Goal: Information Seeking & Learning: Learn about a topic

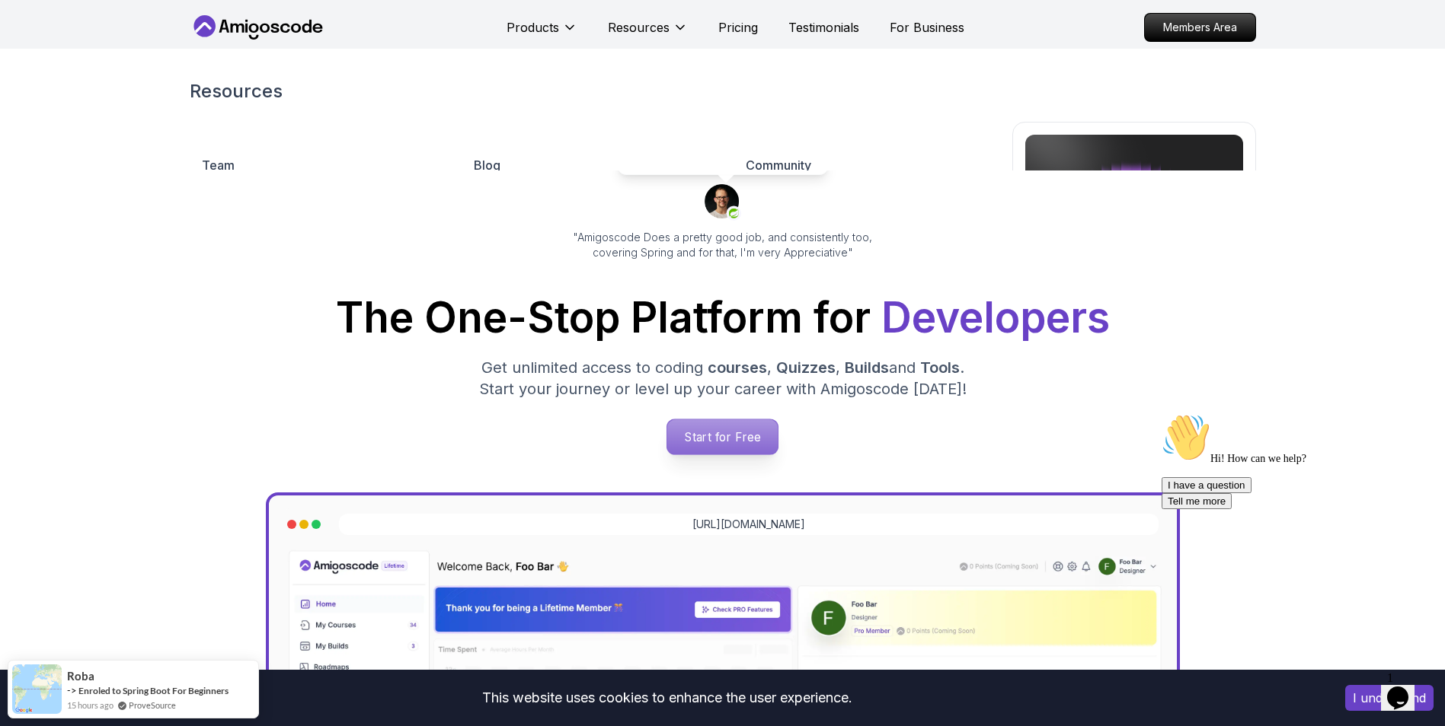
click at [740, 440] on p "Start for Free" at bounding box center [722, 437] width 110 height 35
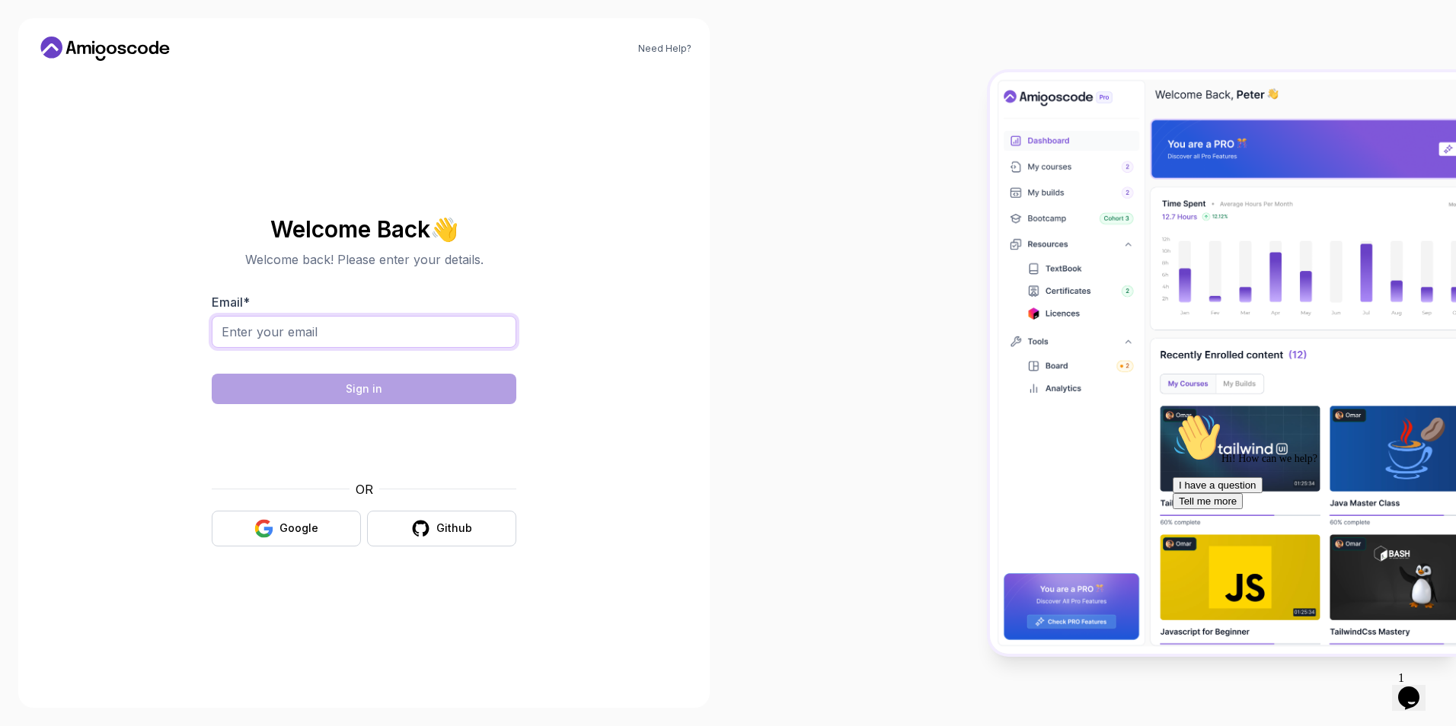
click at [324, 330] on input "Email *" at bounding box center [364, 332] width 305 height 32
click at [313, 543] on button "Google" at bounding box center [286, 529] width 149 height 36
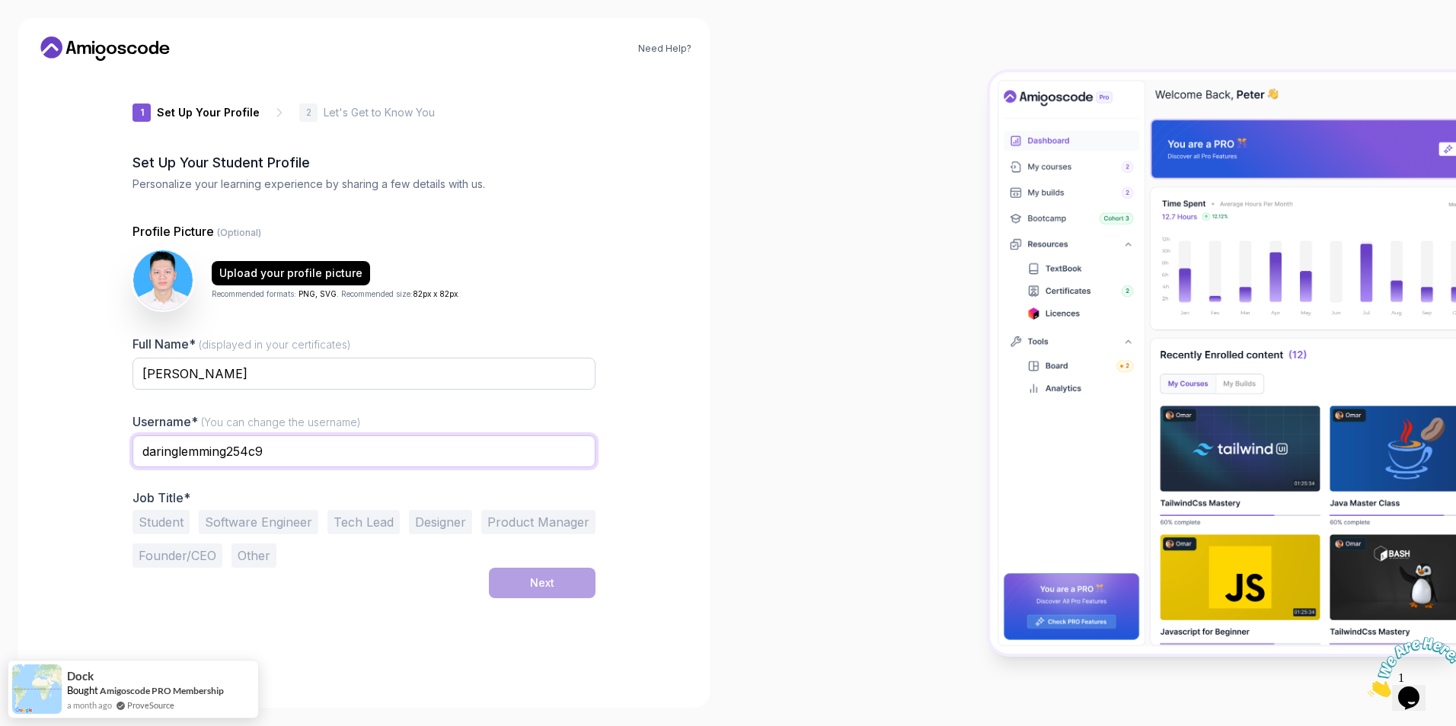
click at [299, 460] on input "daringlemming254c9" at bounding box center [363, 452] width 463 height 32
type input "johnphan237"
click at [333, 602] on div "1 Set Up Your Profile 1 Set Up Your Profile 2 Let's Get to Know You Set Up Your…" at bounding box center [363, 381] width 463 height 617
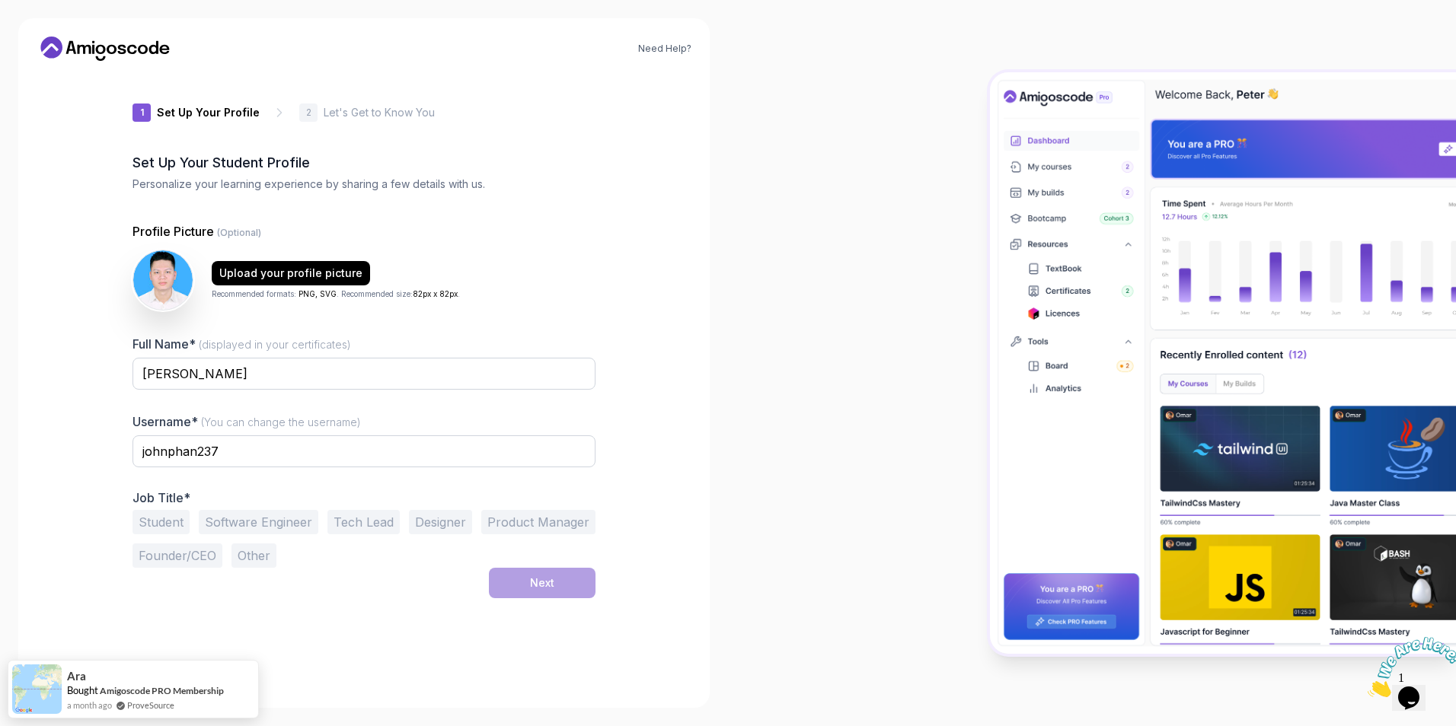
click at [261, 553] on button "Other" at bounding box center [253, 556] width 45 height 24
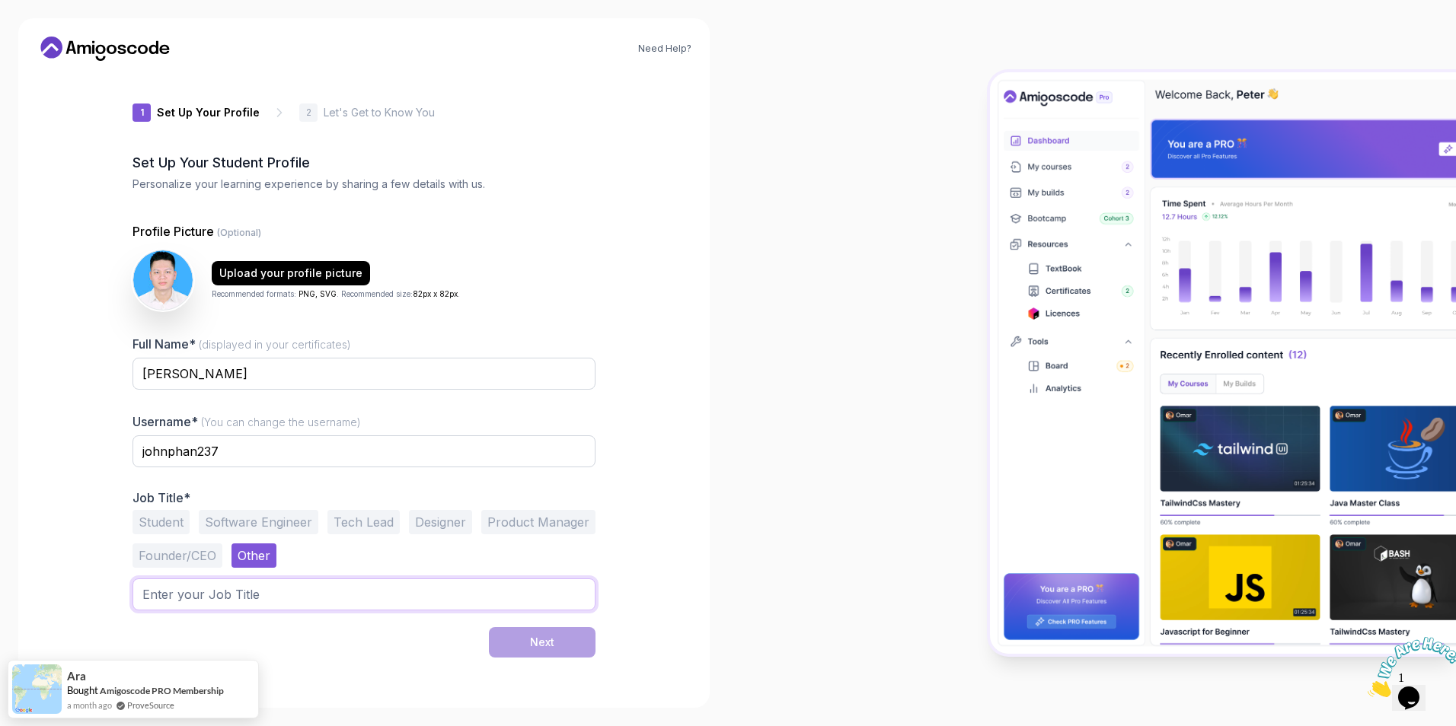
click at [290, 583] on input "text" at bounding box center [363, 595] width 463 height 32
type input "SDET"
click at [535, 643] on div "Next" at bounding box center [542, 642] width 24 height 15
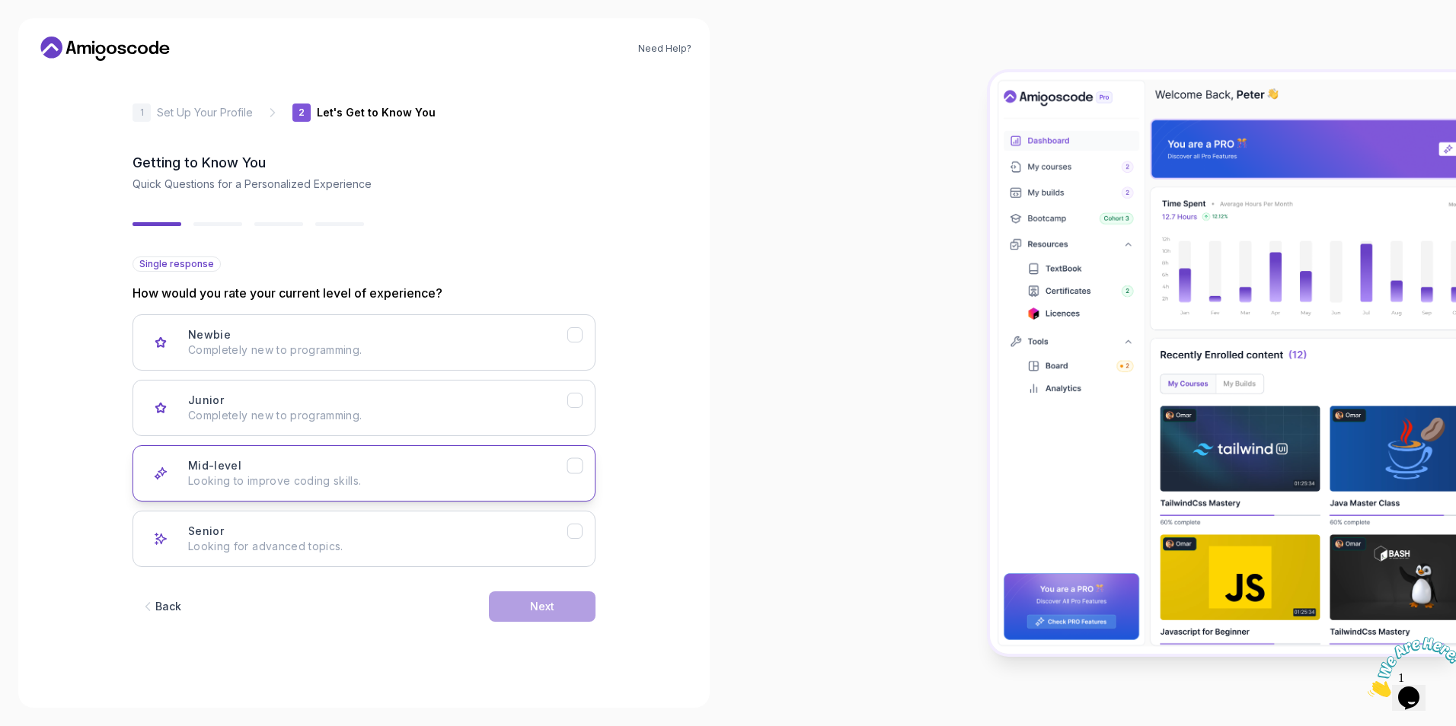
click at [311, 488] on p "Looking to improve coding skills." at bounding box center [377, 481] width 379 height 15
click at [327, 633] on div "Back Next" at bounding box center [363, 606] width 463 height 79
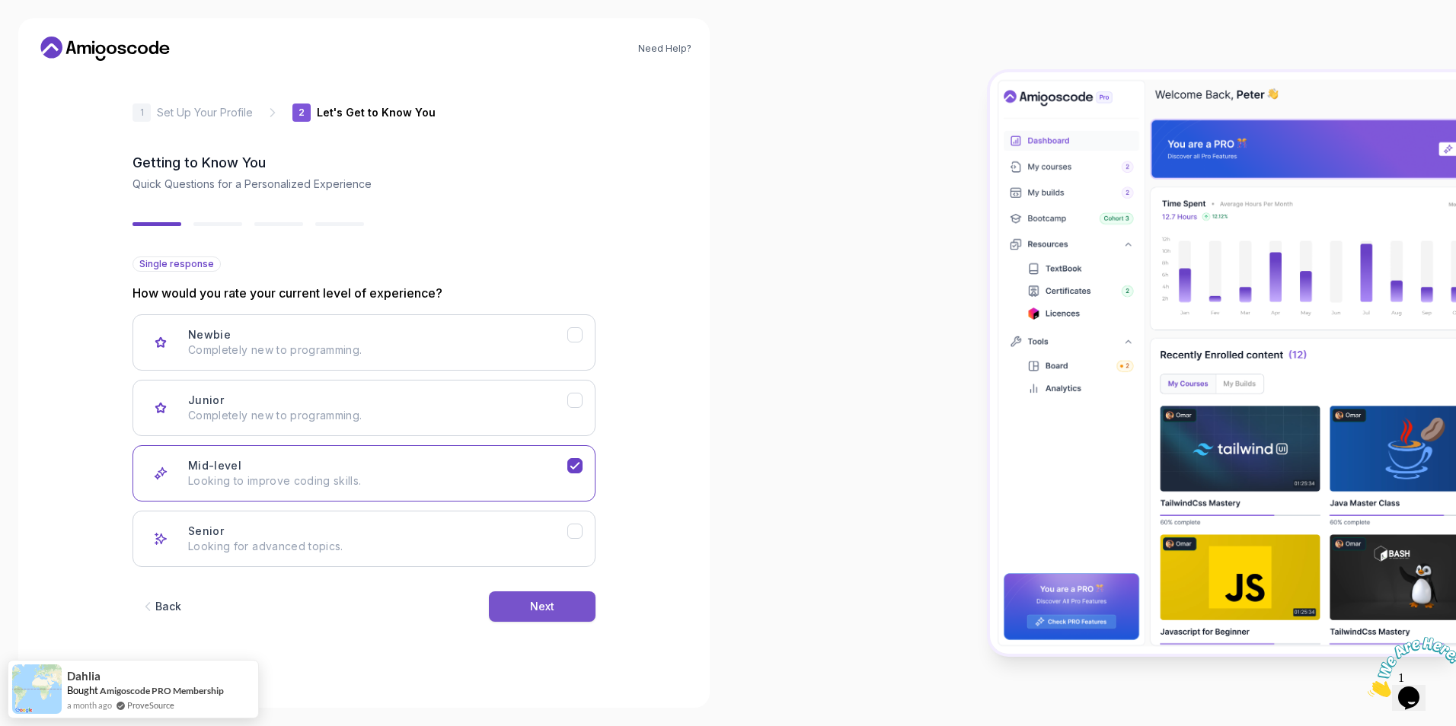
click at [548, 614] on div "Next" at bounding box center [542, 606] width 24 height 15
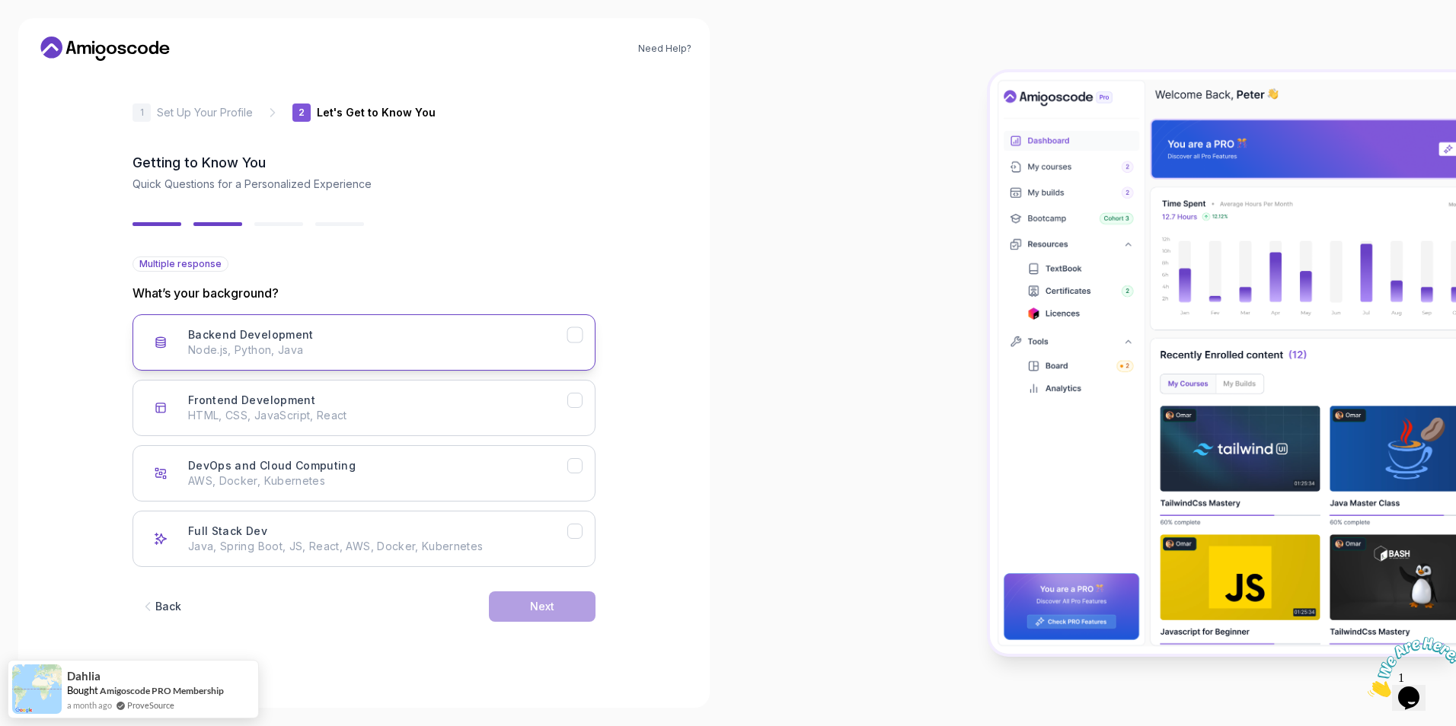
click at [330, 346] on p "Node.js, Python, Java" at bounding box center [377, 350] width 379 height 15
click at [391, 420] on p "HTML, CSS, JavaScript, React" at bounding box center [377, 415] width 379 height 15
click at [391, 480] on p "AWS, Docker, Kubernetes" at bounding box center [377, 481] width 379 height 15
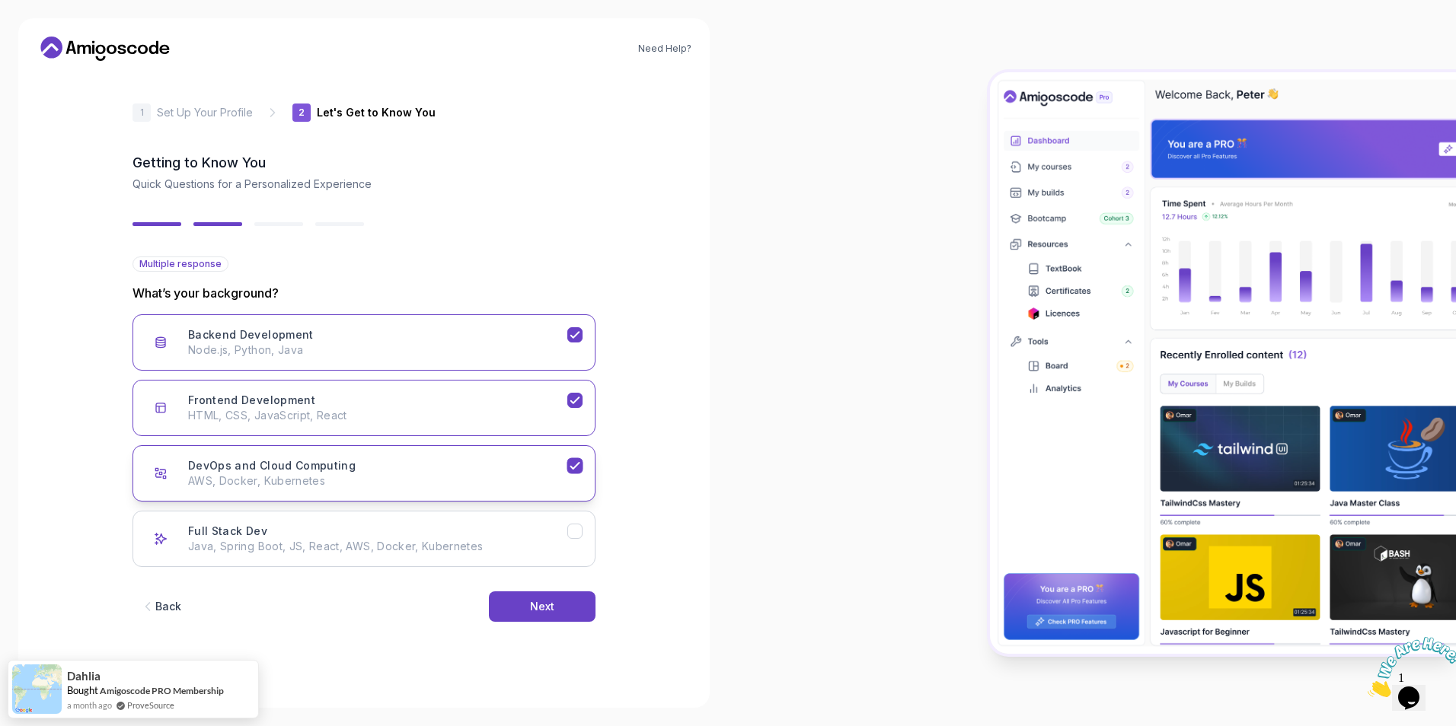
click at [391, 497] on button "DevOps and Cloud Computing AWS, Docker, Kubernetes" at bounding box center [363, 473] width 463 height 56
click at [534, 430] on button "Frontend Development HTML, CSS, JavaScript, React" at bounding box center [363, 408] width 463 height 56
click at [559, 343] on p "Node.js, Python, Java" at bounding box center [377, 350] width 379 height 15
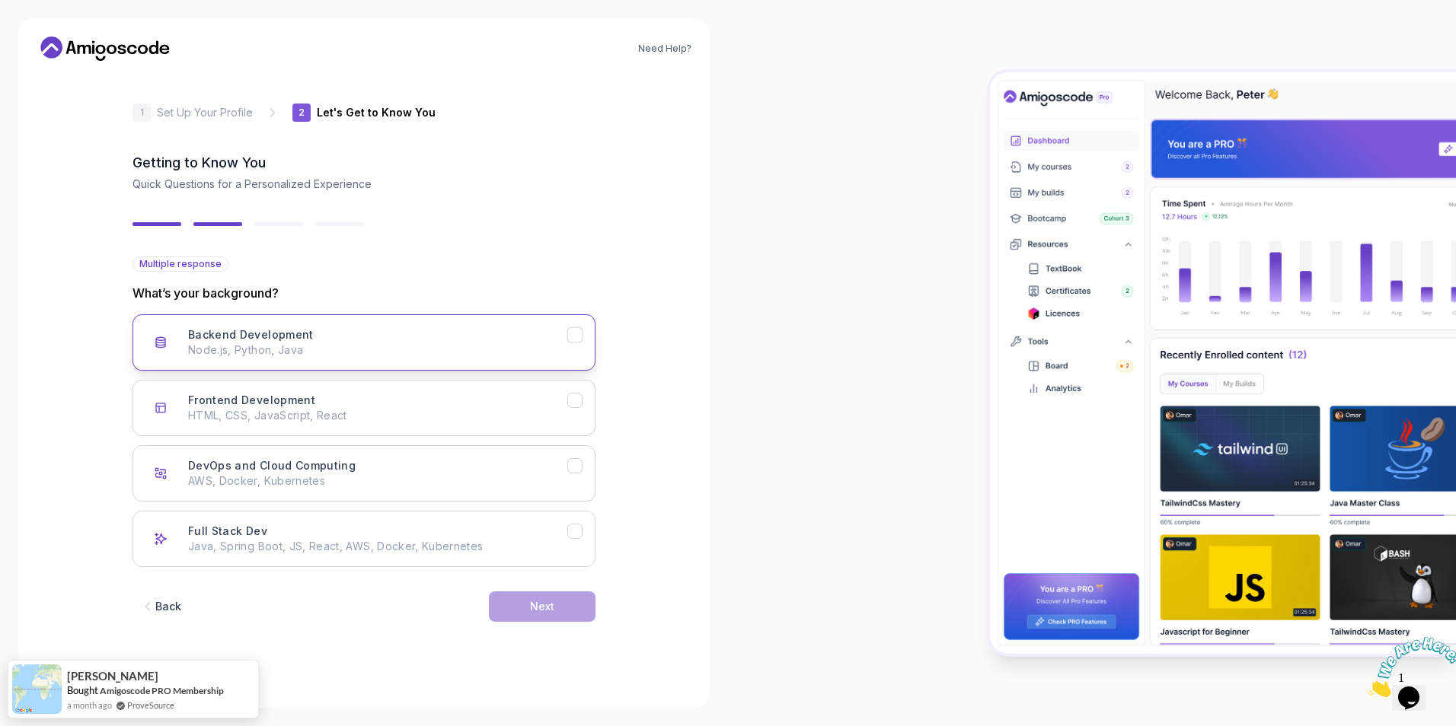
click at [483, 349] on p "Node.js, Python, Java" at bounding box center [377, 350] width 379 height 15
click at [479, 348] on p "Node.js, Python, Java" at bounding box center [377, 350] width 379 height 15
click at [414, 405] on div "Frontend Development HTML, CSS, JavaScript, React" at bounding box center [377, 408] width 379 height 30
click at [461, 349] on p "Node.js, Python, Java" at bounding box center [377, 350] width 379 height 15
click at [533, 613] on div "Next" at bounding box center [542, 606] width 24 height 15
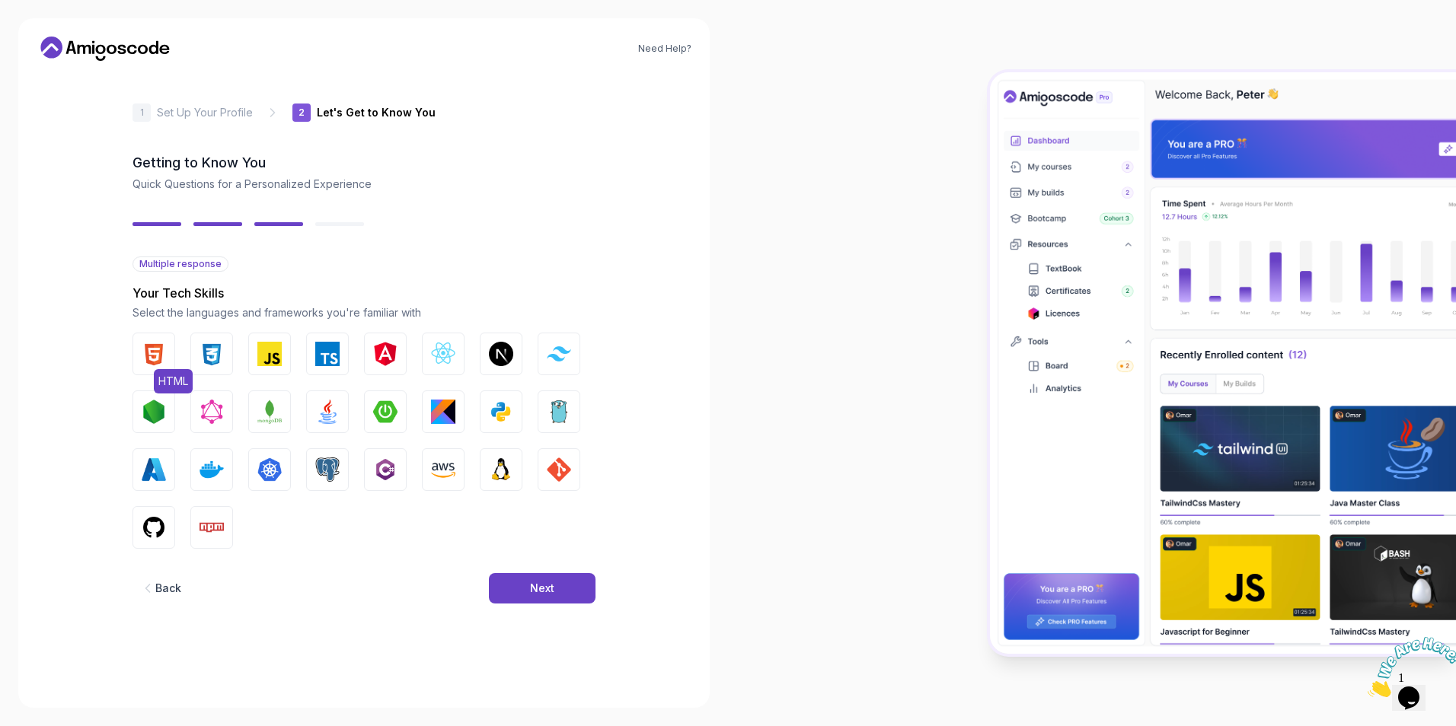
click at [145, 358] on img "button" at bounding box center [154, 354] width 24 height 24
click at [215, 357] on img "button" at bounding box center [212, 354] width 24 height 24
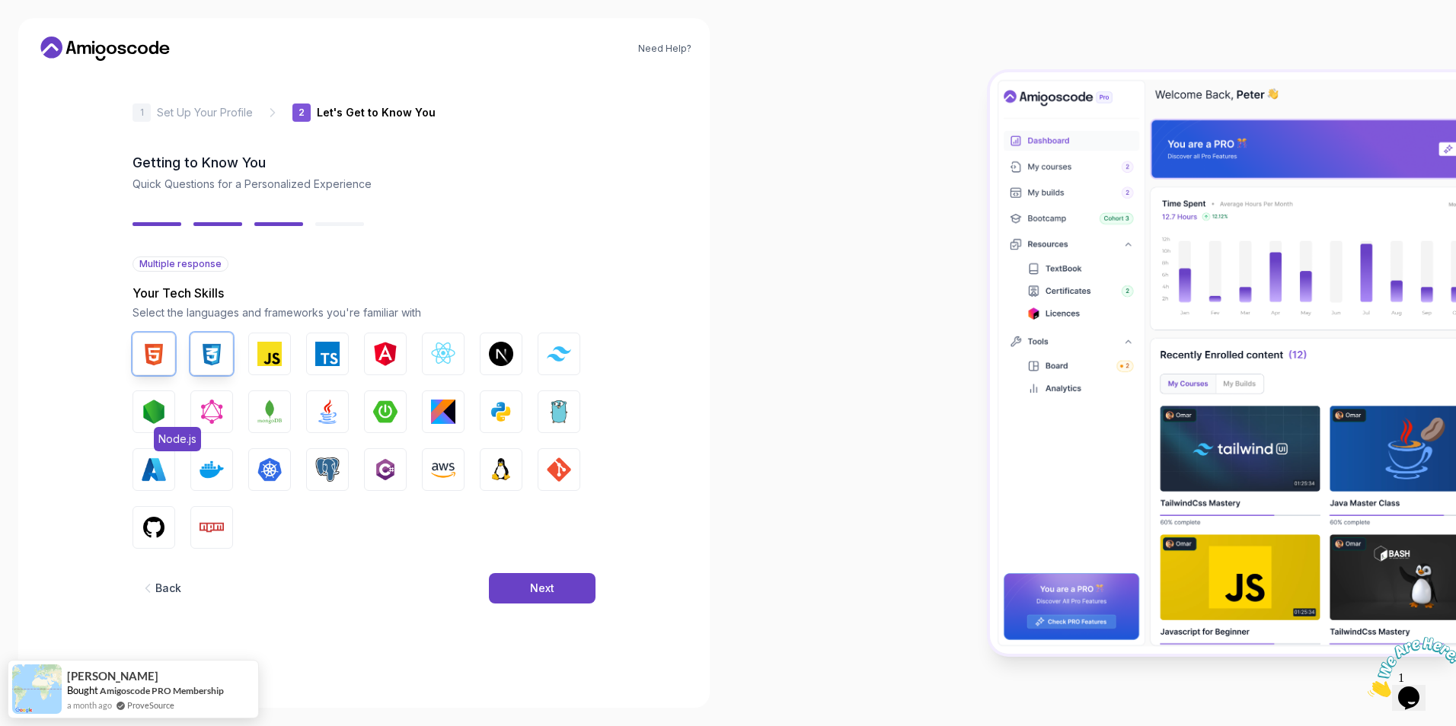
click at [157, 418] on img "button" at bounding box center [154, 412] width 24 height 24
click at [163, 474] on img "button" at bounding box center [154, 470] width 24 height 24
click at [206, 475] on img "button" at bounding box center [212, 470] width 24 height 24
click at [326, 413] on img "button" at bounding box center [327, 412] width 24 height 24
click at [391, 413] on img "button" at bounding box center [385, 412] width 24 height 24
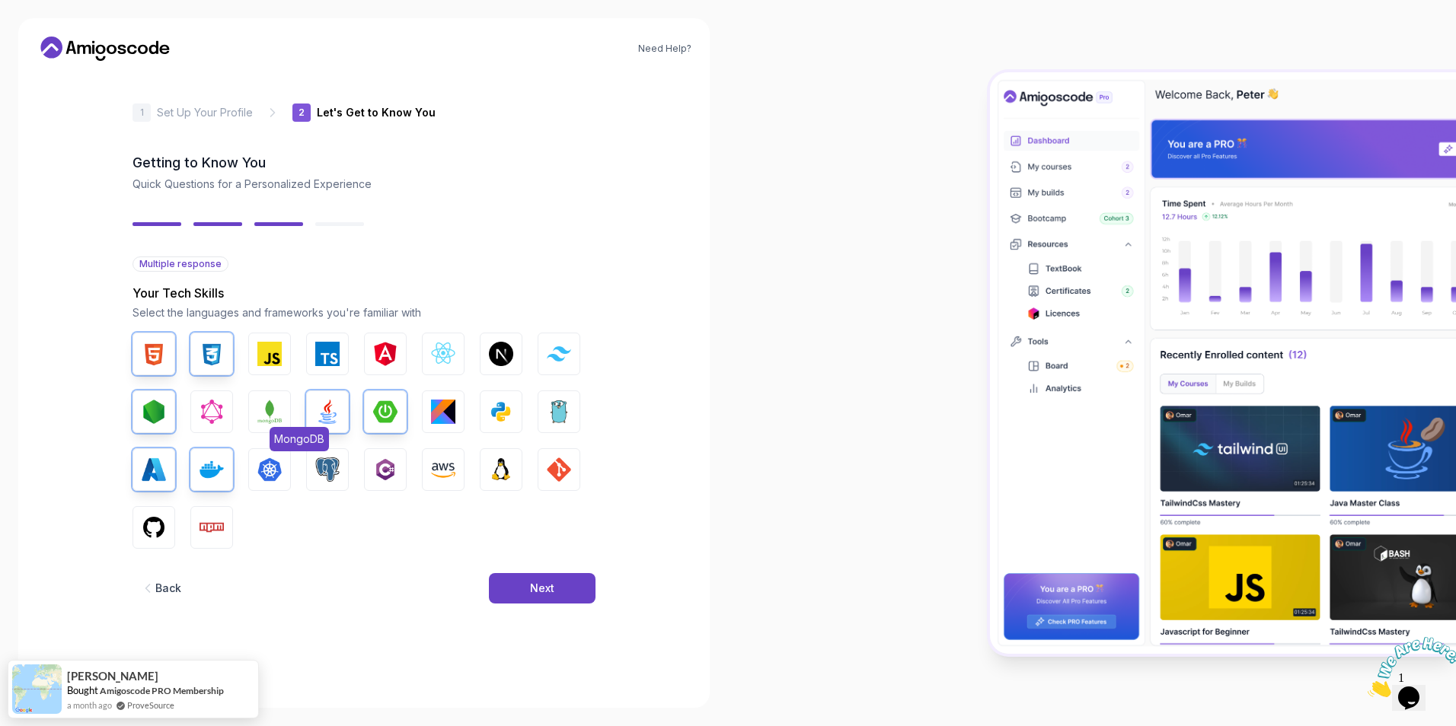
click at [256, 410] on button "MongoDB" at bounding box center [269, 412] width 43 height 43
click at [320, 359] on img "button" at bounding box center [327, 354] width 24 height 24
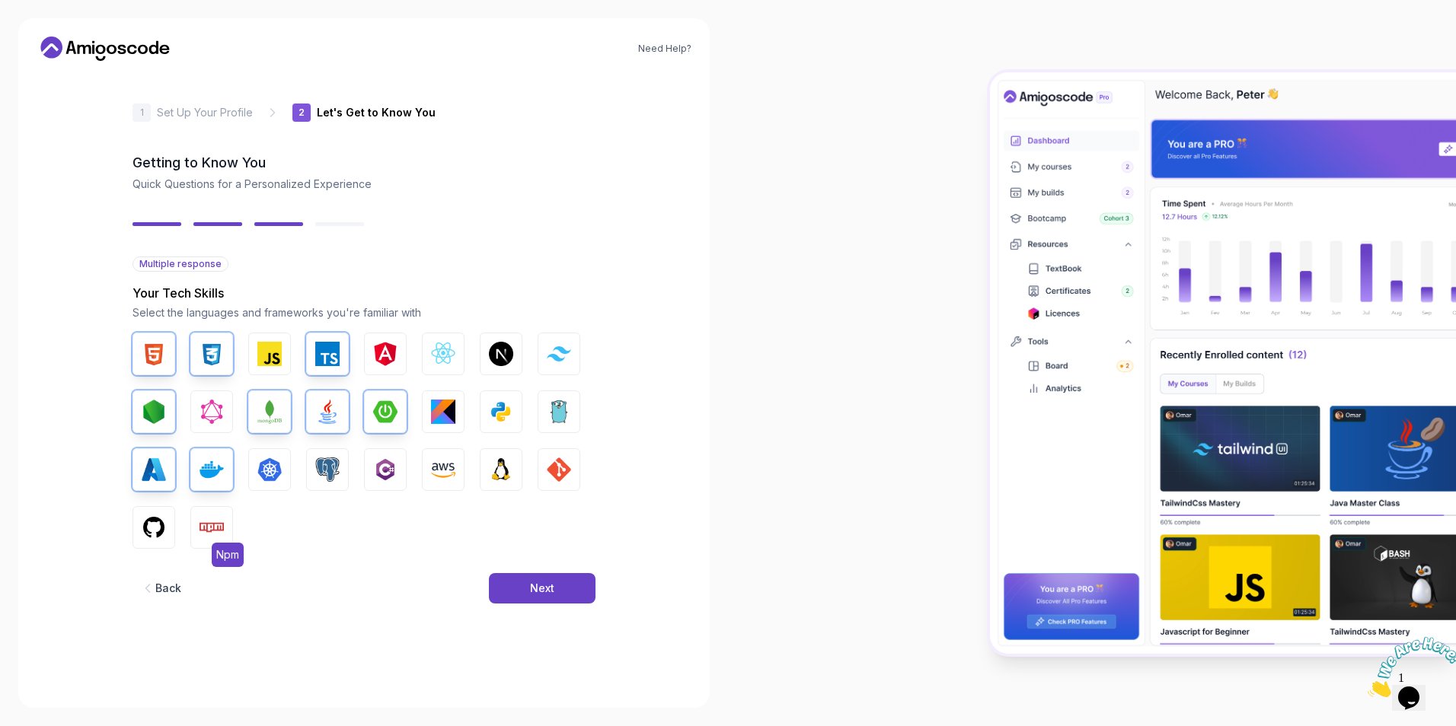
click at [207, 519] on img "button" at bounding box center [212, 528] width 24 height 24
click at [554, 468] on img "button" at bounding box center [559, 470] width 24 height 24
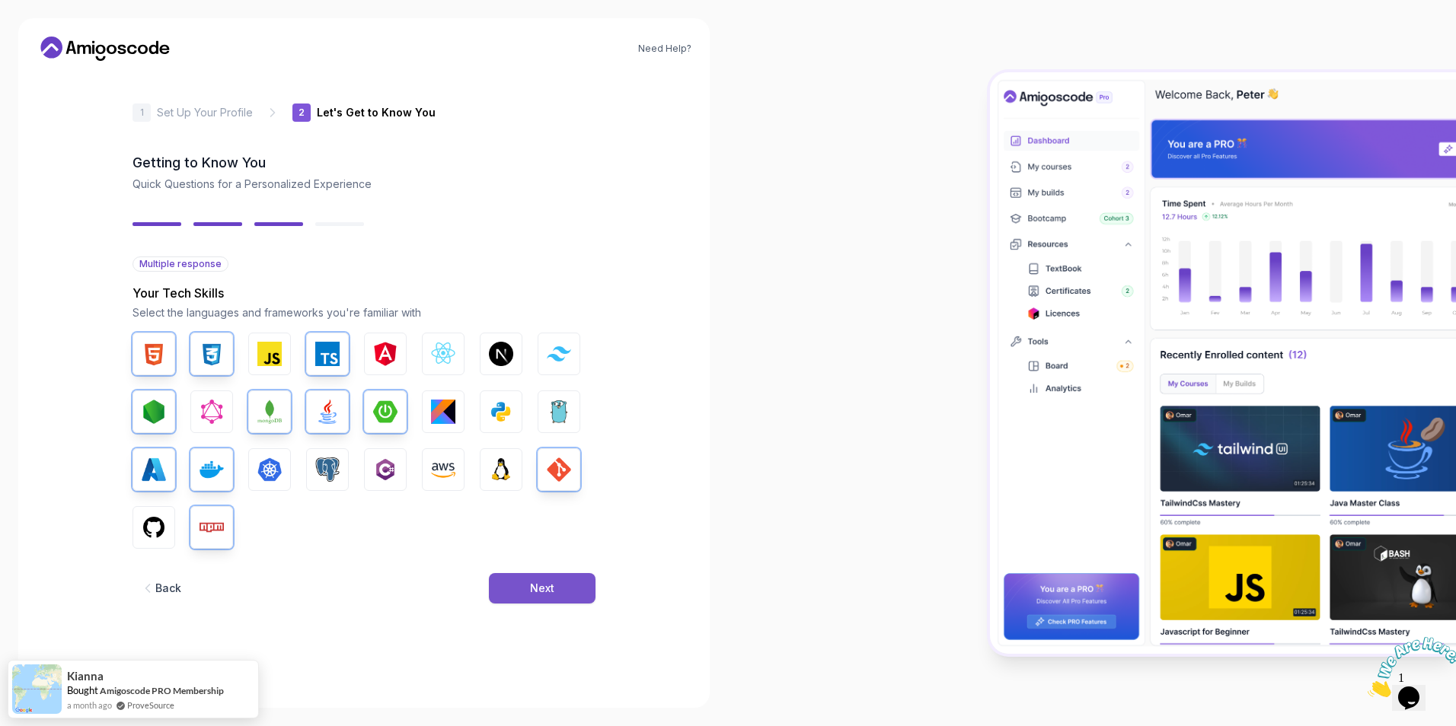
click at [548, 586] on div "Next" at bounding box center [542, 588] width 24 height 15
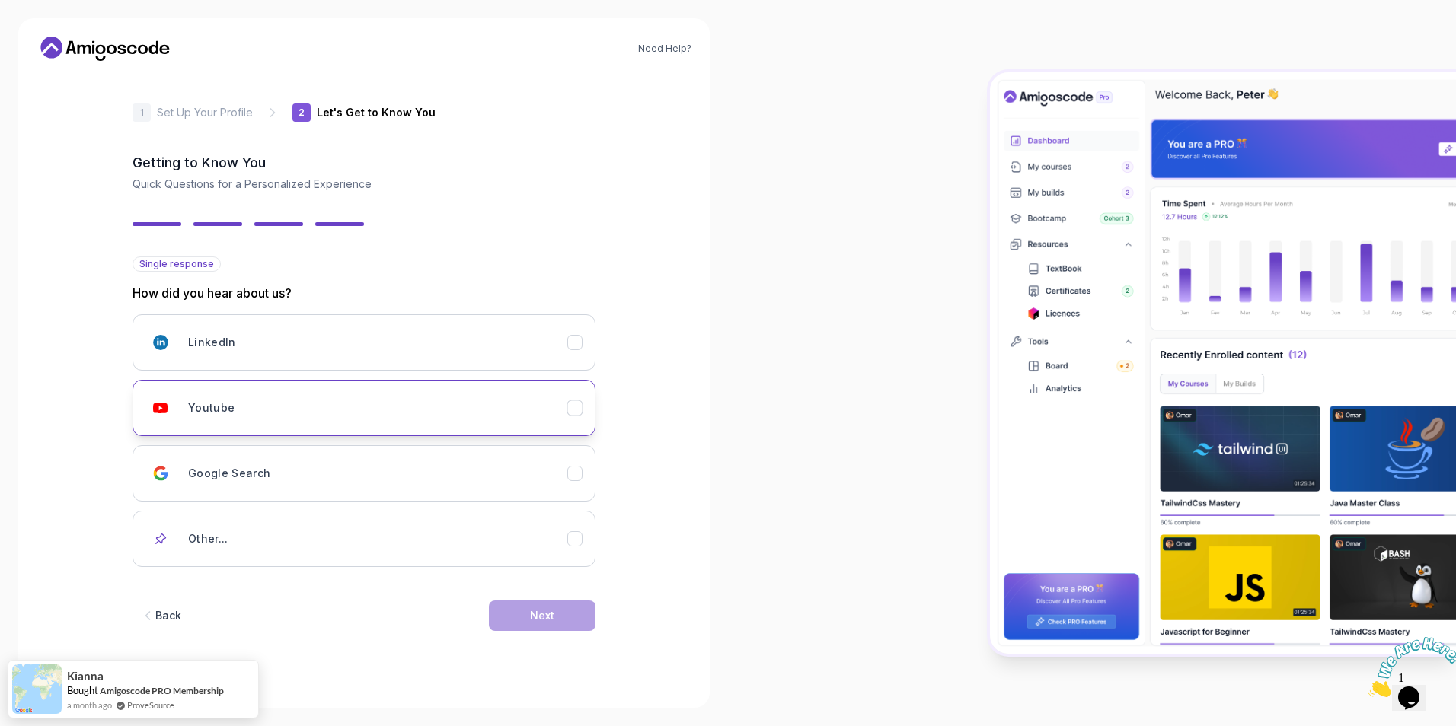
click at [284, 420] on div "Youtube" at bounding box center [377, 408] width 379 height 30
click at [524, 613] on button "Next" at bounding box center [542, 616] width 107 height 30
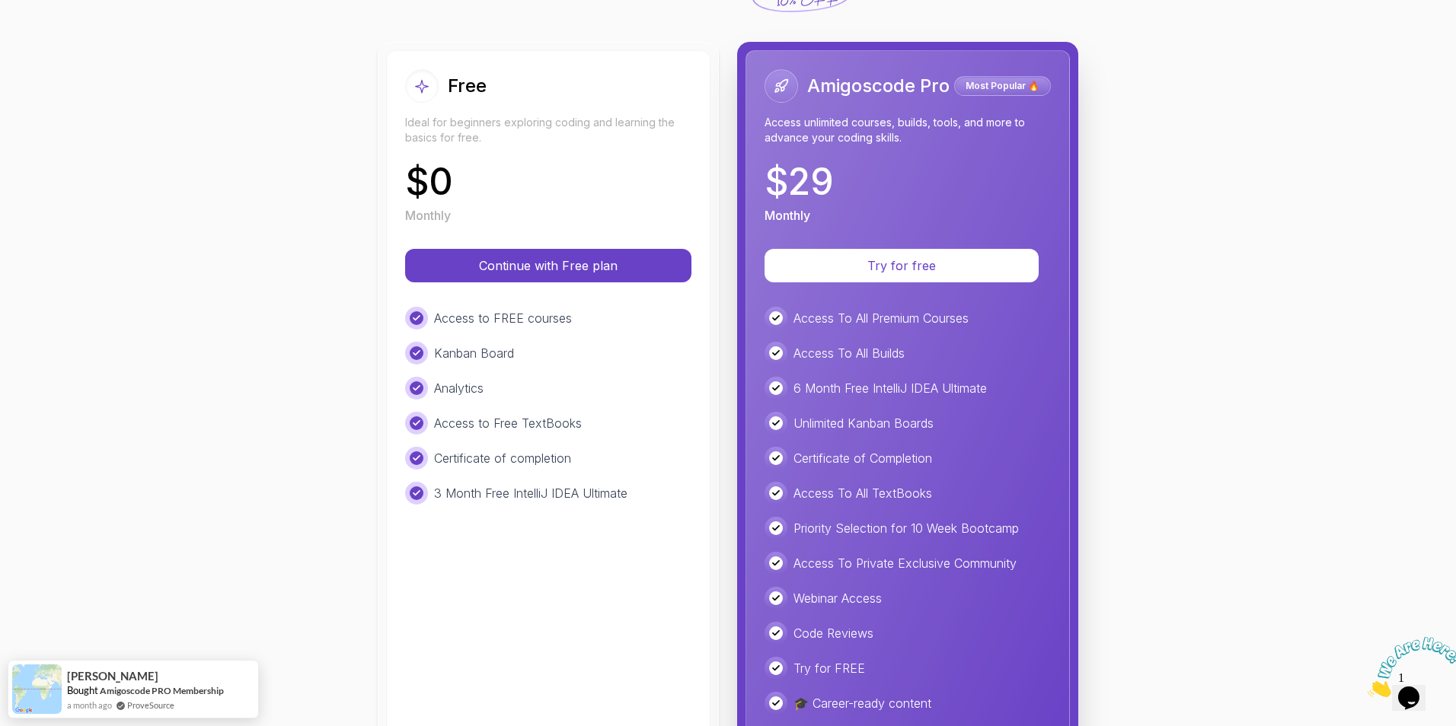
scroll to position [146, 0]
click at [576, 270] on p "Continue with Free plan" at bounding box center [548, 267] width 238 height 18
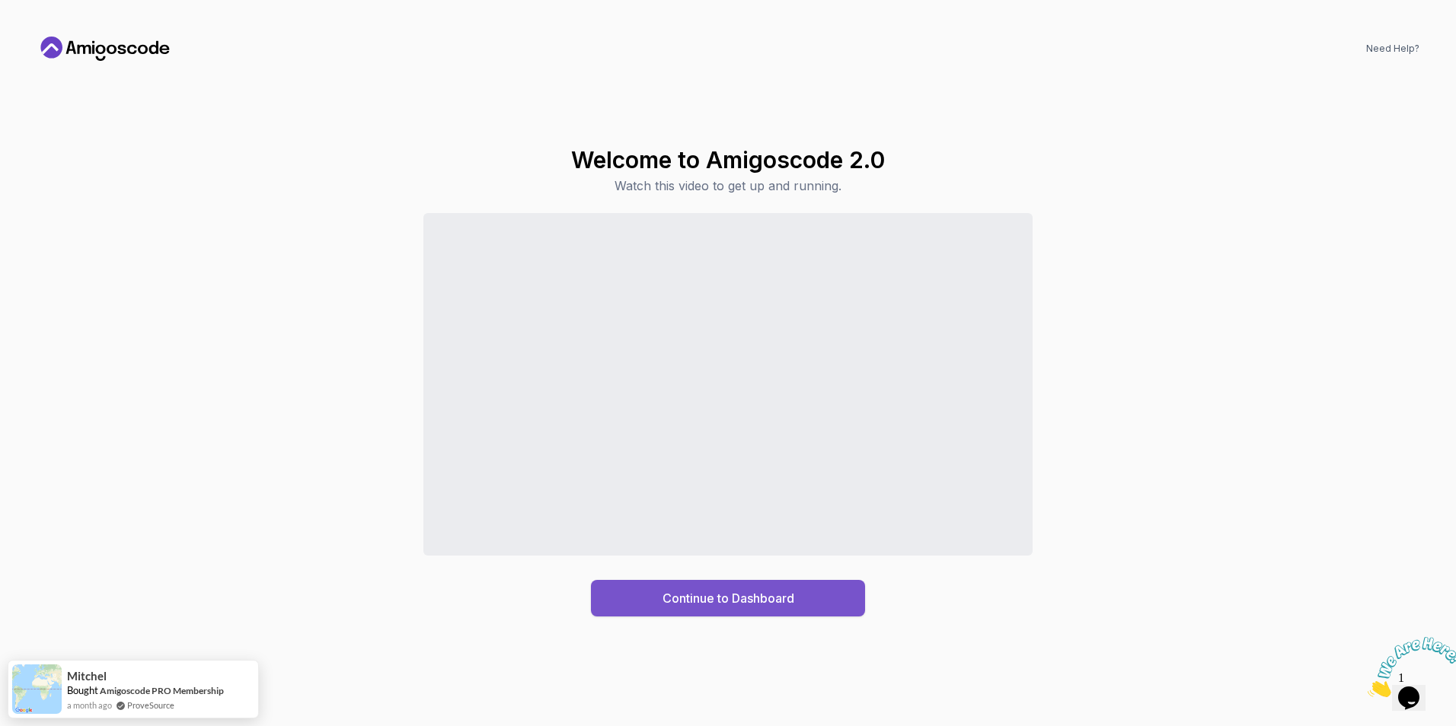
click at [723, 605] on div "Continue to Dashboard" at bounding box center [728, 598] width 132 height 18
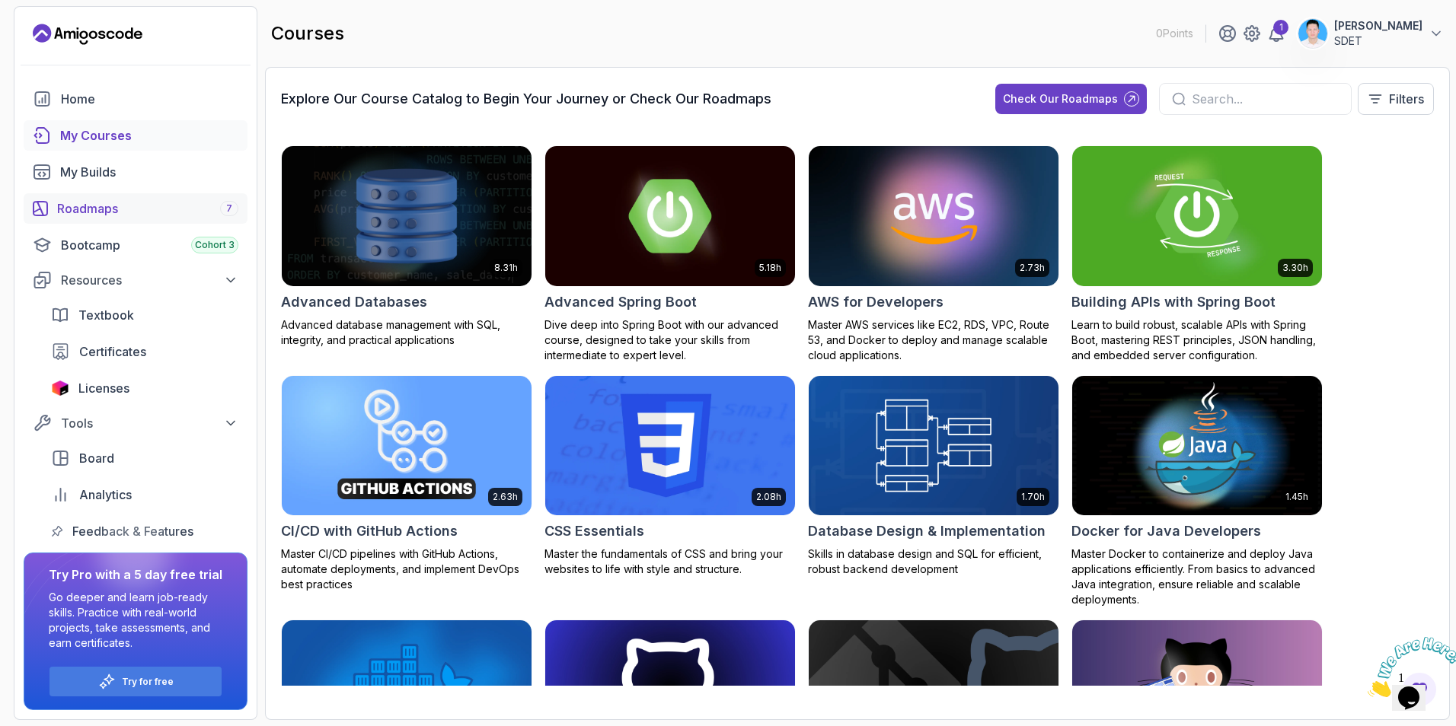
click at [98, 216] on div "Roadmaps 7" at bounding box center [147, 209] width 181 height 18
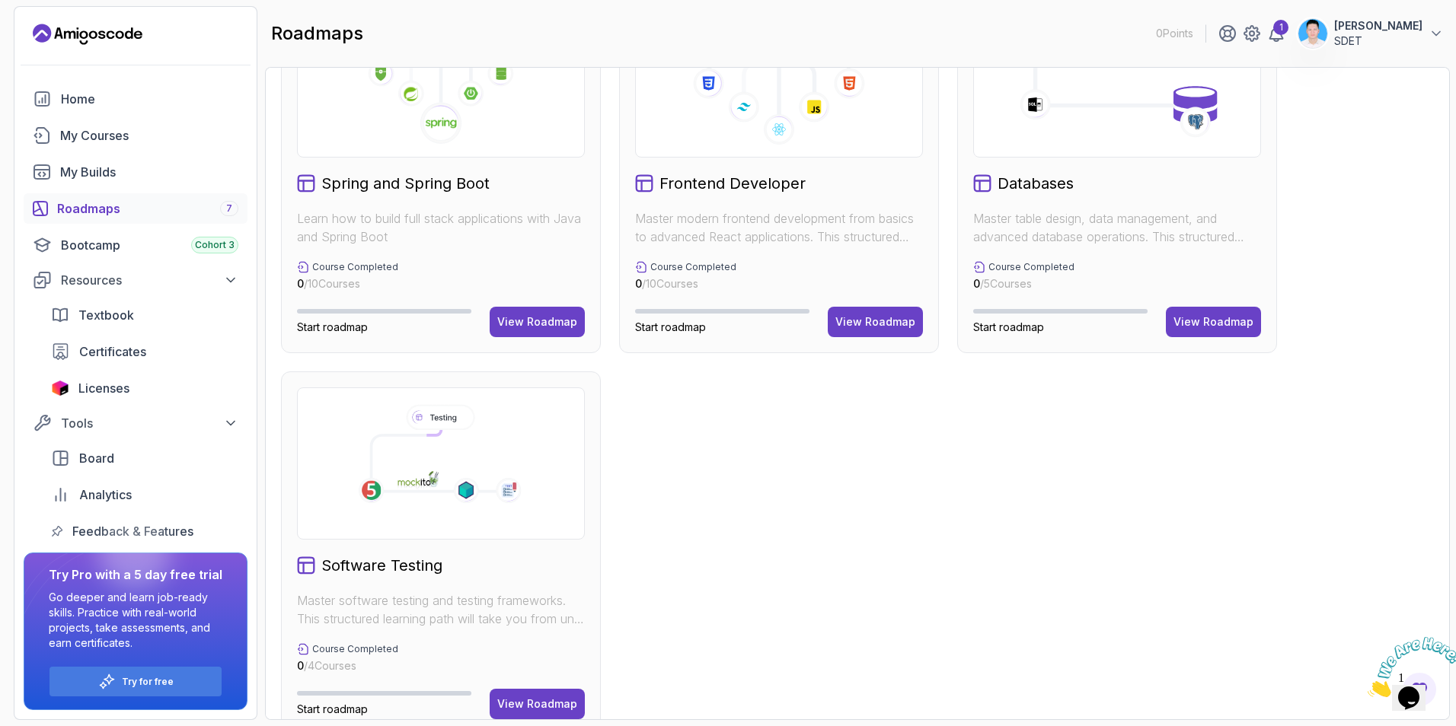
scroll to position [507, 0]
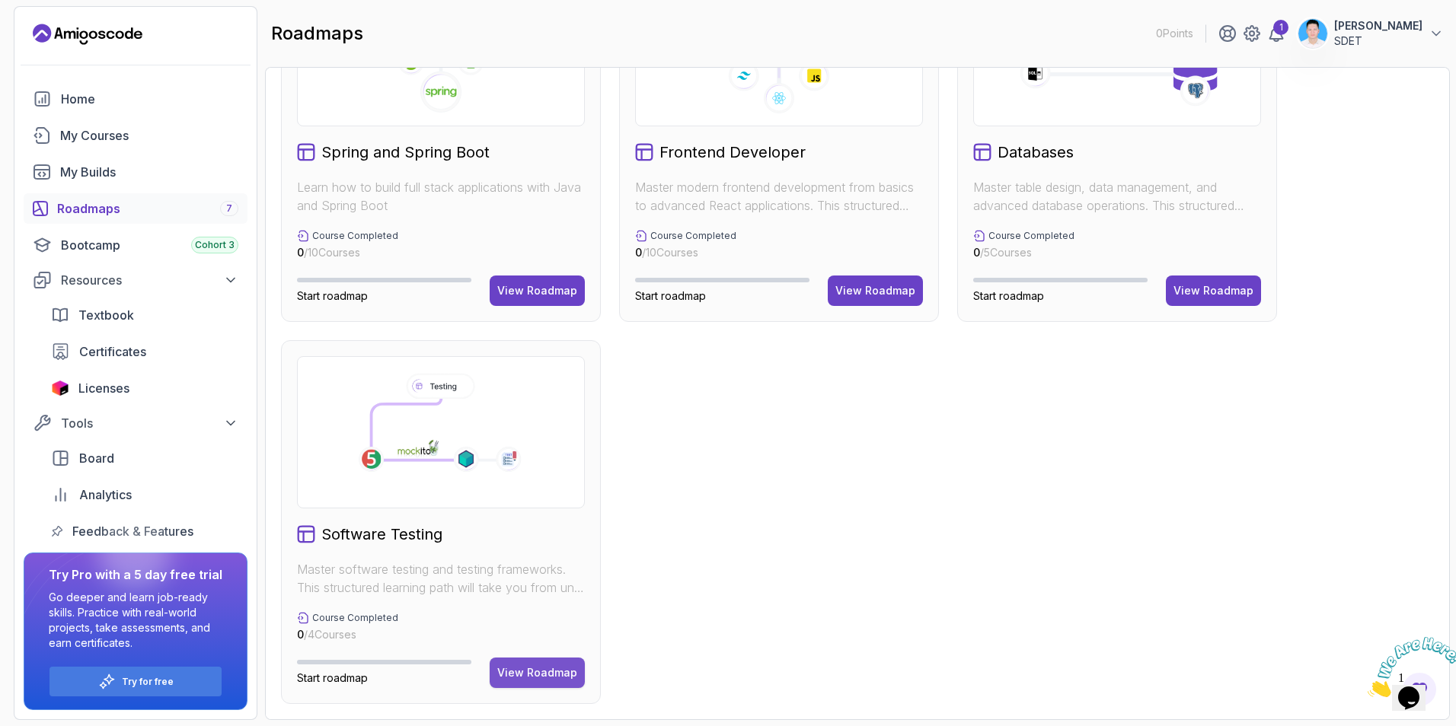
click at [532, 678] on div "View Roadmap" at bounding box center [537, 673] width 80 height 15
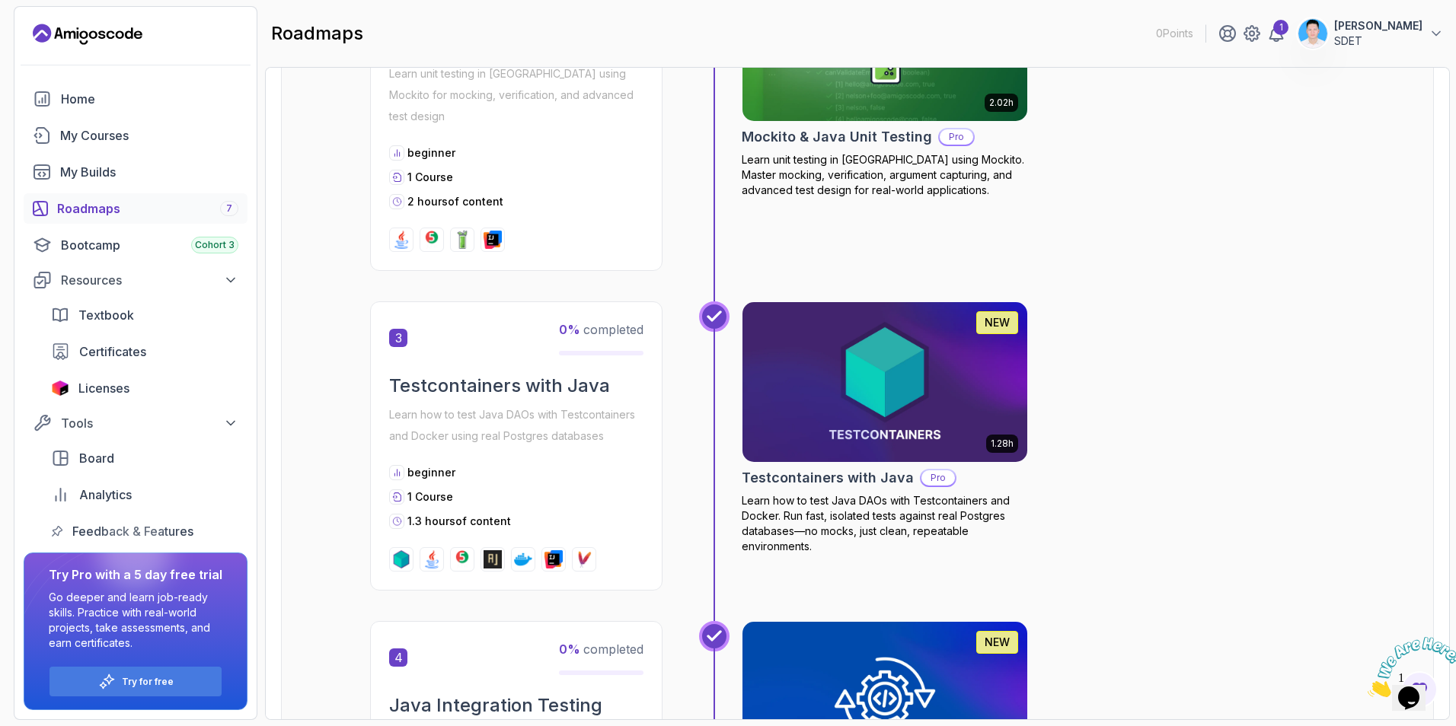
scroll to position [1310, 0]
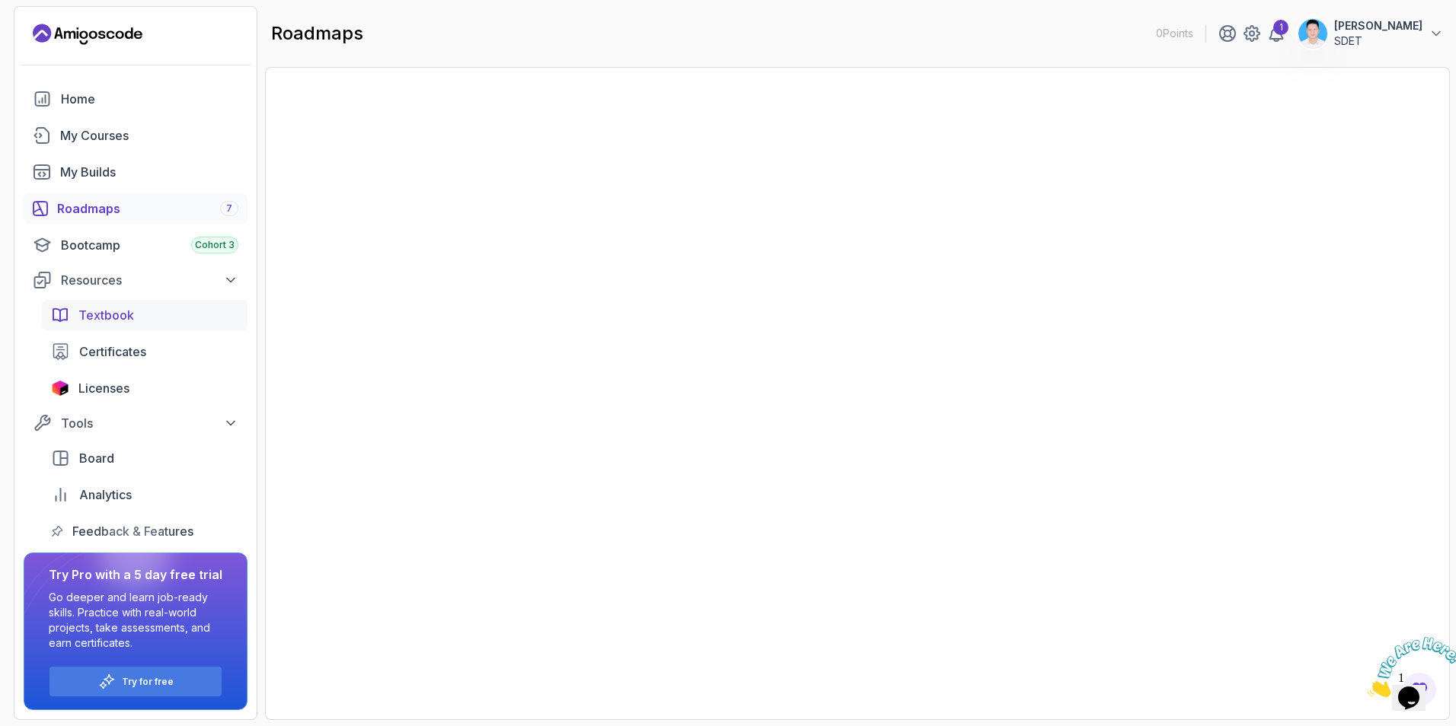
click at [104, 313] on span "Textbook" at bounding box center [106, 315] width 56 height 18
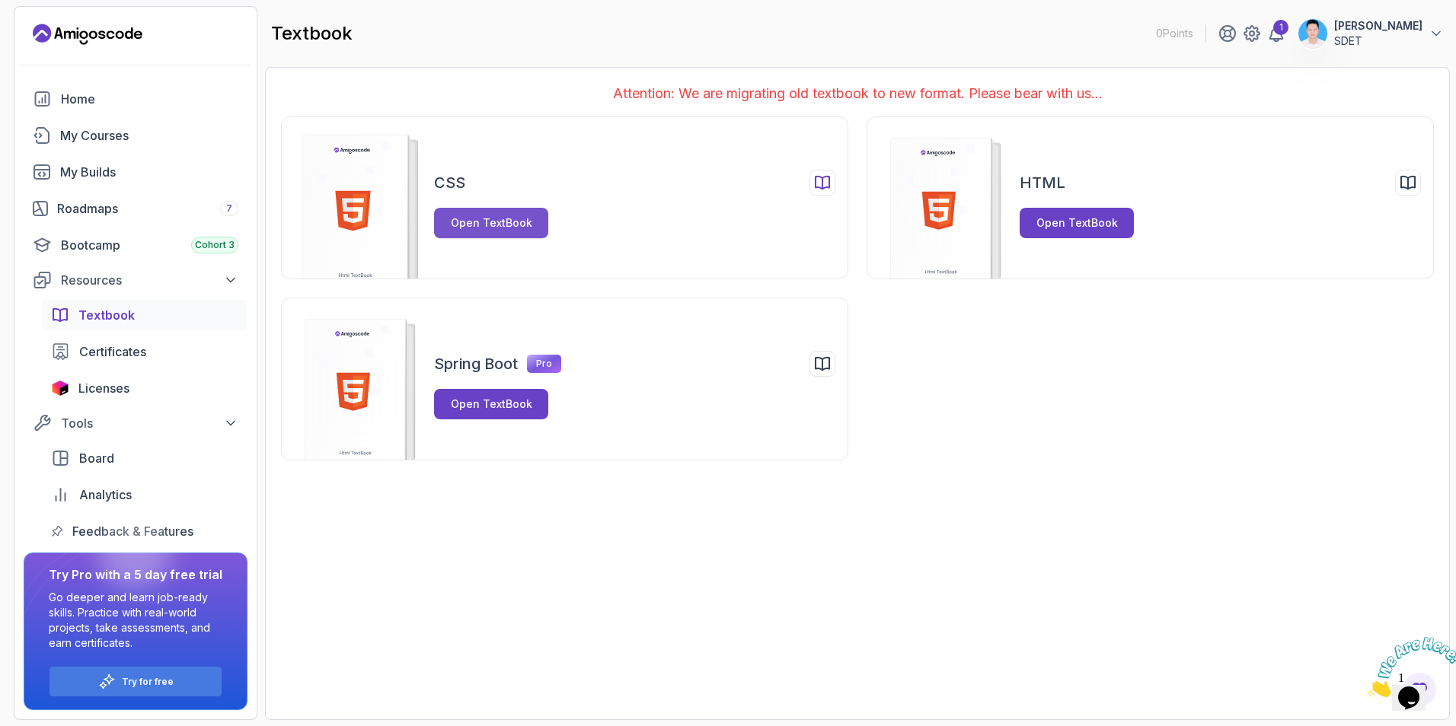
click at [506, 225] on div "Open TextBook" at bounding box center [491, 223] width 81 height 15
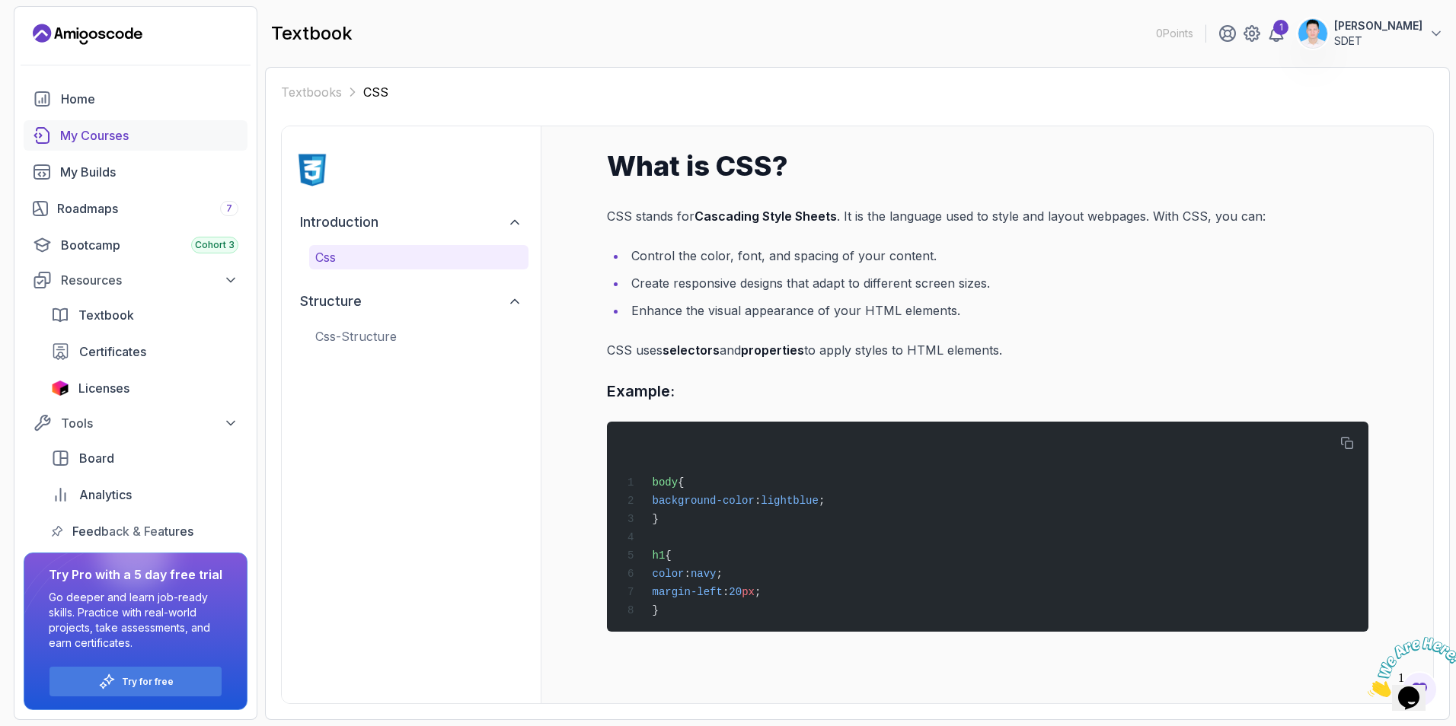
click at [104, 141] on div "My Courses" at bounding box center [149, 135] width 178 height 18
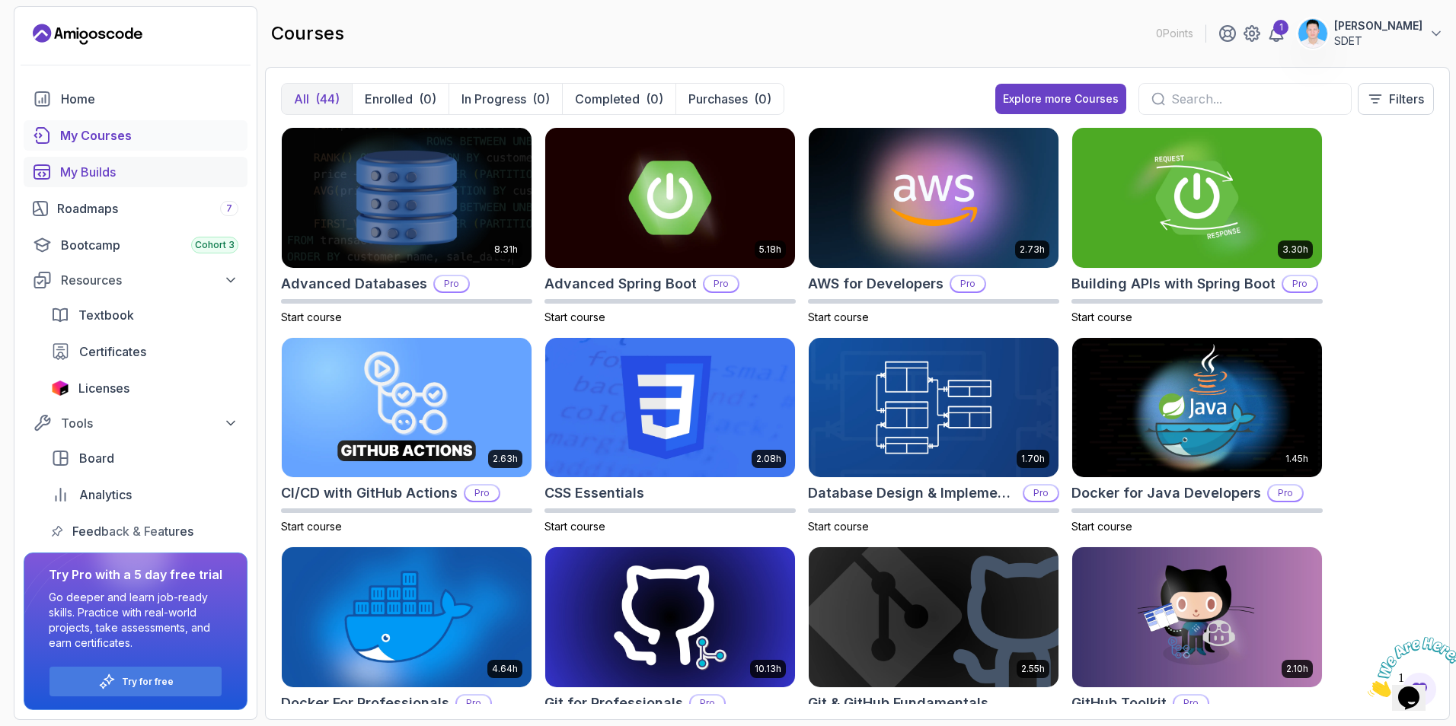
click at [98, 184] on link "My Builds" at bounding box center [136, 172] width 224 height 30
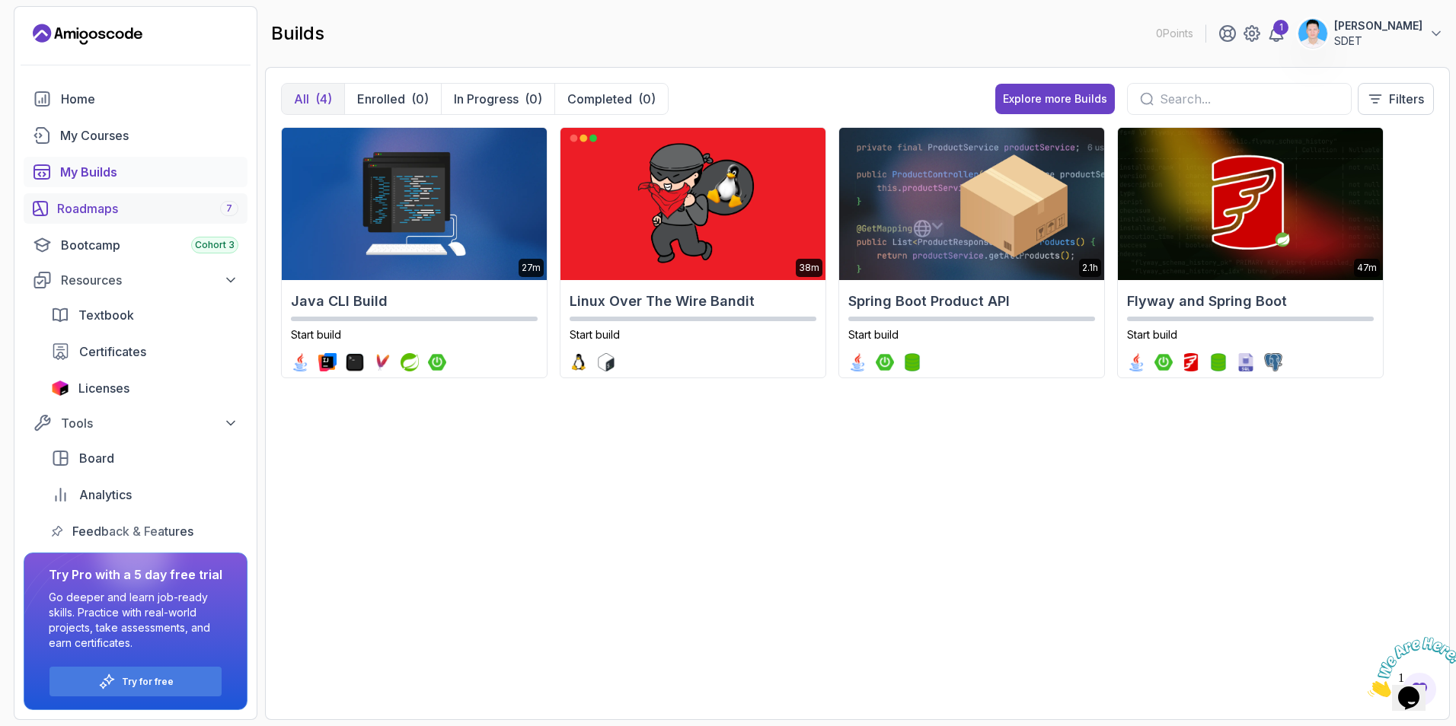
click at [121, 216] on div "Roadmaps 7" at bounding box center [147, 209] width 181 height 18
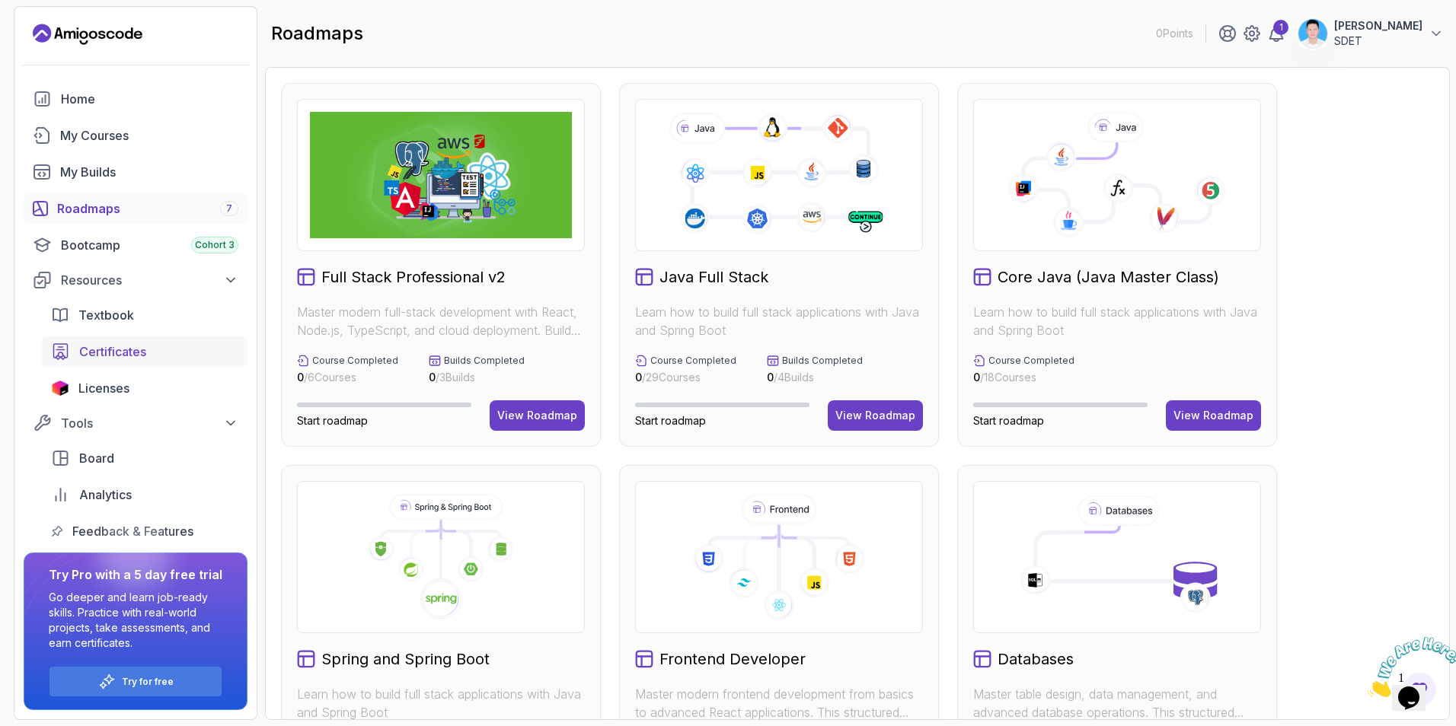
click at [133, 355] on span "Certificates" at bounding box center [112, 352] width 67 height 18
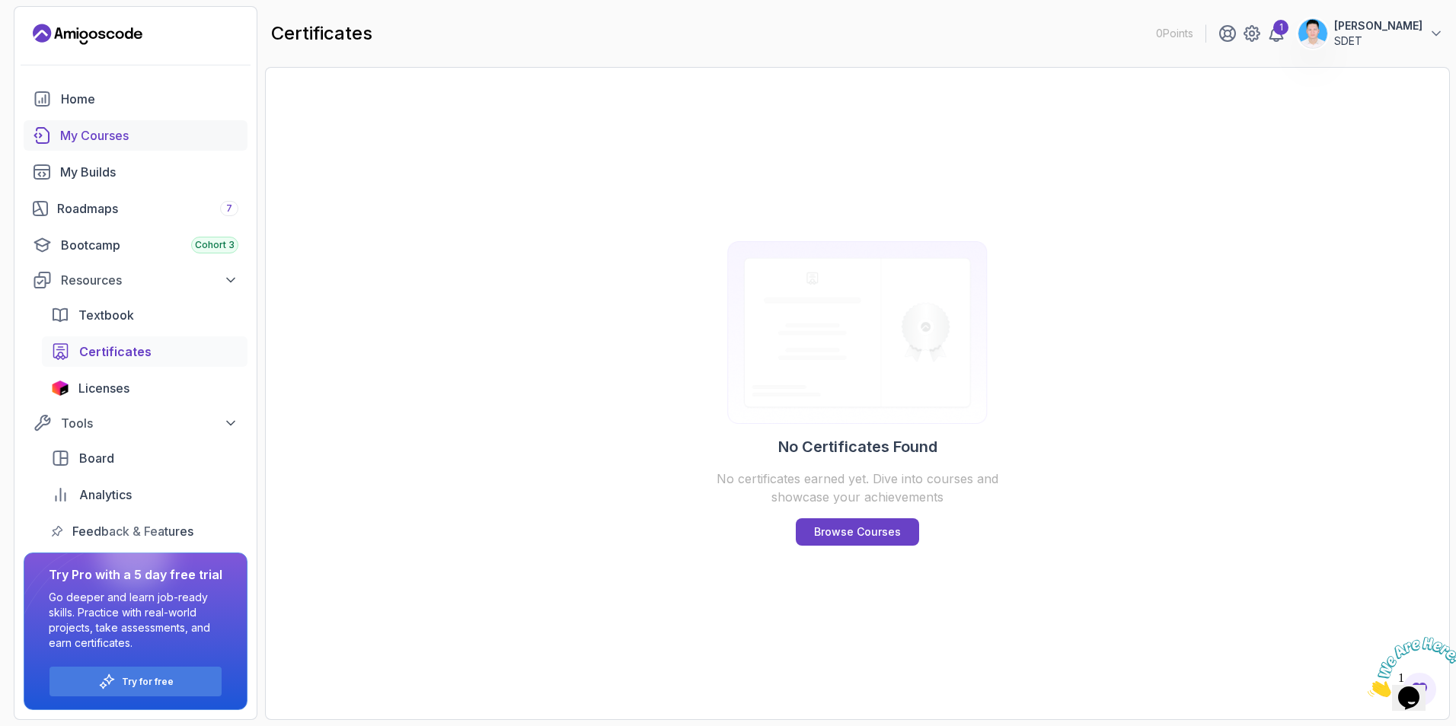
click at [113, 130] on div "My Courses" at bounding box center [149, 135] width 178 height 18
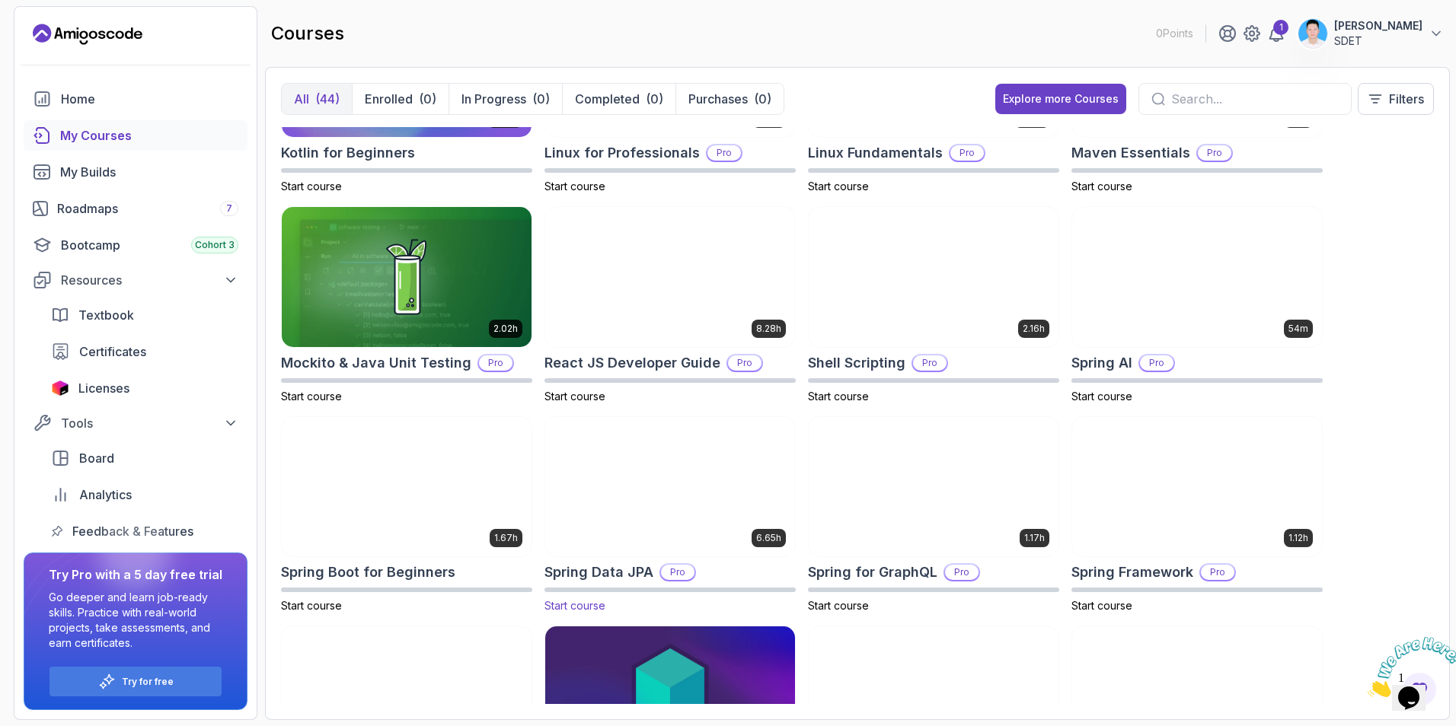
scroll to position [1281, 0]
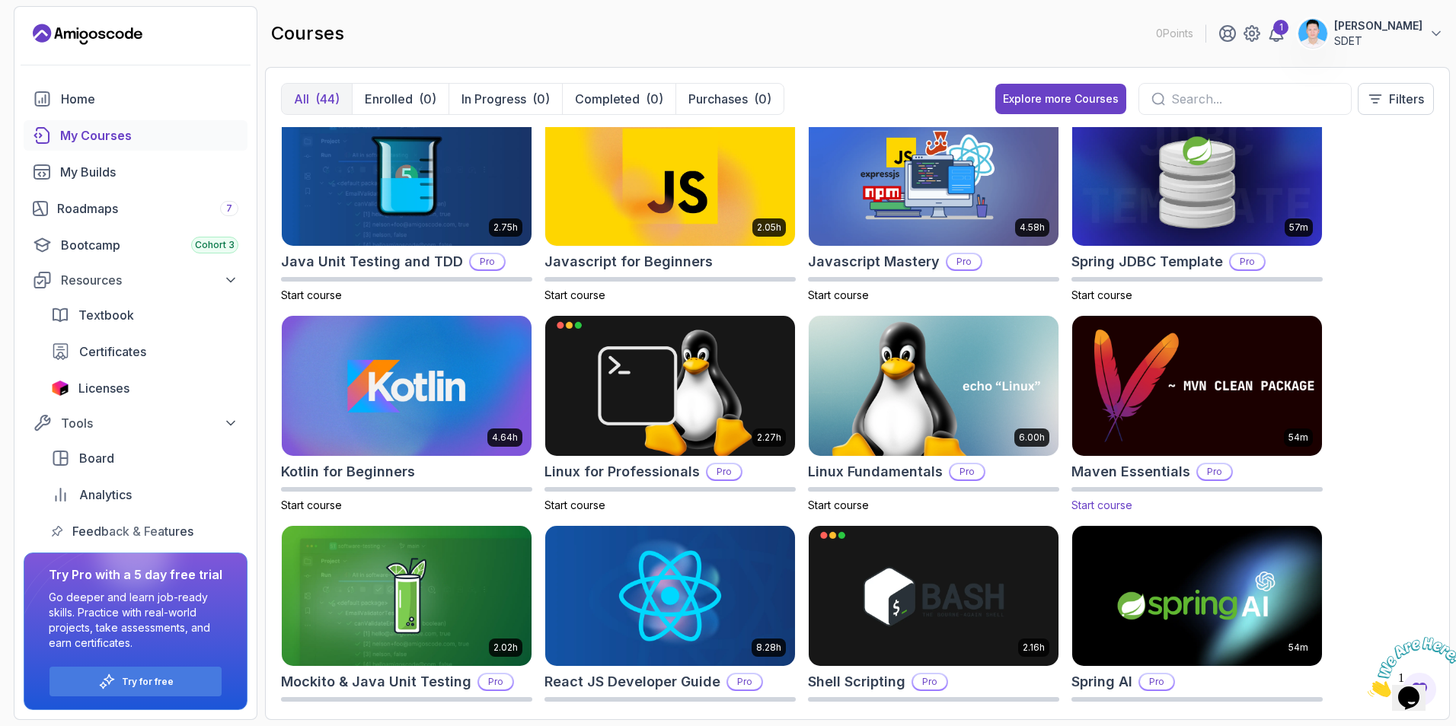
click at [1173, 394] on img at bounding box center [1197, 386] width 262 height 147
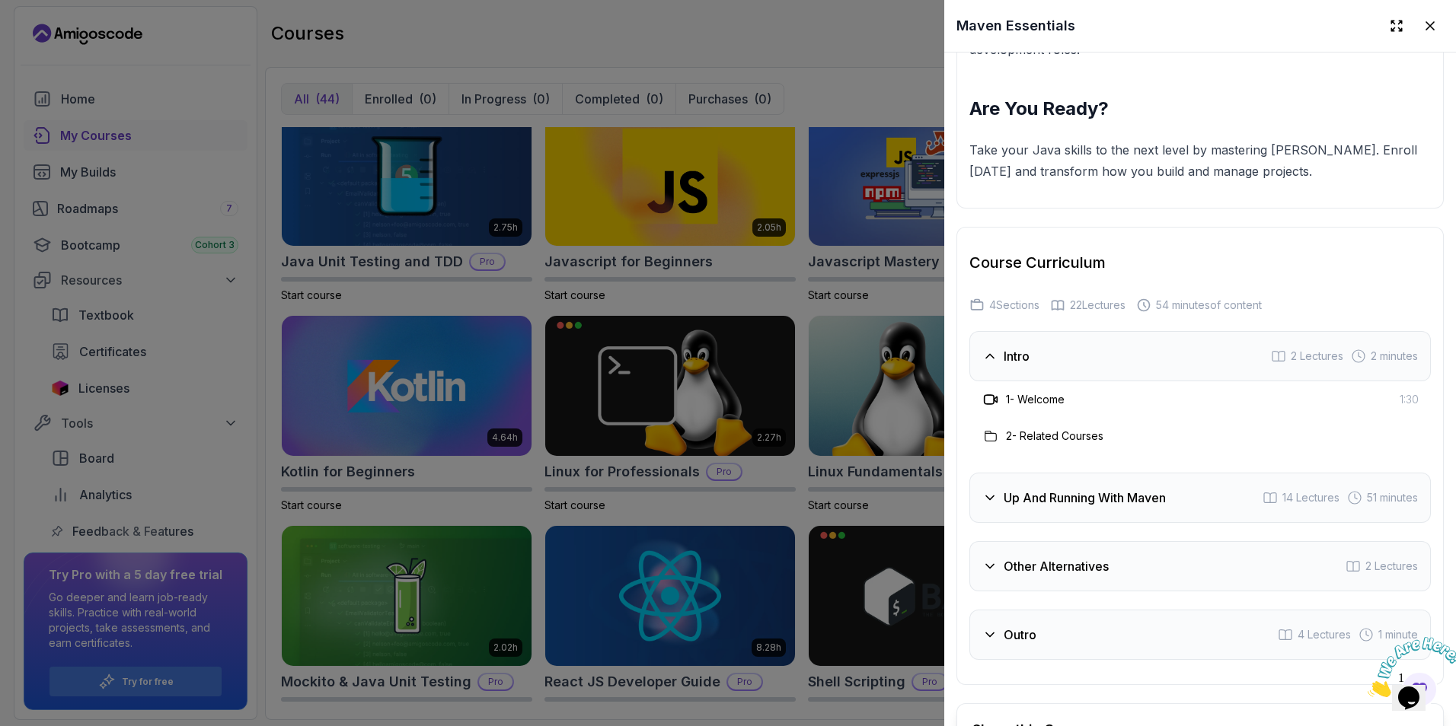
scroll to position [2239, 0]
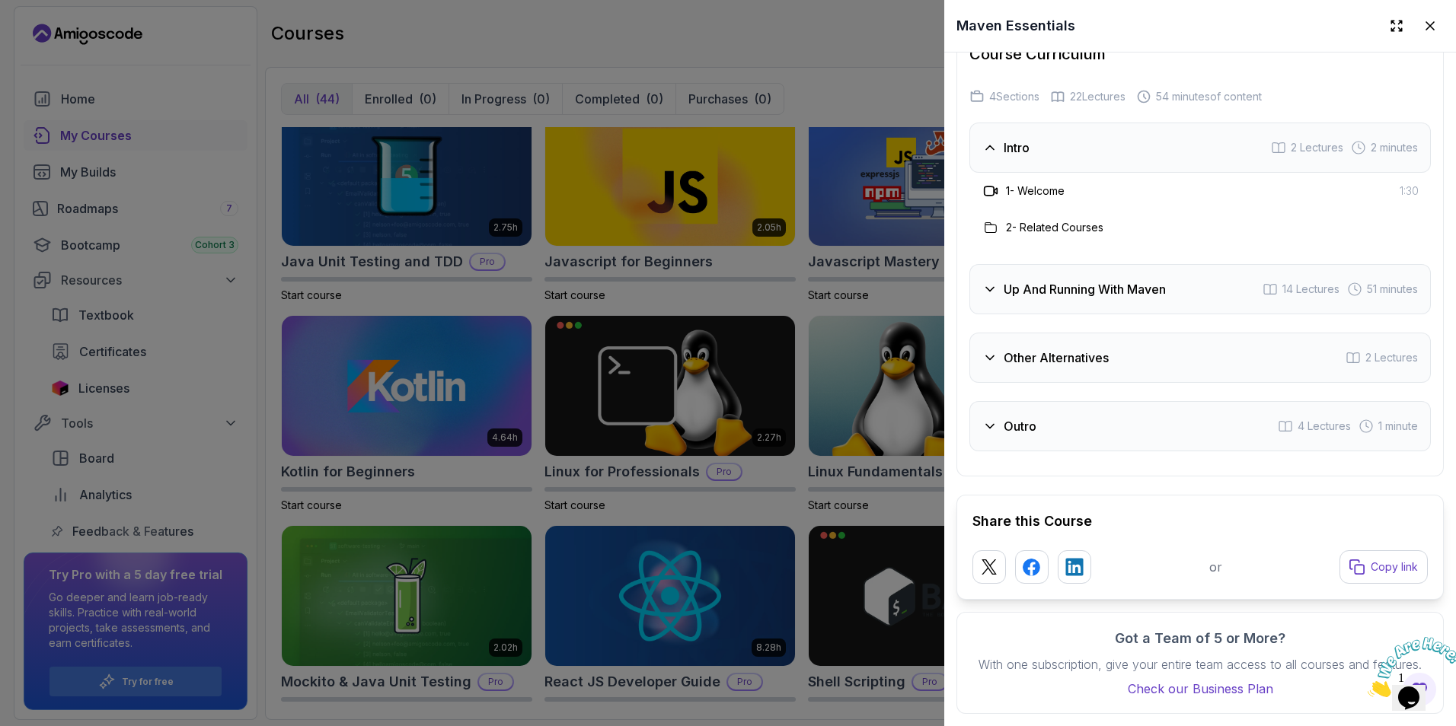
click at [995, 350] on icon at bounding box center [989, 357] width 15 height 15
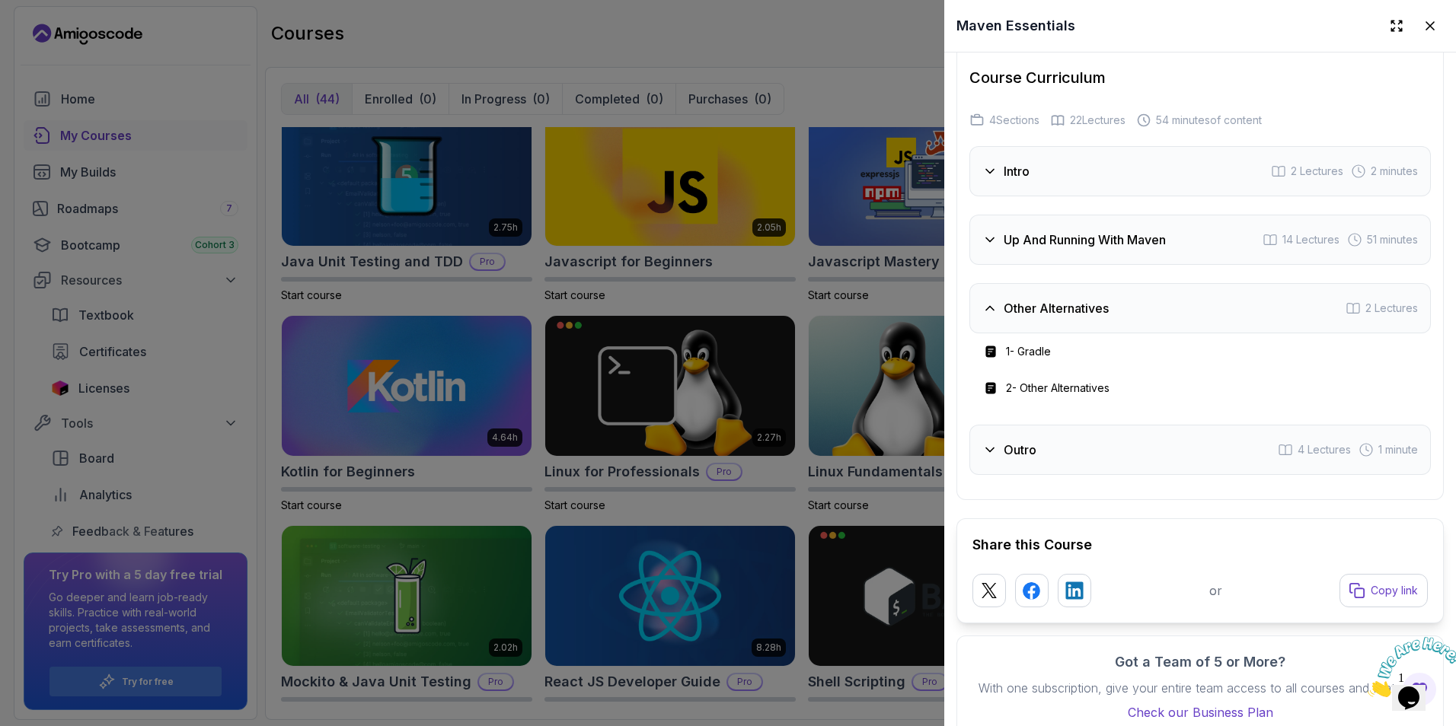
scroll to position [2086, 0]
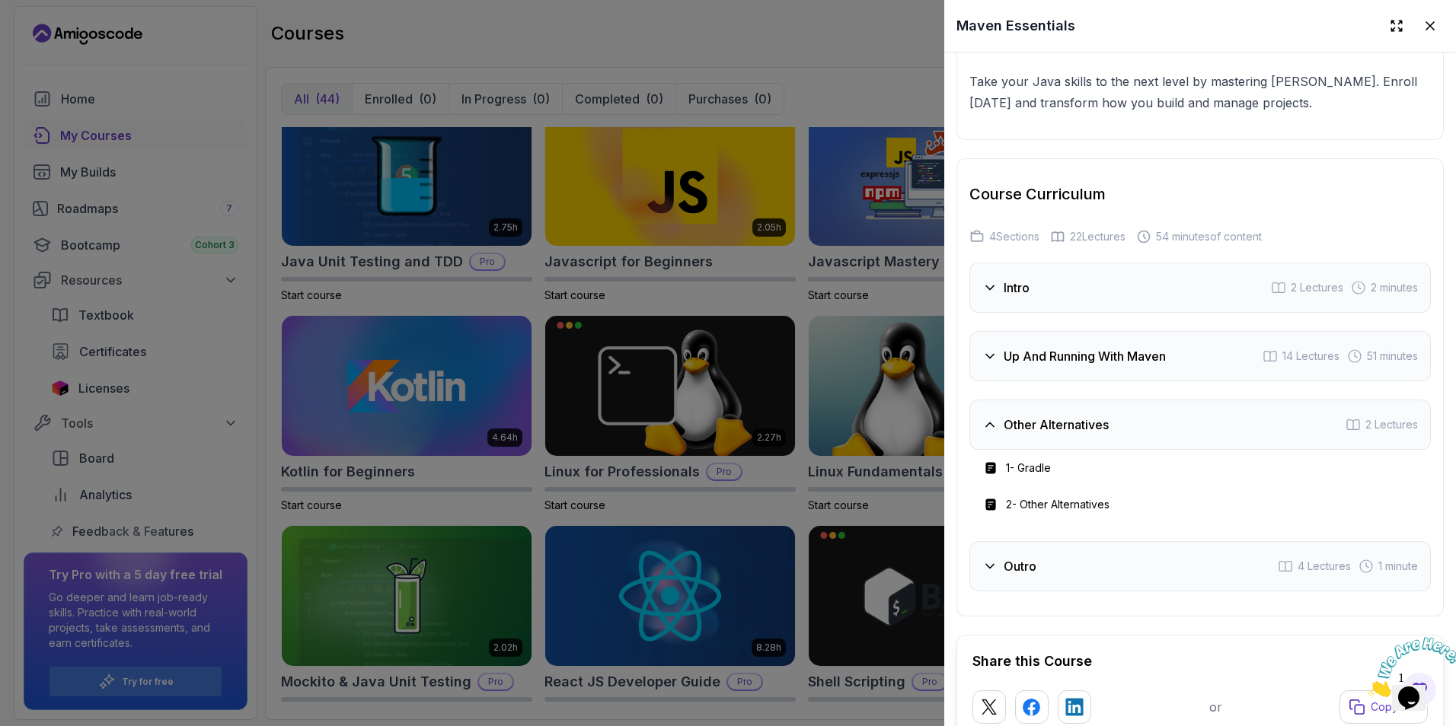
click at [995, 349] on icon at bounding box center [989, 356] width 15 height 15
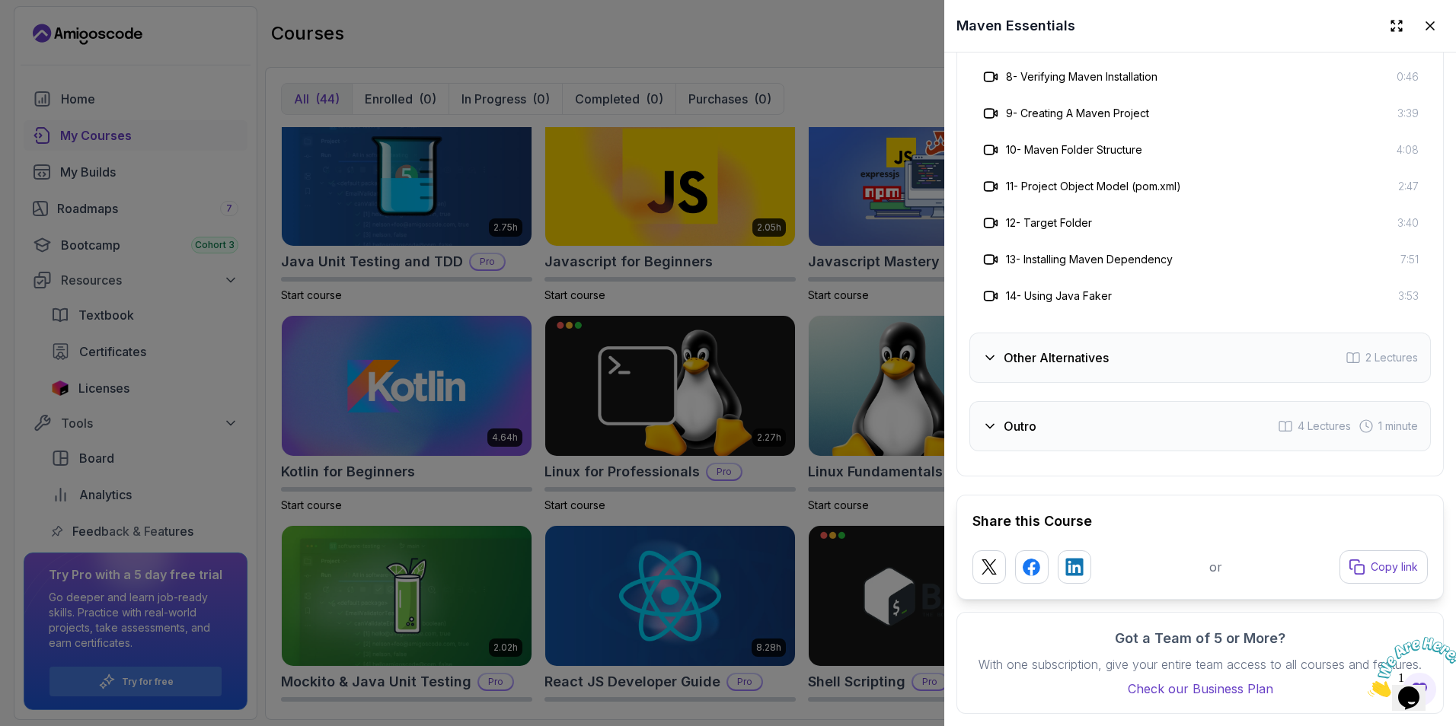
click at [1020, 417] on h3 "Outro" at bounding box center [1020, 426] width 33 height 18
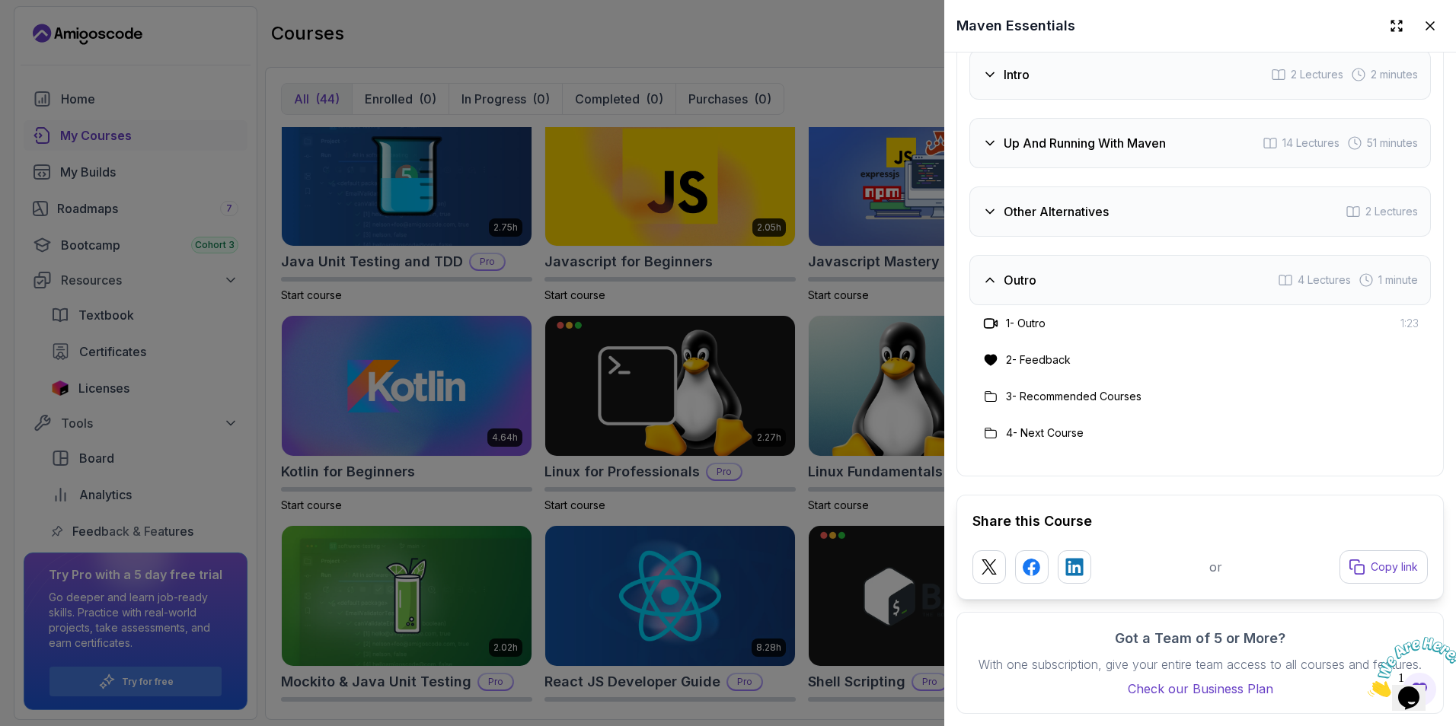
click at [717, 506] on div at bounding box center [728, 363] width 1456 height 726
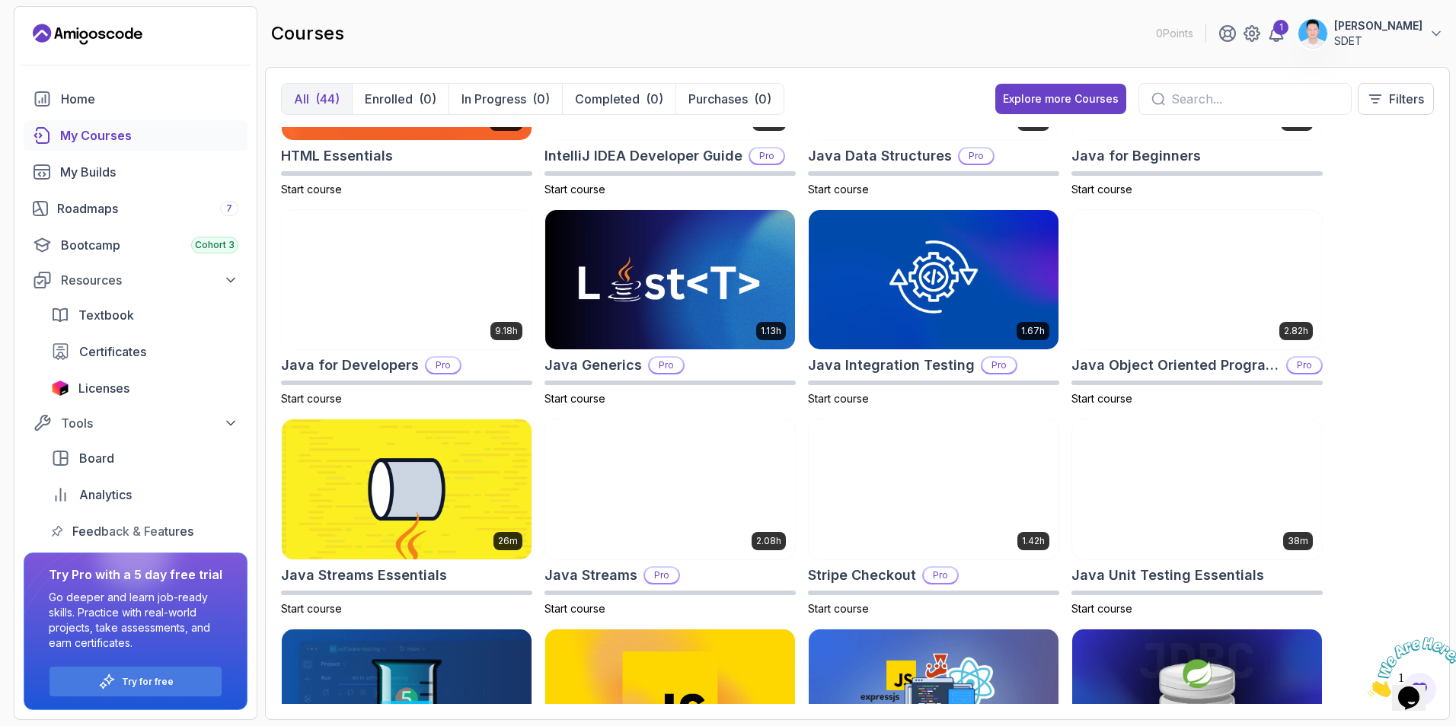
scroll to position [748, 0]
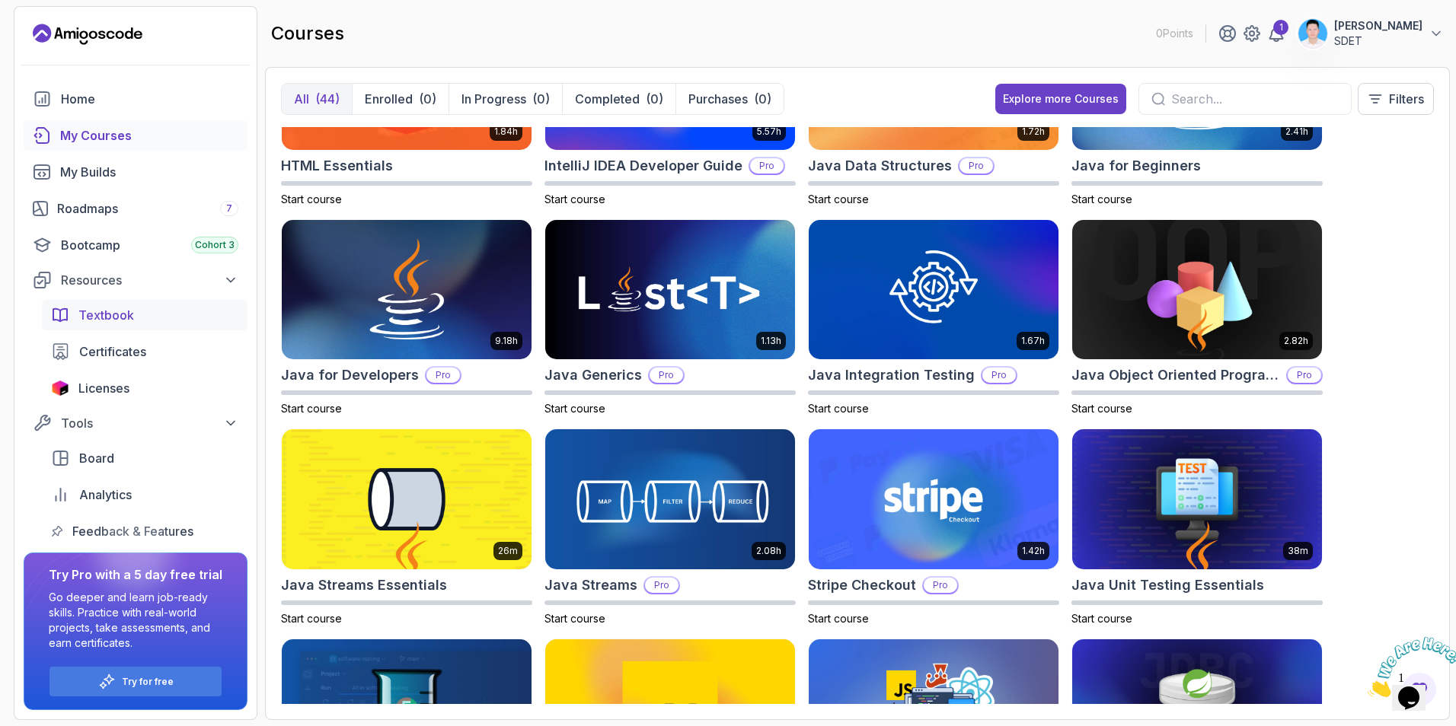
click at [125, 324] on span "Textbook" at bounding box center [106, 315] width 56 height 18
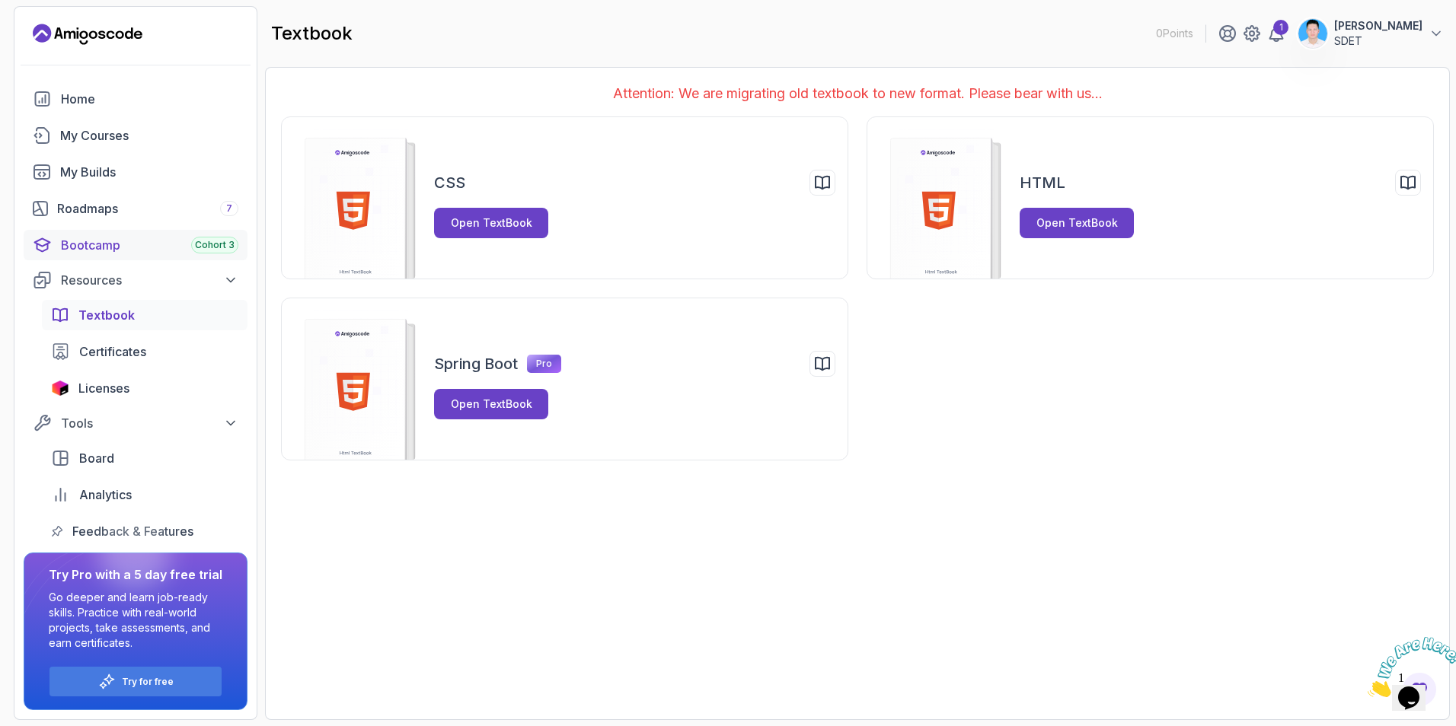
click at [118, 248] on div "Bootcamp Cohort 3" at bounding box center [149, 245] width 177 height 18
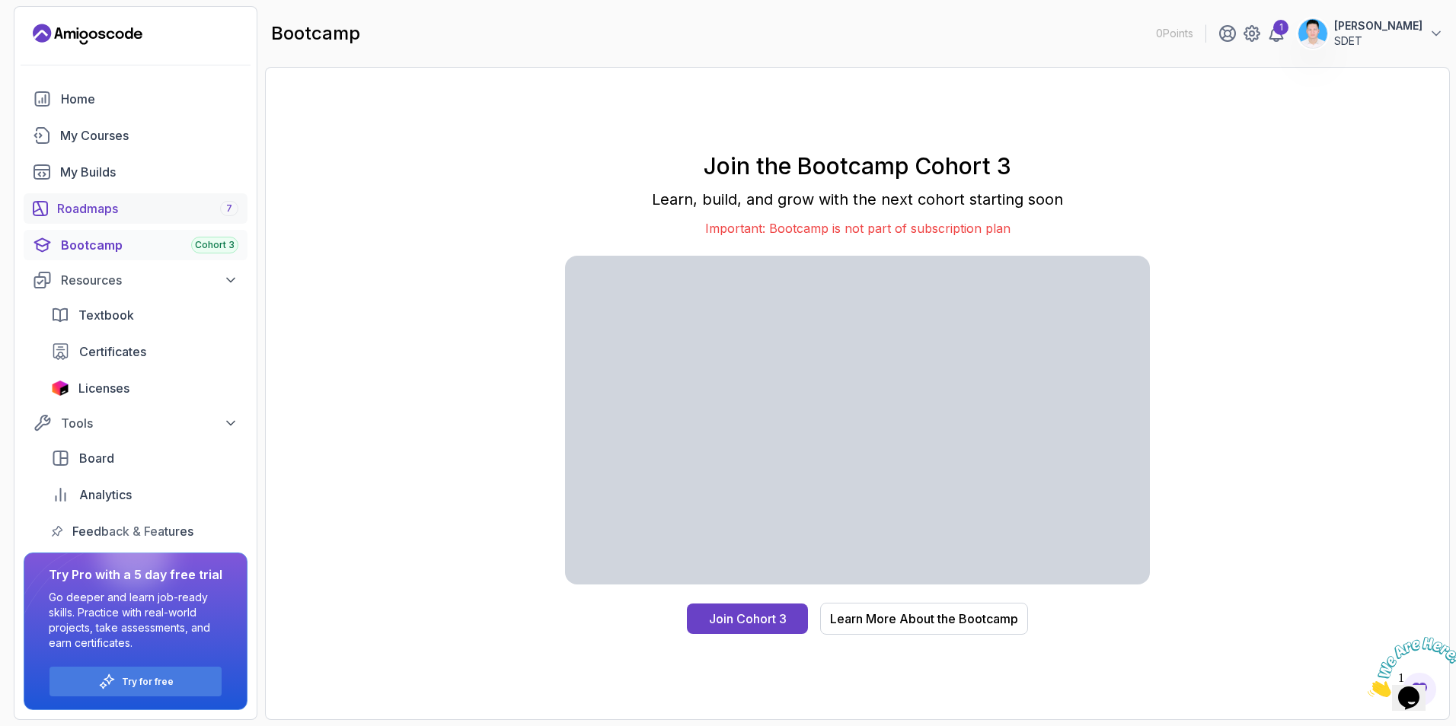
click at [97, 221] on link "Roadmaps 7" at bounding box center [136, 208] width 224 height 30
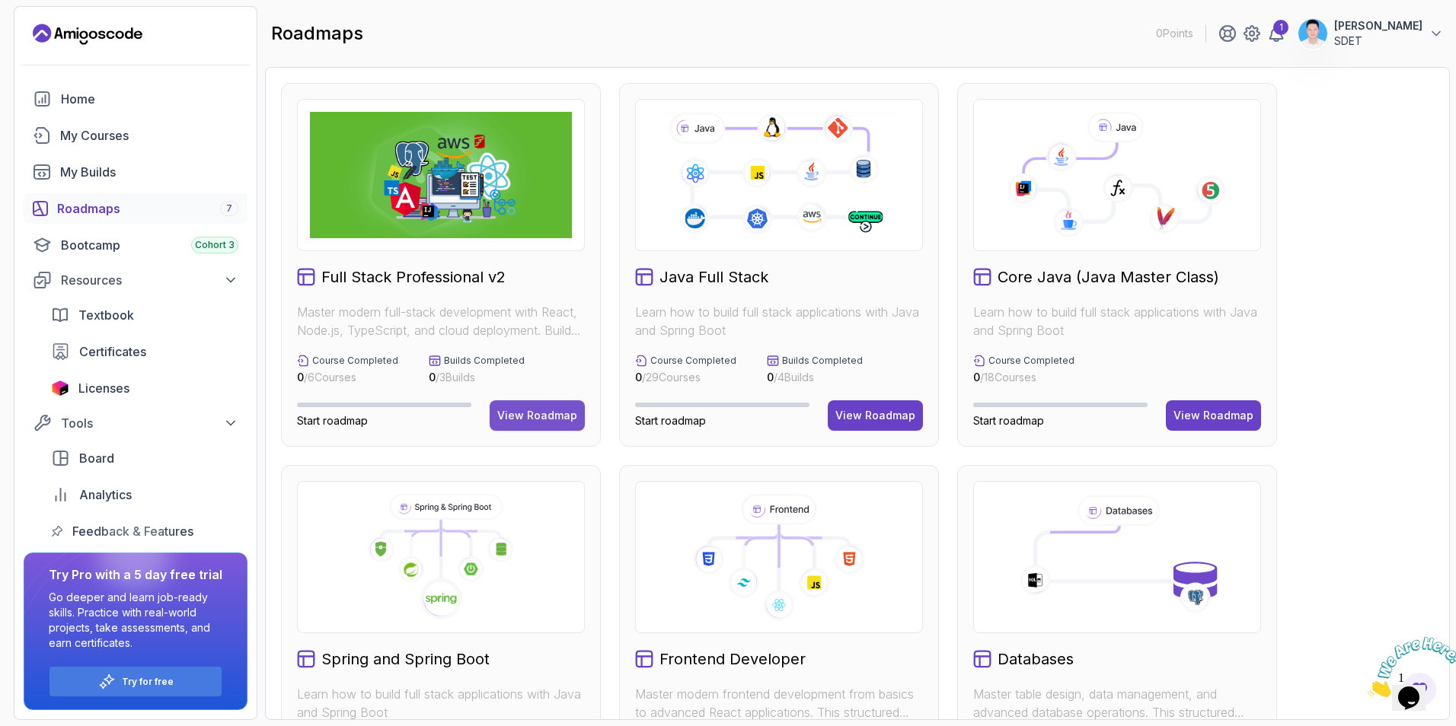
click at [538, 413] on div "View Roadmap" at bounding box center [537, 415] width 80 height 15
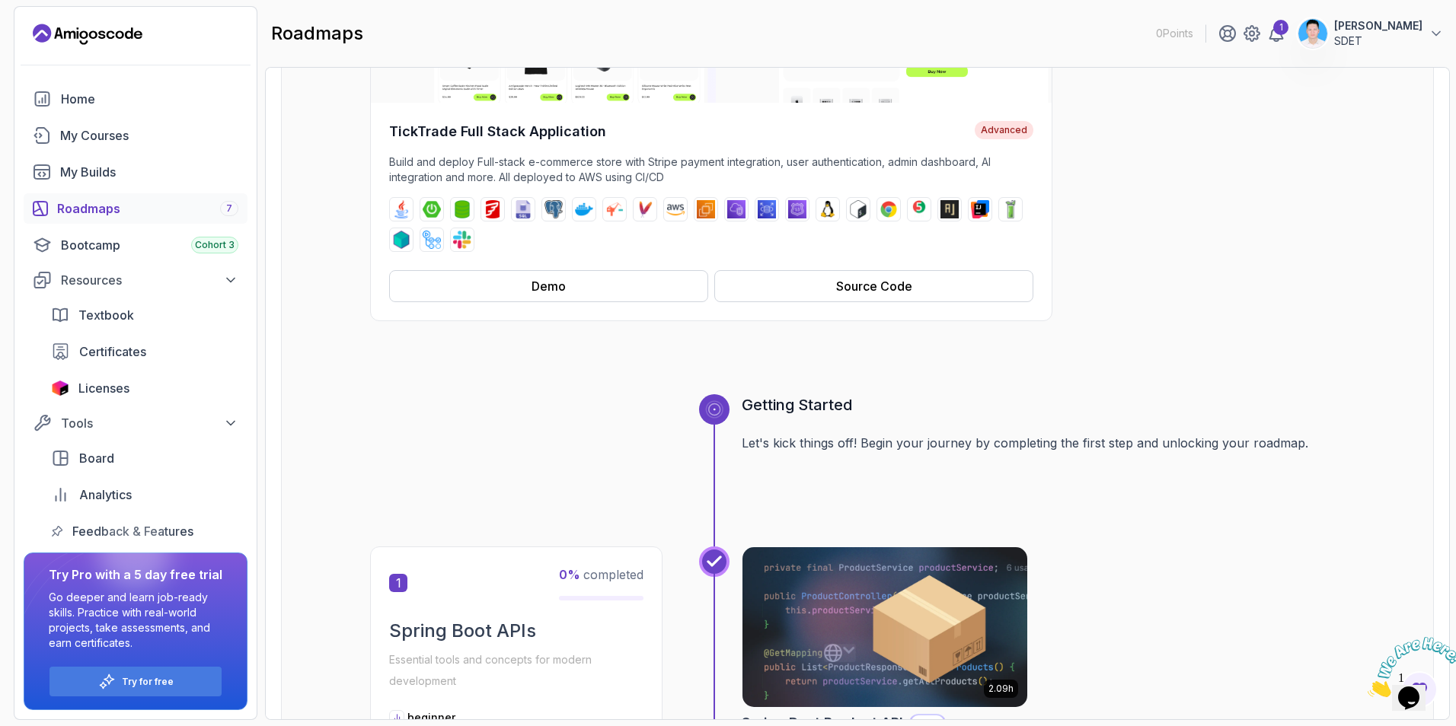
scroll to position [305, 0]
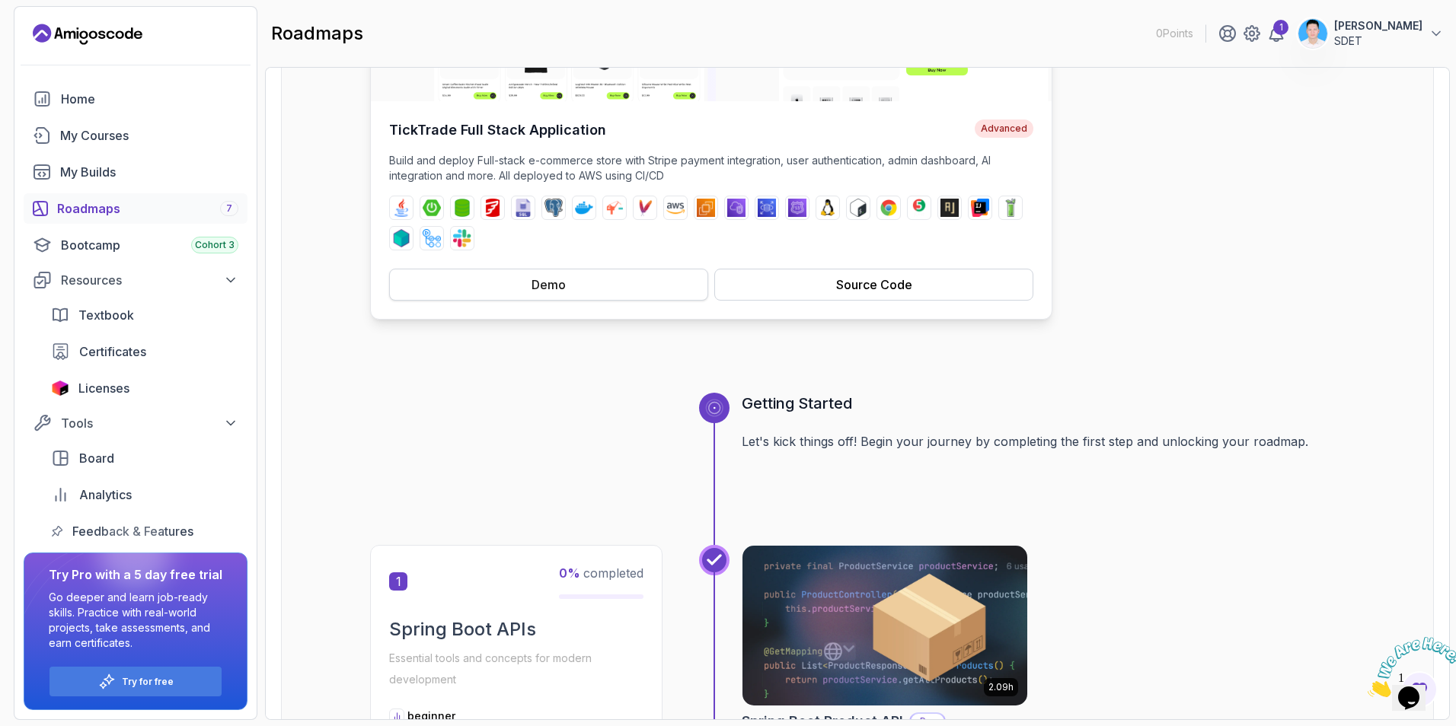
click at [545, 289] on div "Demo" at bounding box center [549, 285] width 34 height 18
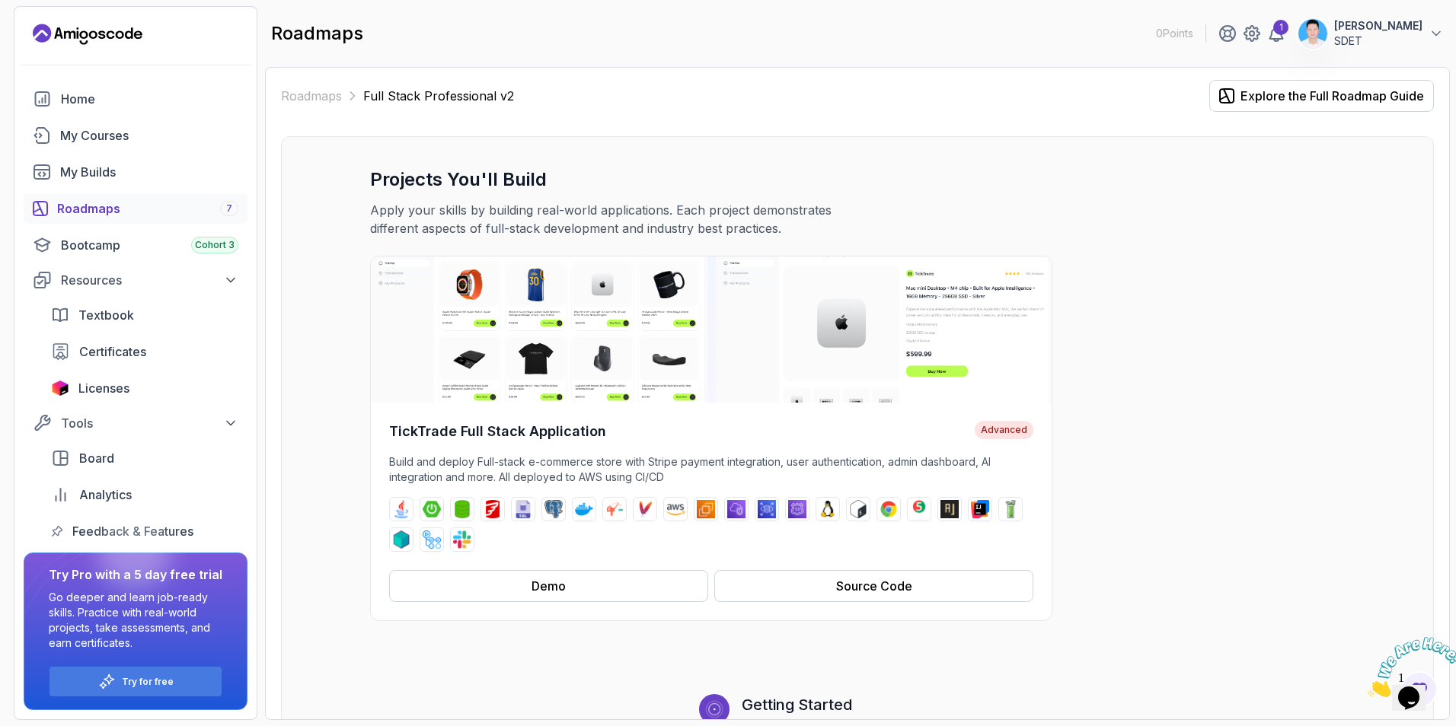
scroll to position [0, 0]
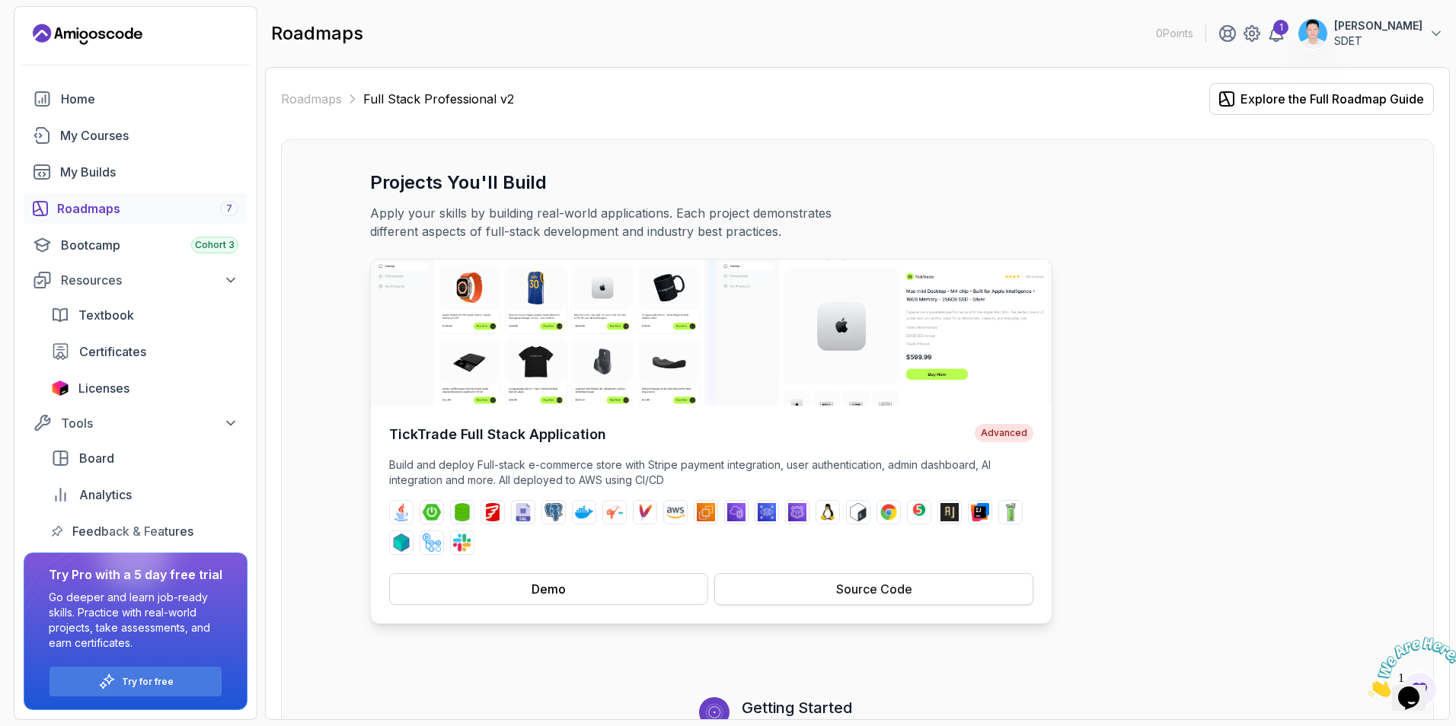
click at [903, 595] on div "Source Code" at bounding box center [874, 589] width 76 height 18
click at [117, 206] on div "Roadmaps 7" at bounding box center [147, 209] width 181 height 18
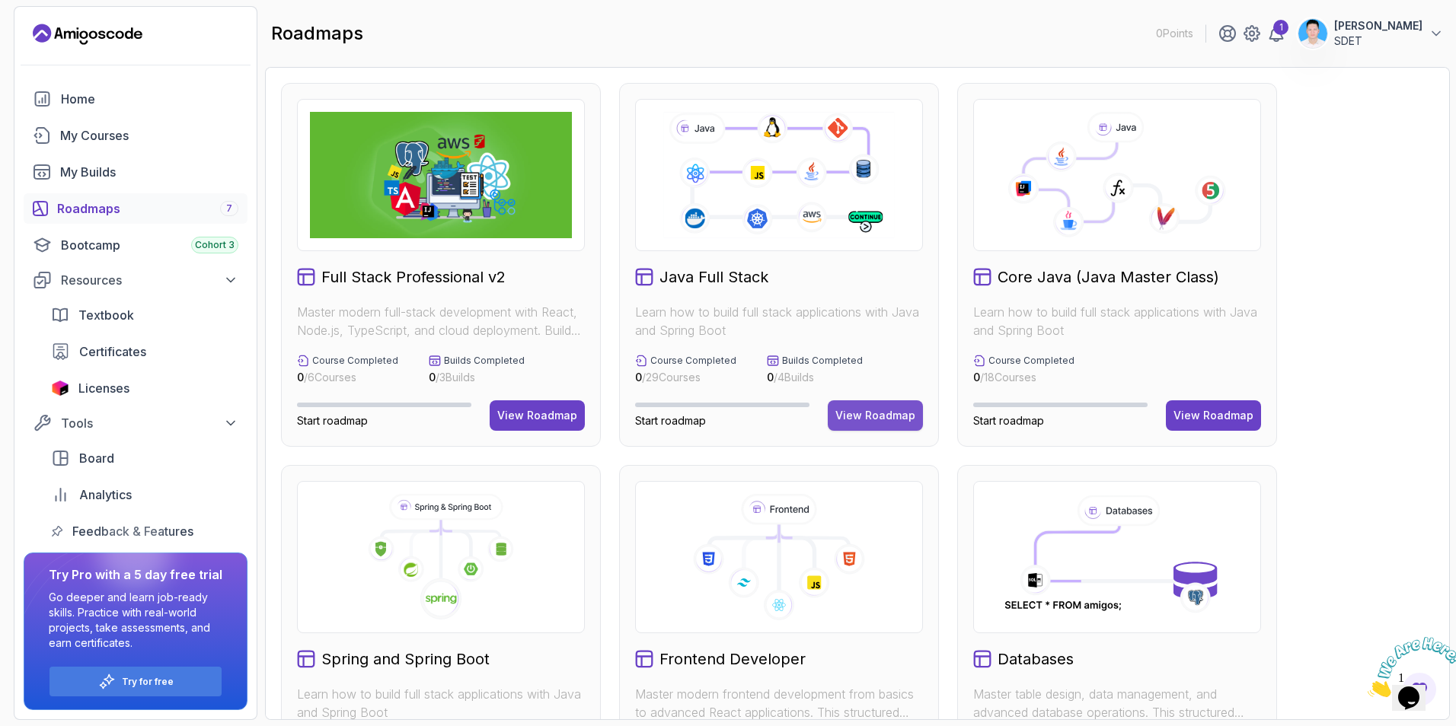
click at [871, 415] on div "View Roadmap" at bounding box center [875, 415] width 80 height 15
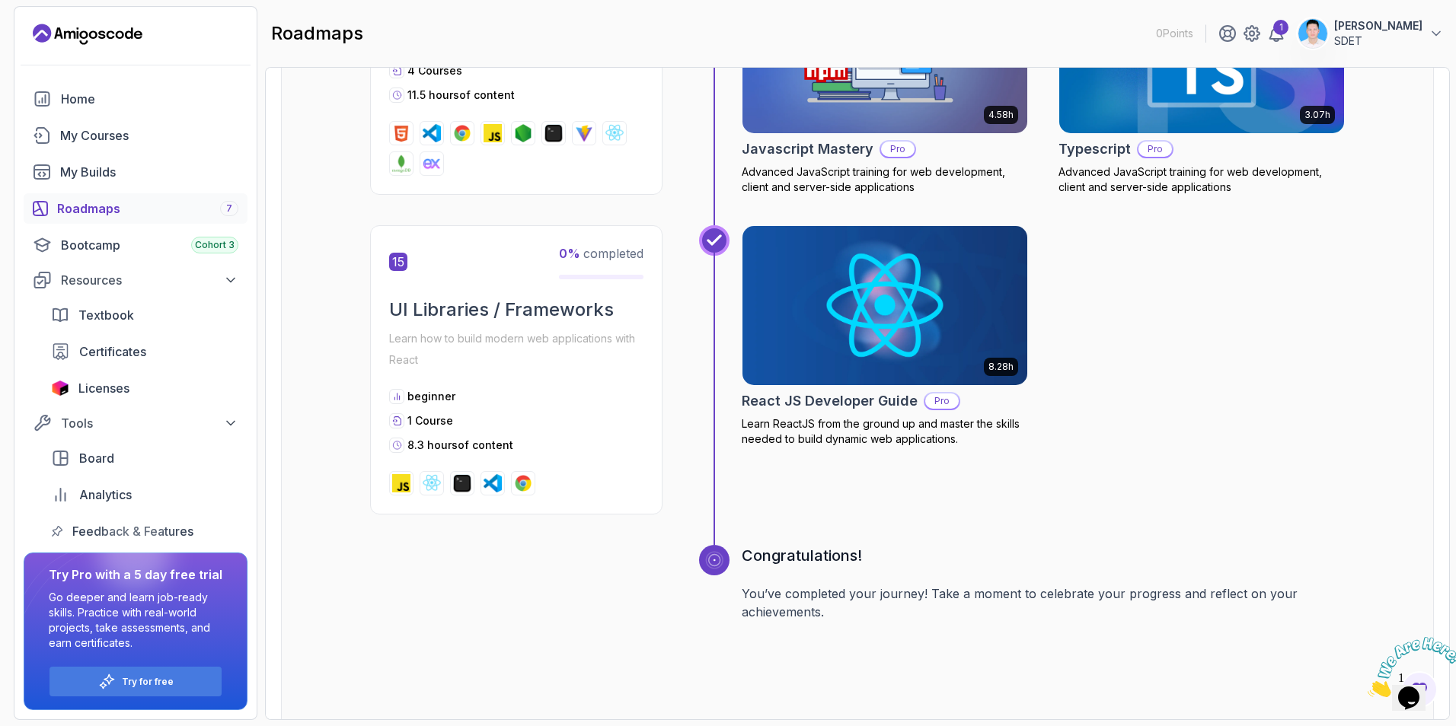
scroll to position [5788, 0]
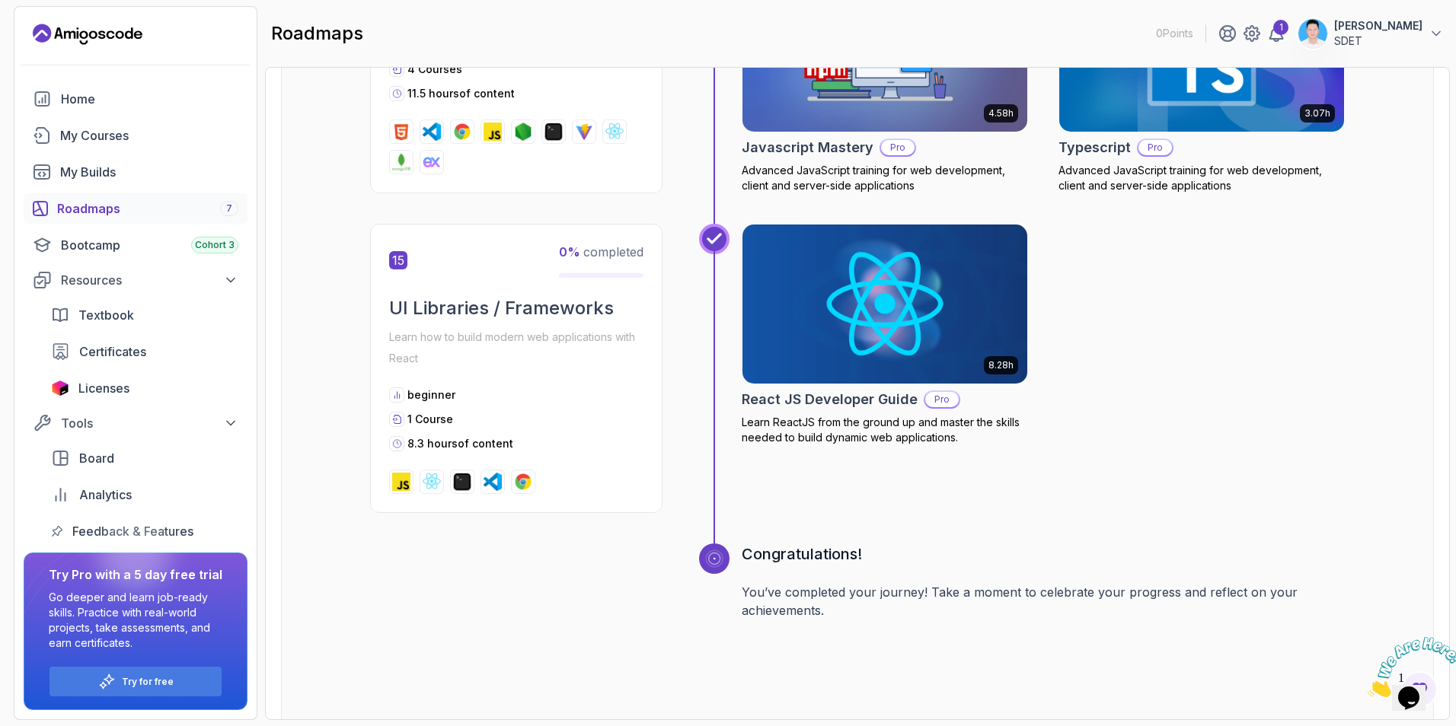
click at [121, 204] on div "Roadmaps 7" at bounding box center [147, 209] width 181 height 18
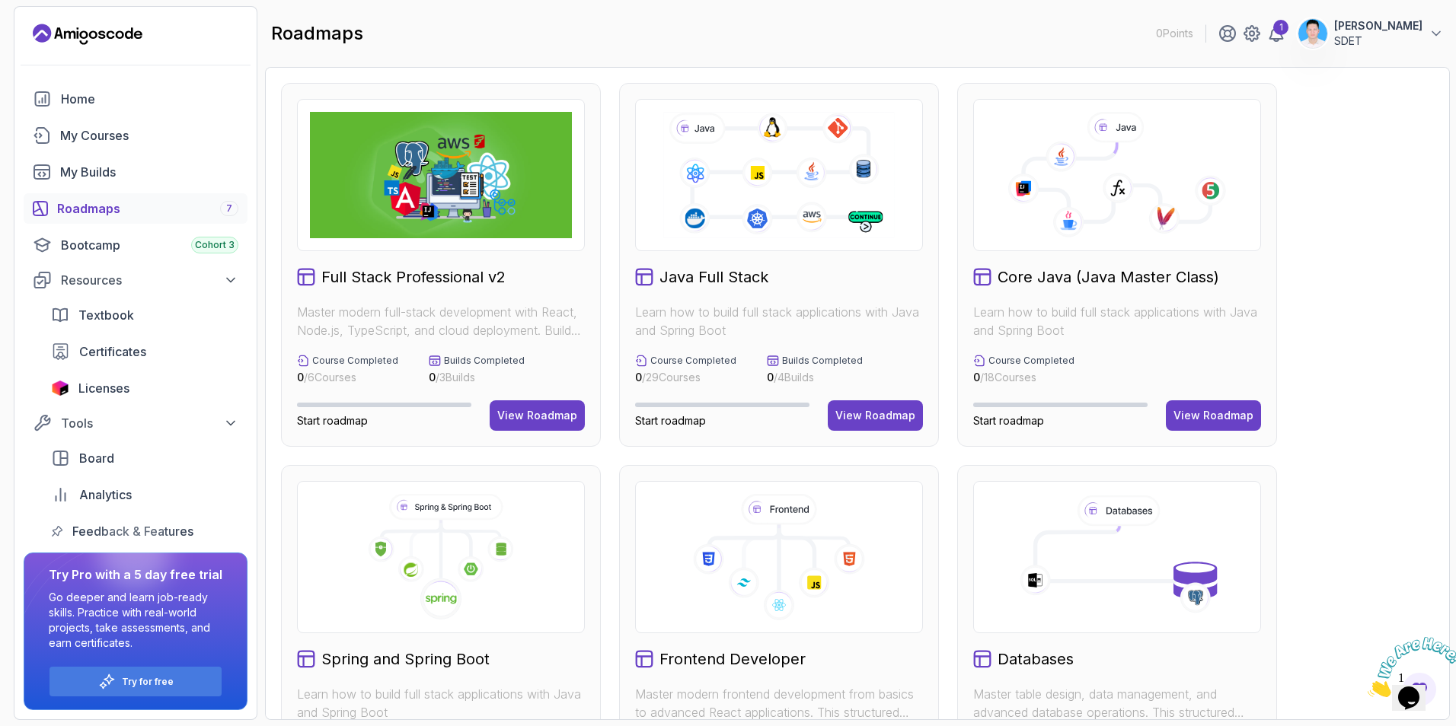
click at [803, 321] on p "Learn how to build full stack applications with Java and Spring Boot" at bounding box center [779, 321] width 288 height 37
click at [857, 414] on div "View Roadmap" at bounding box center [875, 415] width 80 height 15
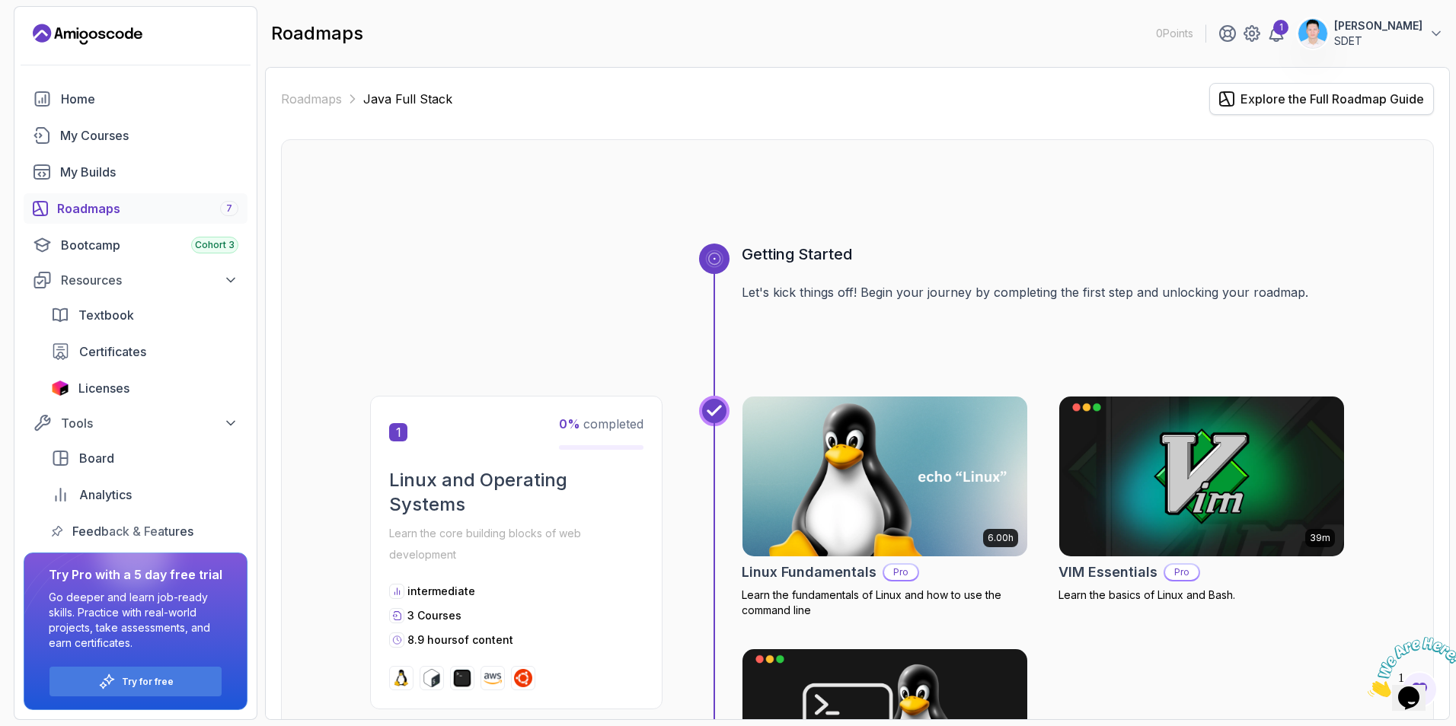
click at [1301, 94] on div "Explore the Full Roadmap Guide" at bounding box center [1332, 99] width 184 height 18
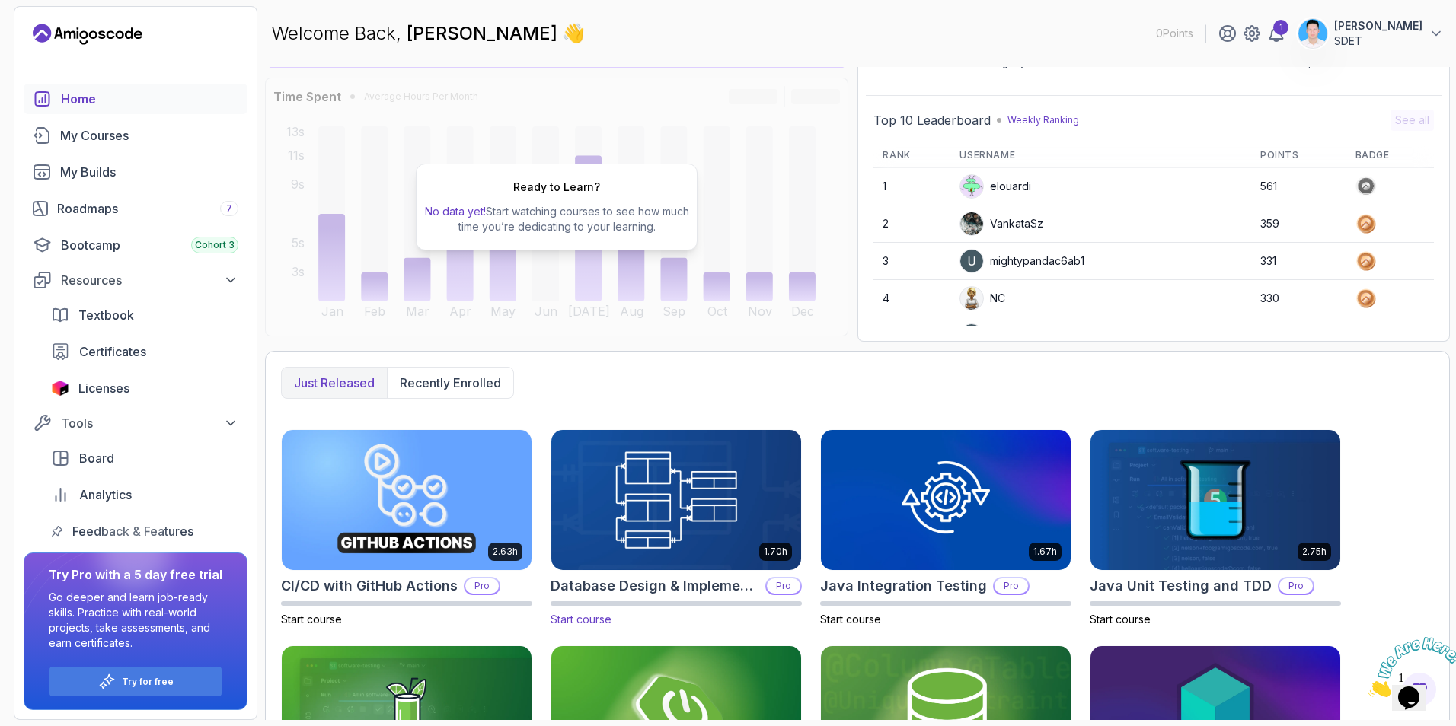
scroll to position [250, 0]
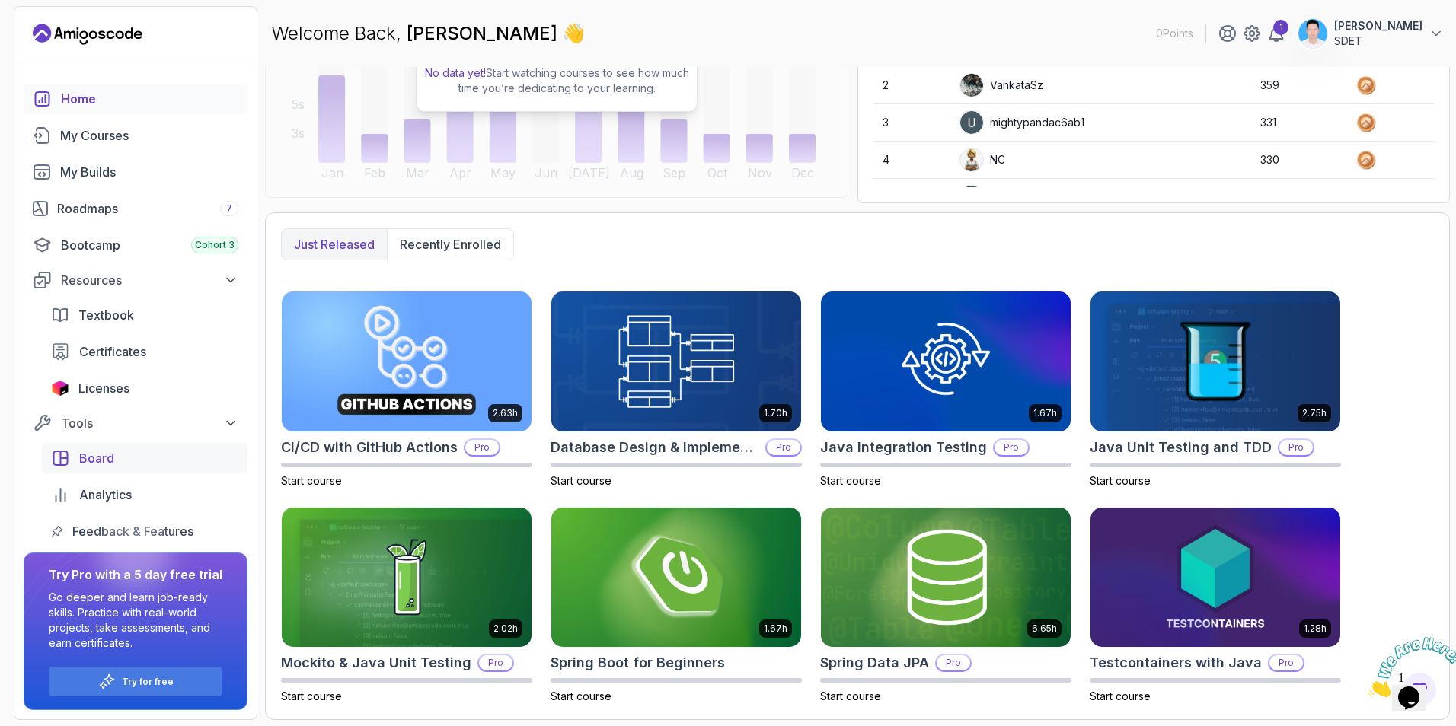
click at [118, 466] on div "Board" at bounding box center [158, 458] width 159 height 18
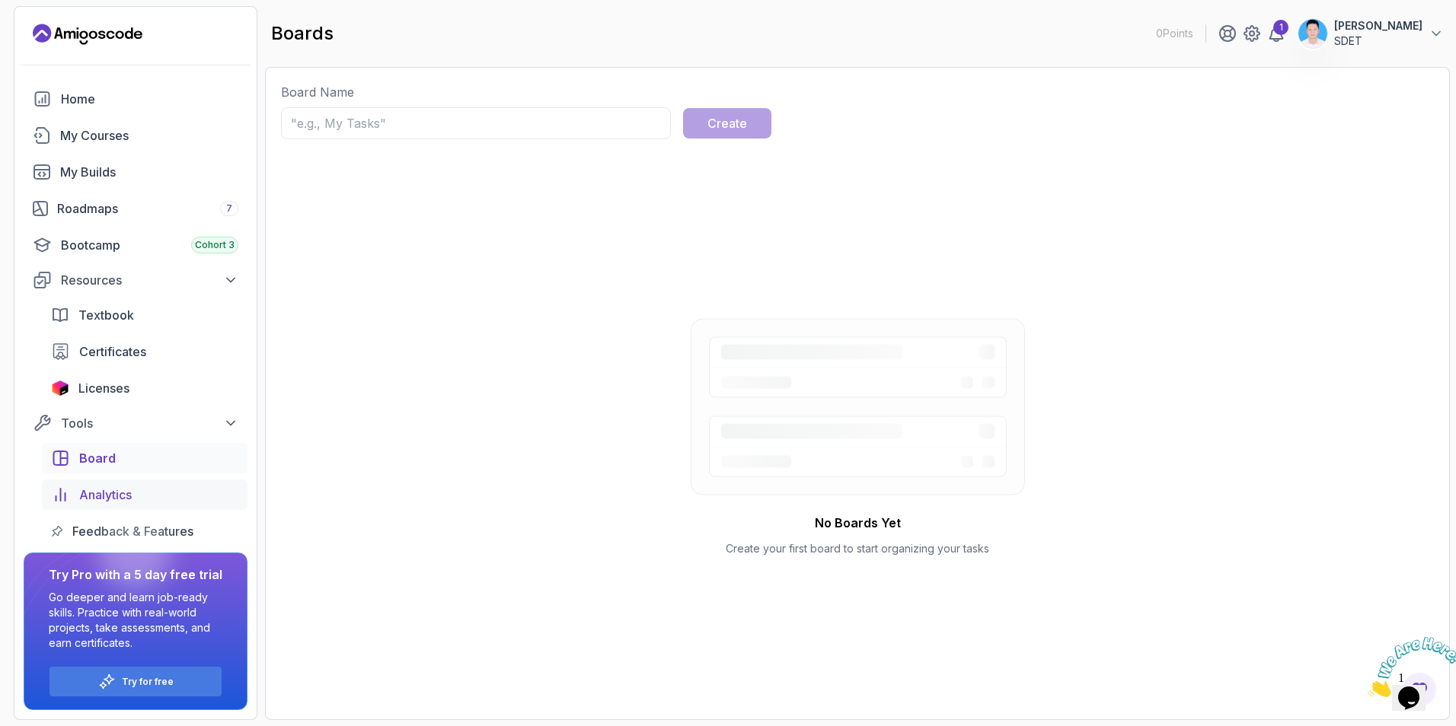
click at [121, 500] on span "Analytics" at bounding box center [105, 495] width 53 height 18
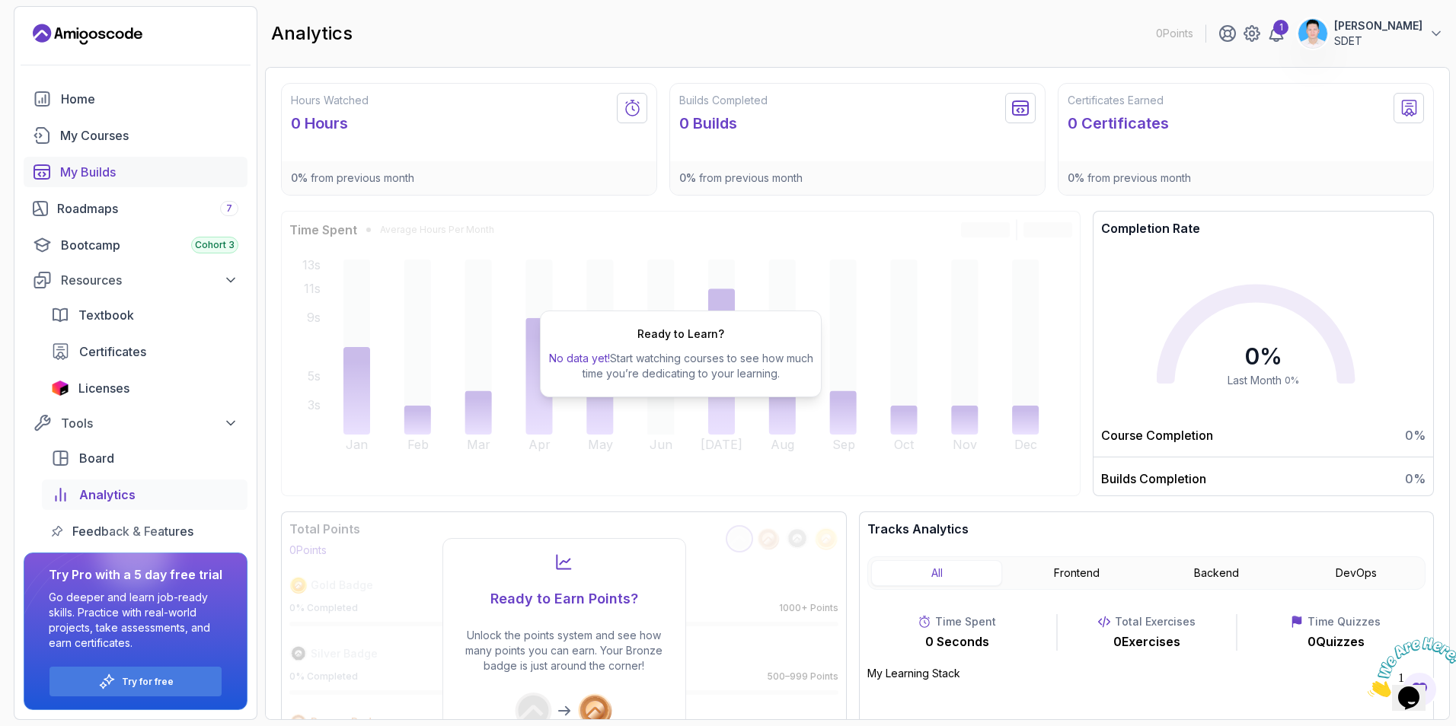
click at [99, 166] on div "My Builds" at bounding box center [149, 172] width 178 height 18
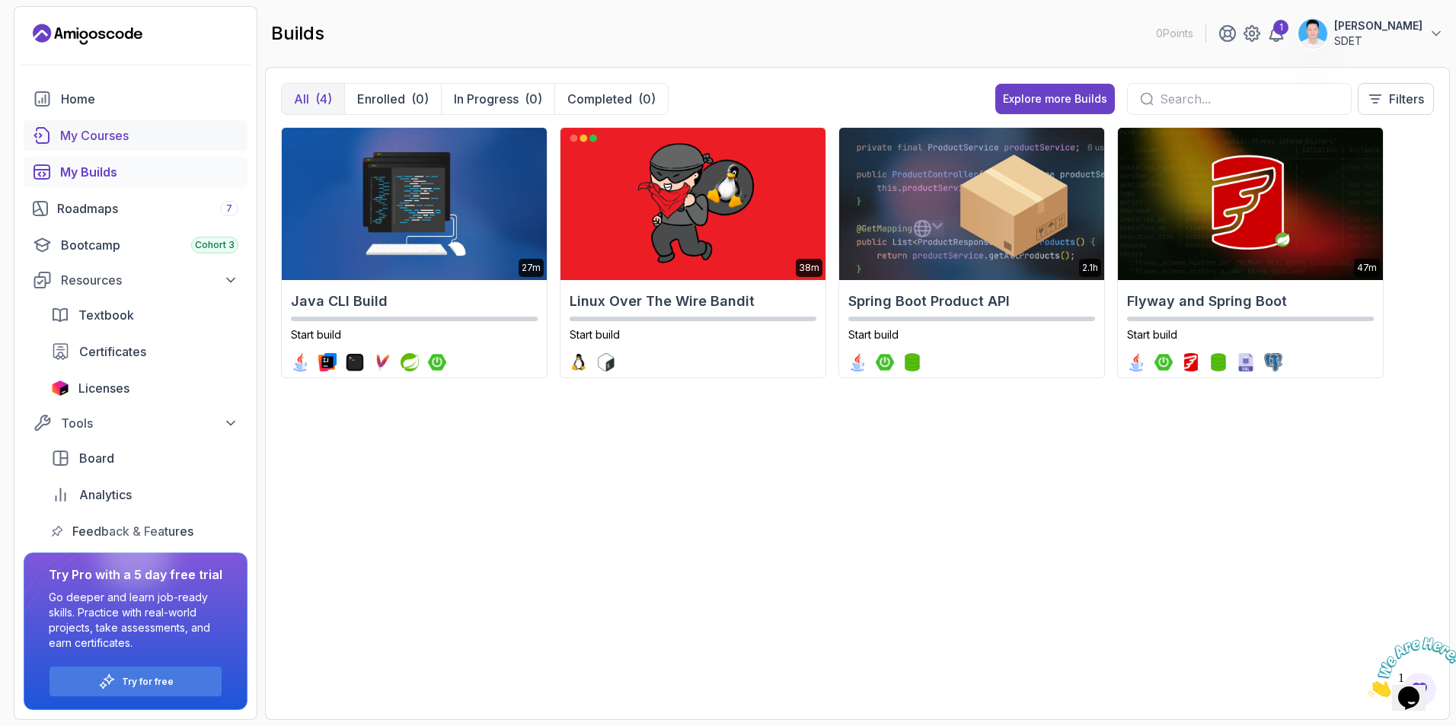
click at [137, 135] on div "My Courses" at bounding box center [149, 135] width 178 height 18
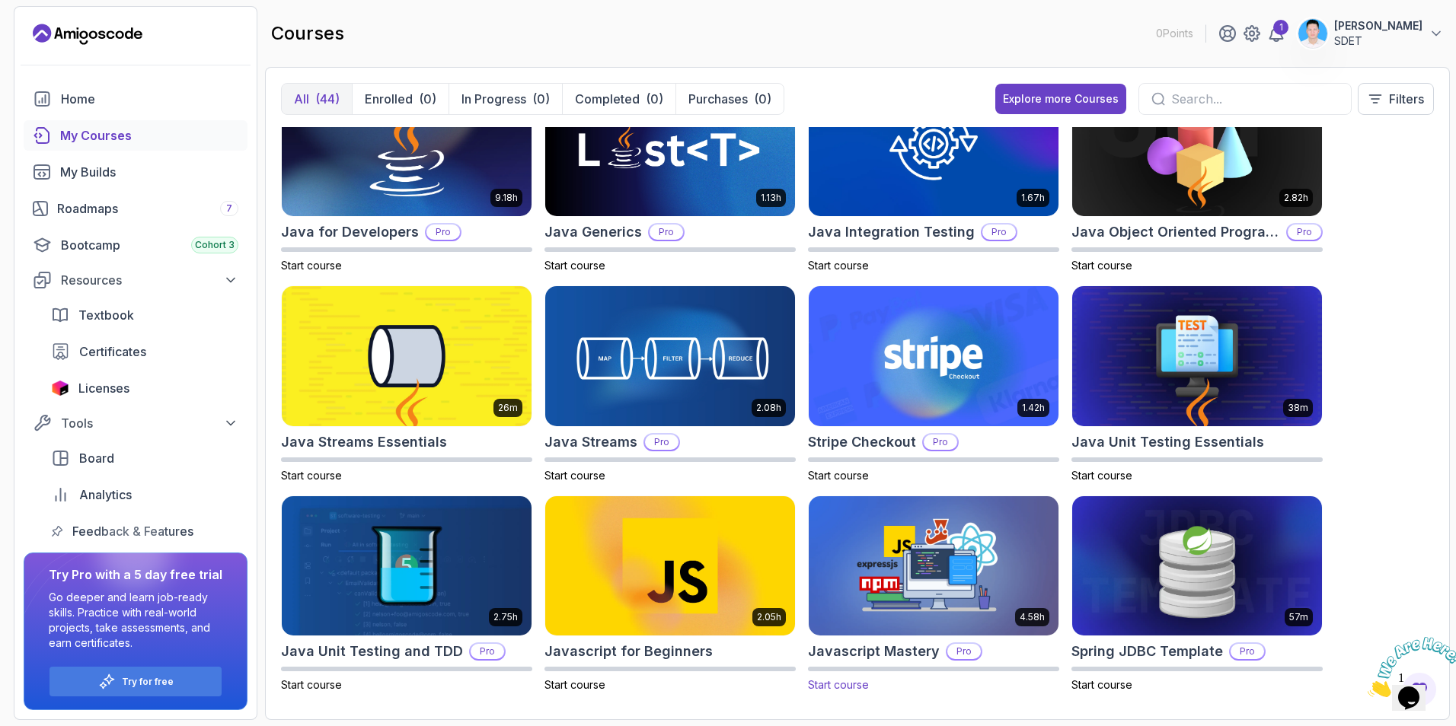
scroll to position [990, 0]
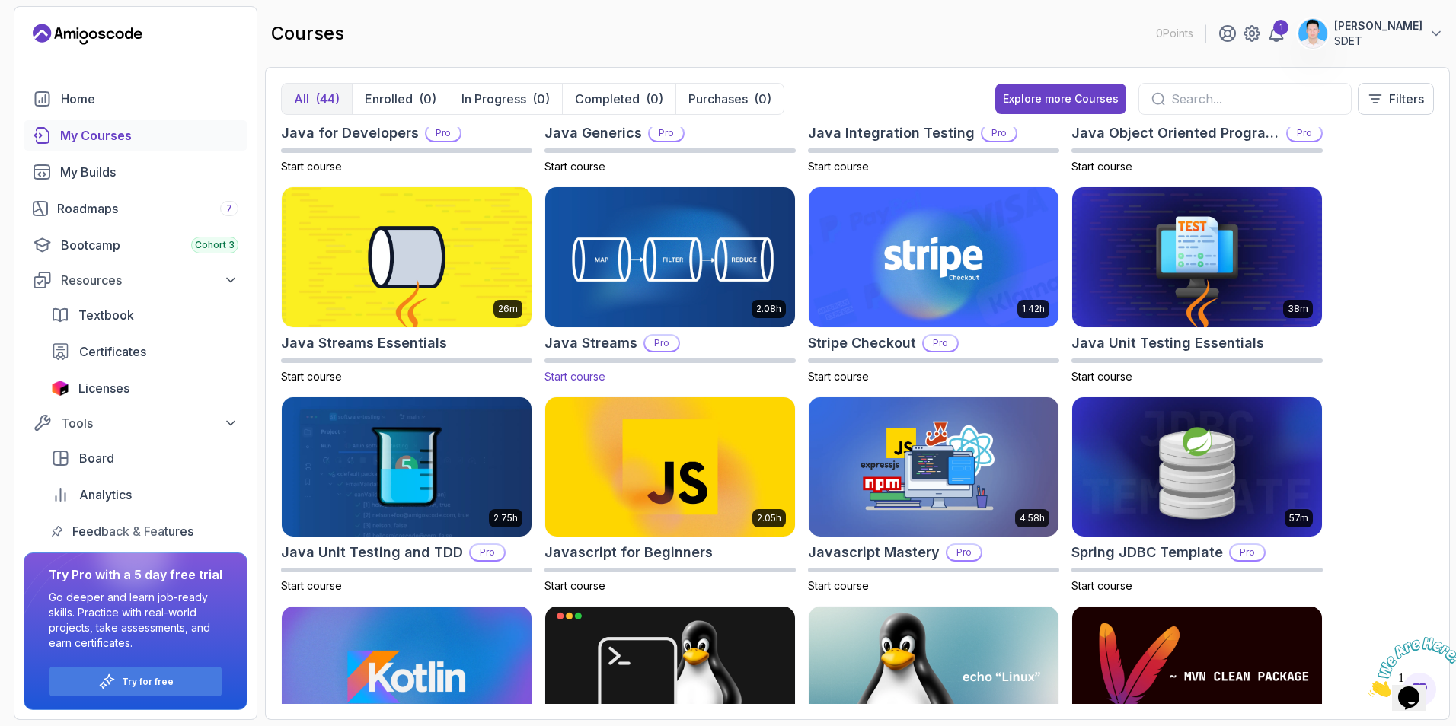
click at [627, 247] on img at bounding box center [670, 257] width 262 height 147
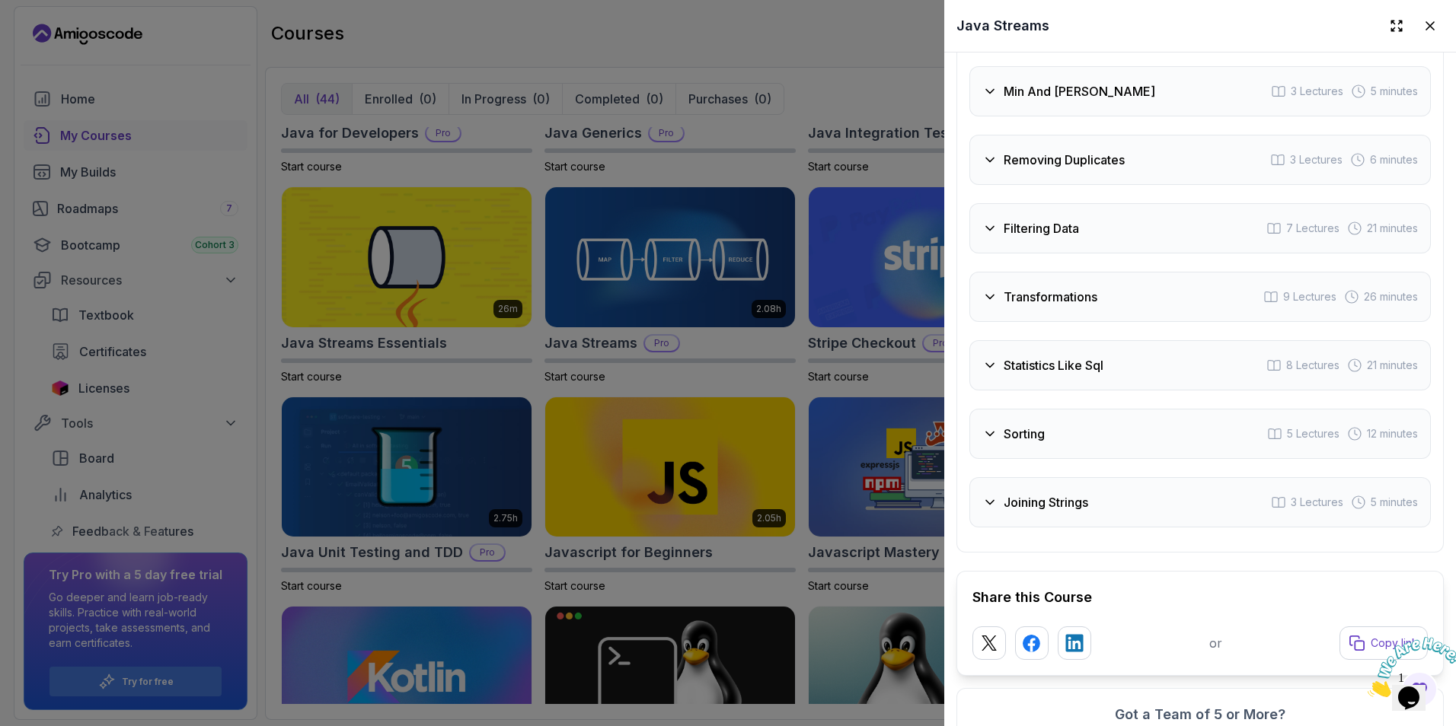
scroll to position [2741, 0]
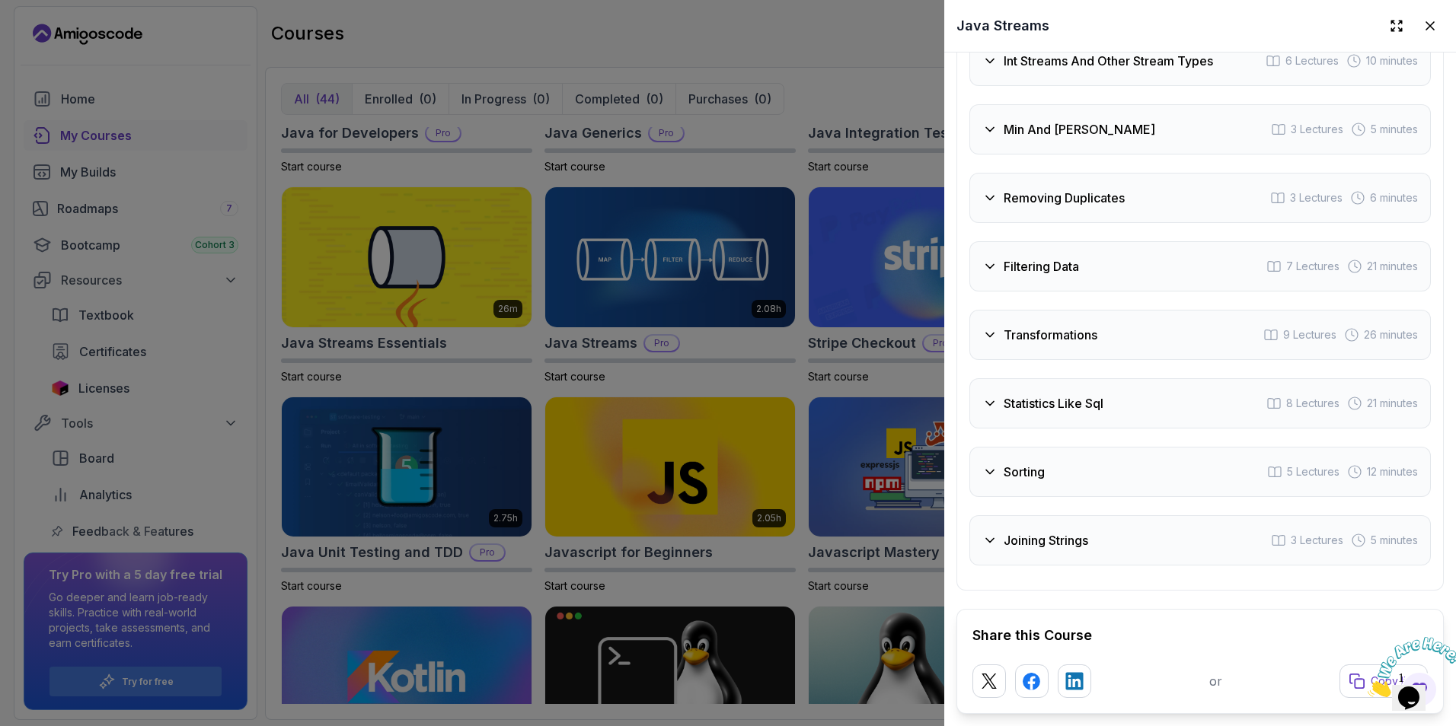
click at [1030, 468] on h3 "Sorting" at bounding box center [1024, 472] width 41 height 18
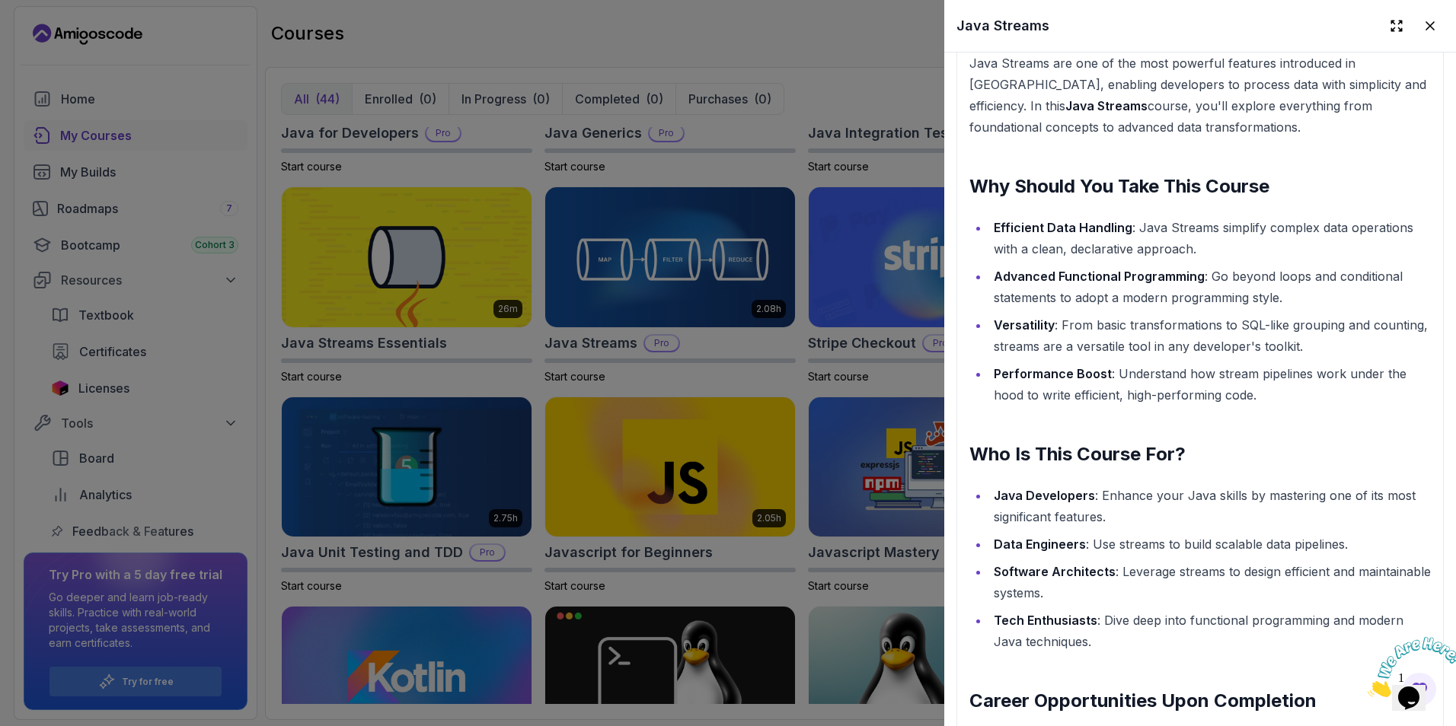
scroll to position [990, 0]
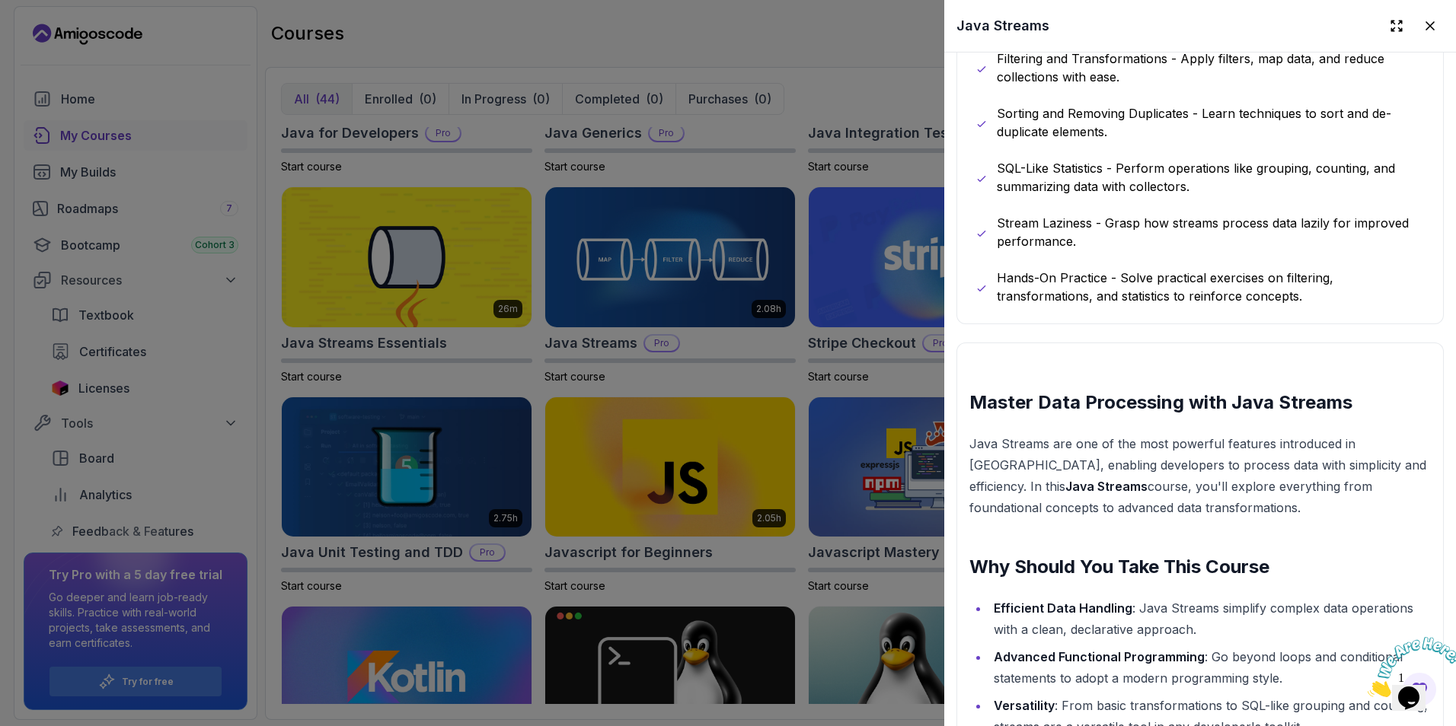
click at [1426, 22] on icon at bounding box center [1430, 26] width 8 height 8
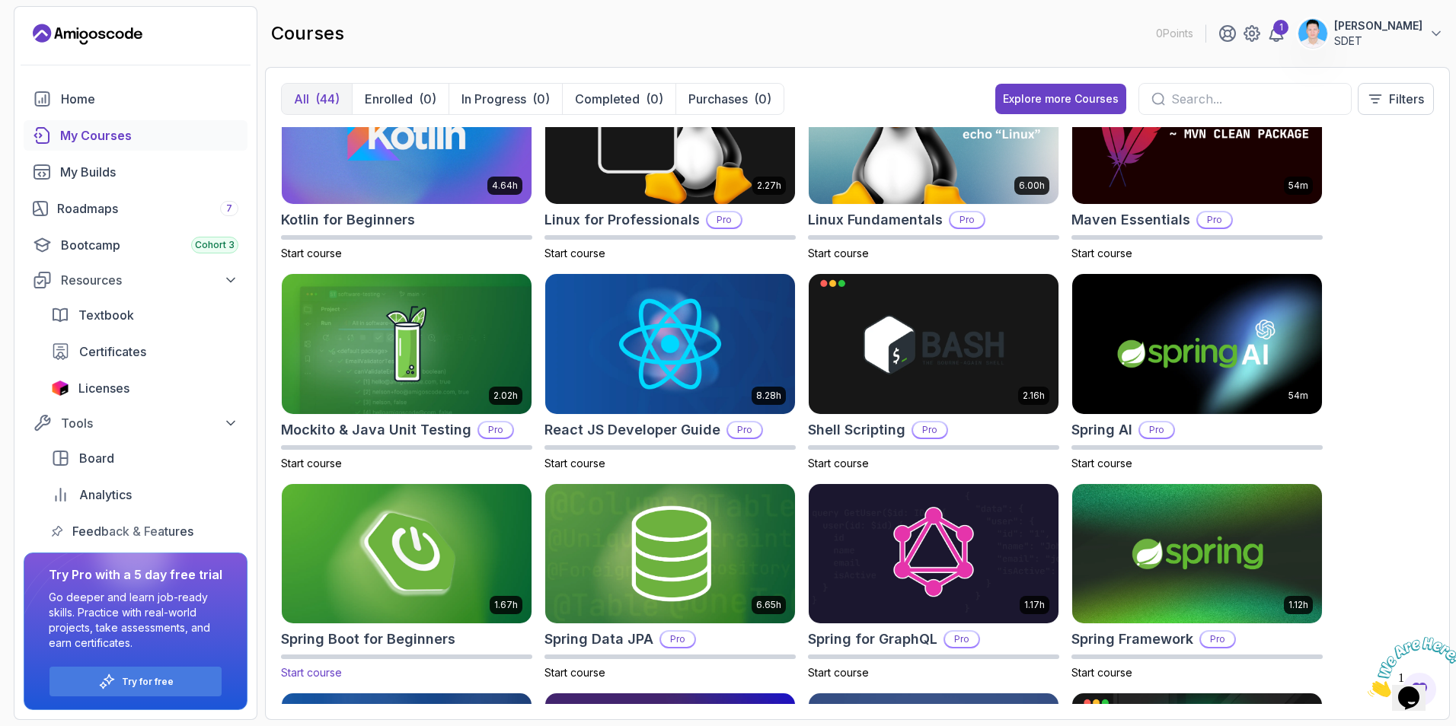
scroll to position [1738, 0]
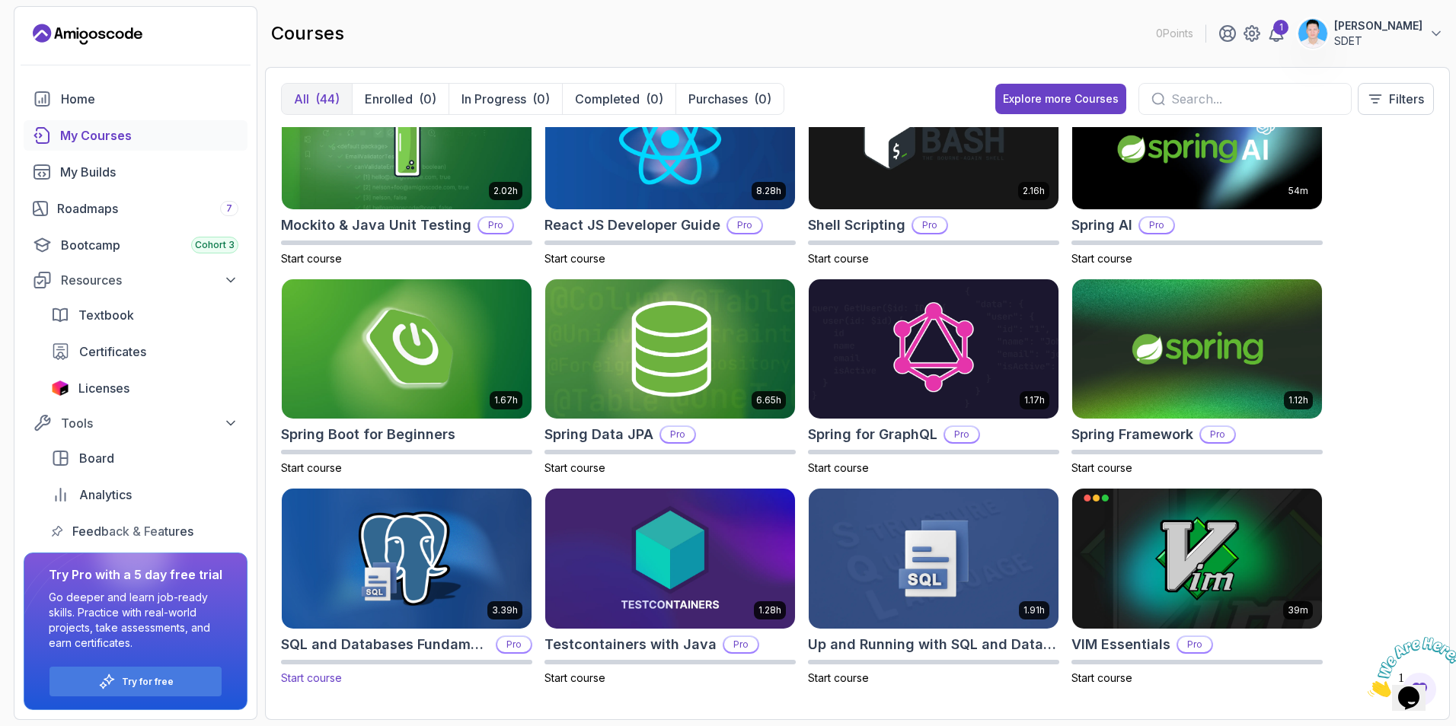
click at [444, 512] on img at bounding box center [407, 559] width 262 height 147
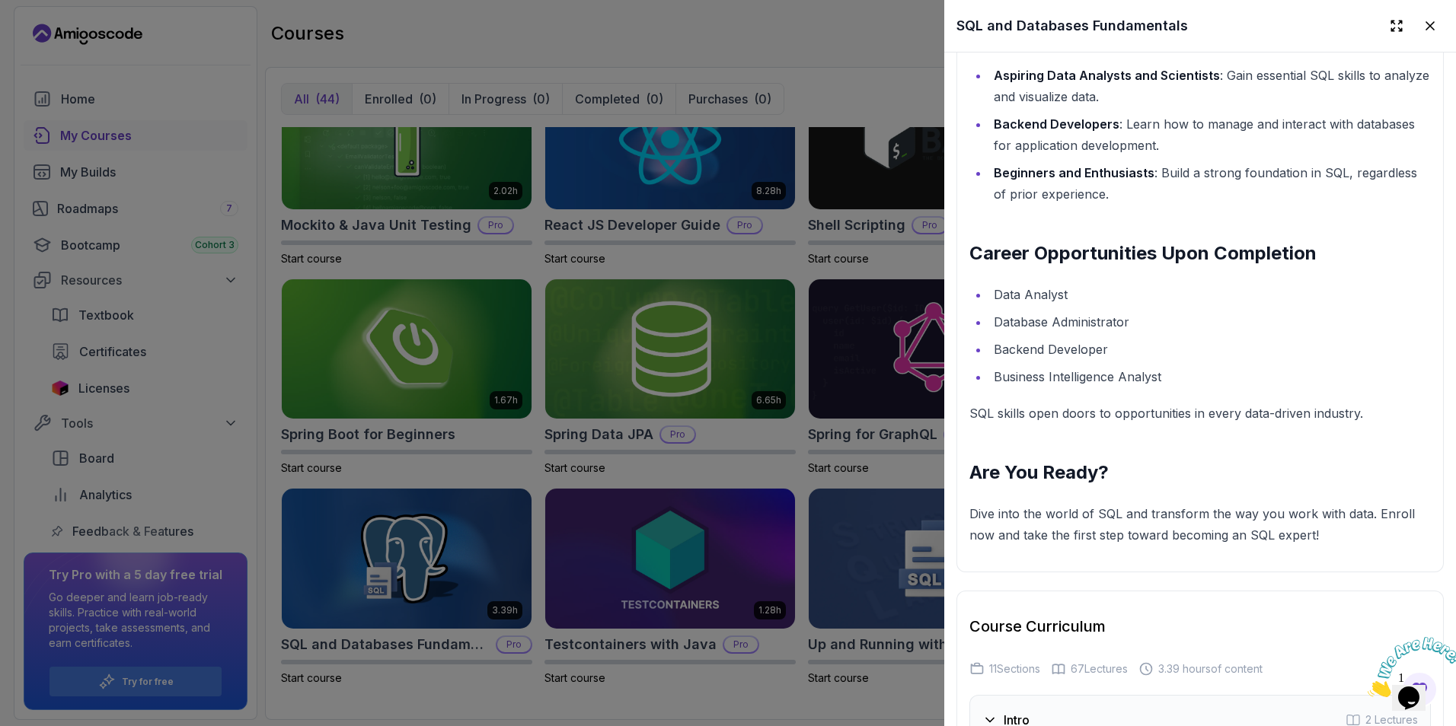
scroll to position [2361, 0]
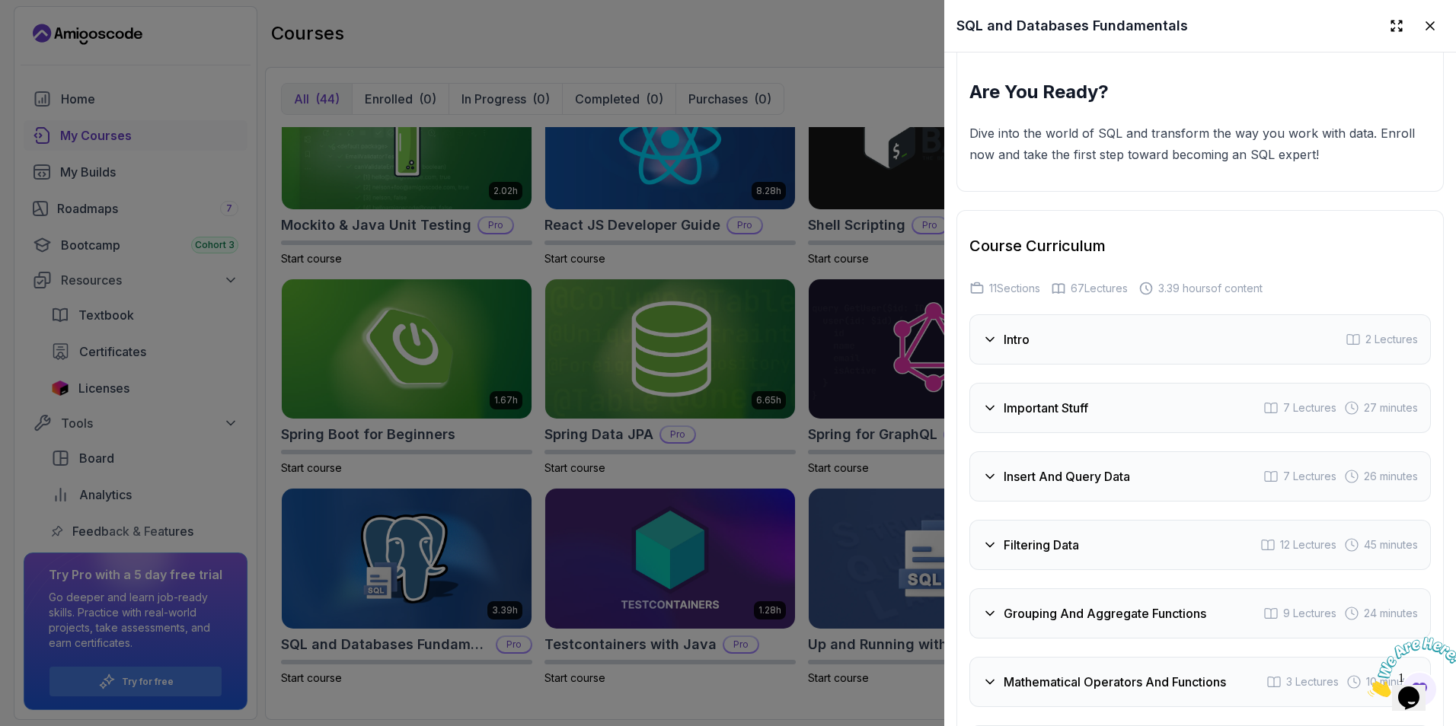
click at [1004, 410] on h3 "Important Stuff" at bounding box center [1046, 408] width 85 height 18
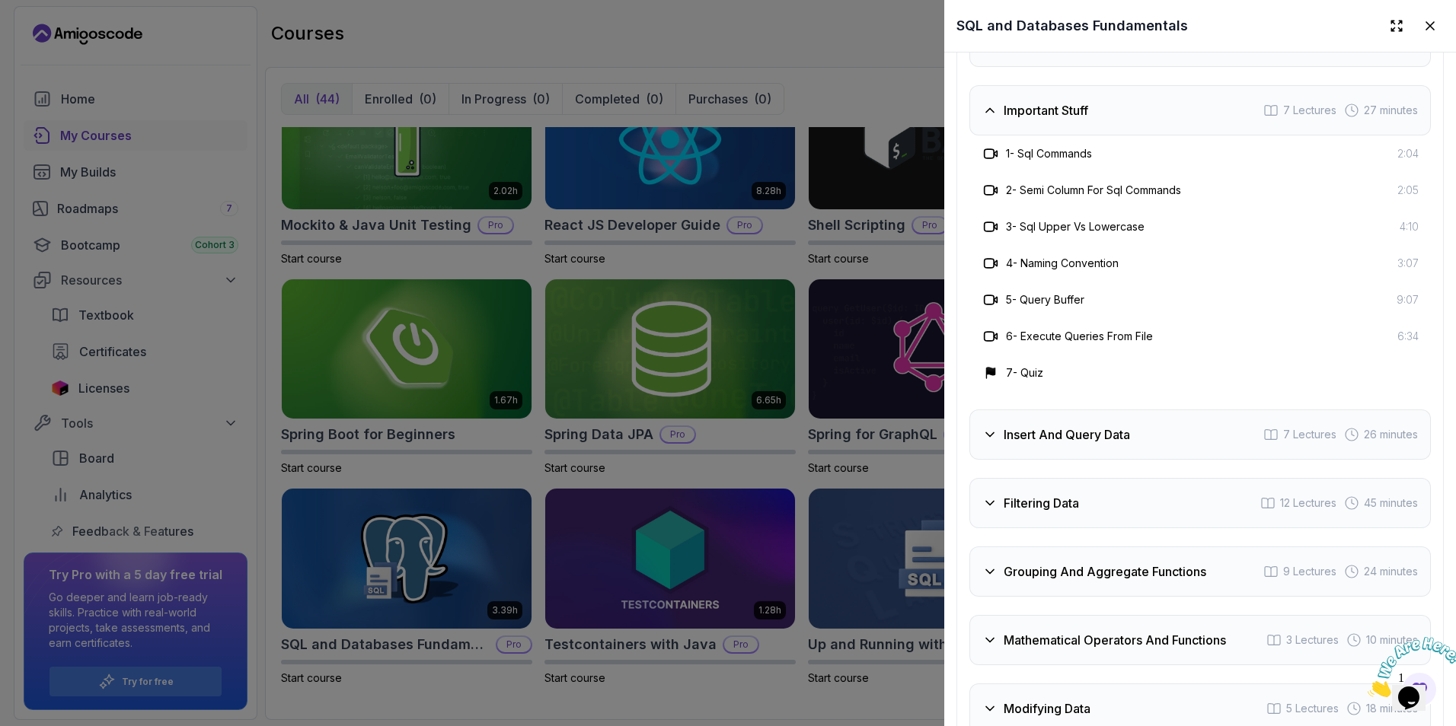
scroll to position [2665, 0]
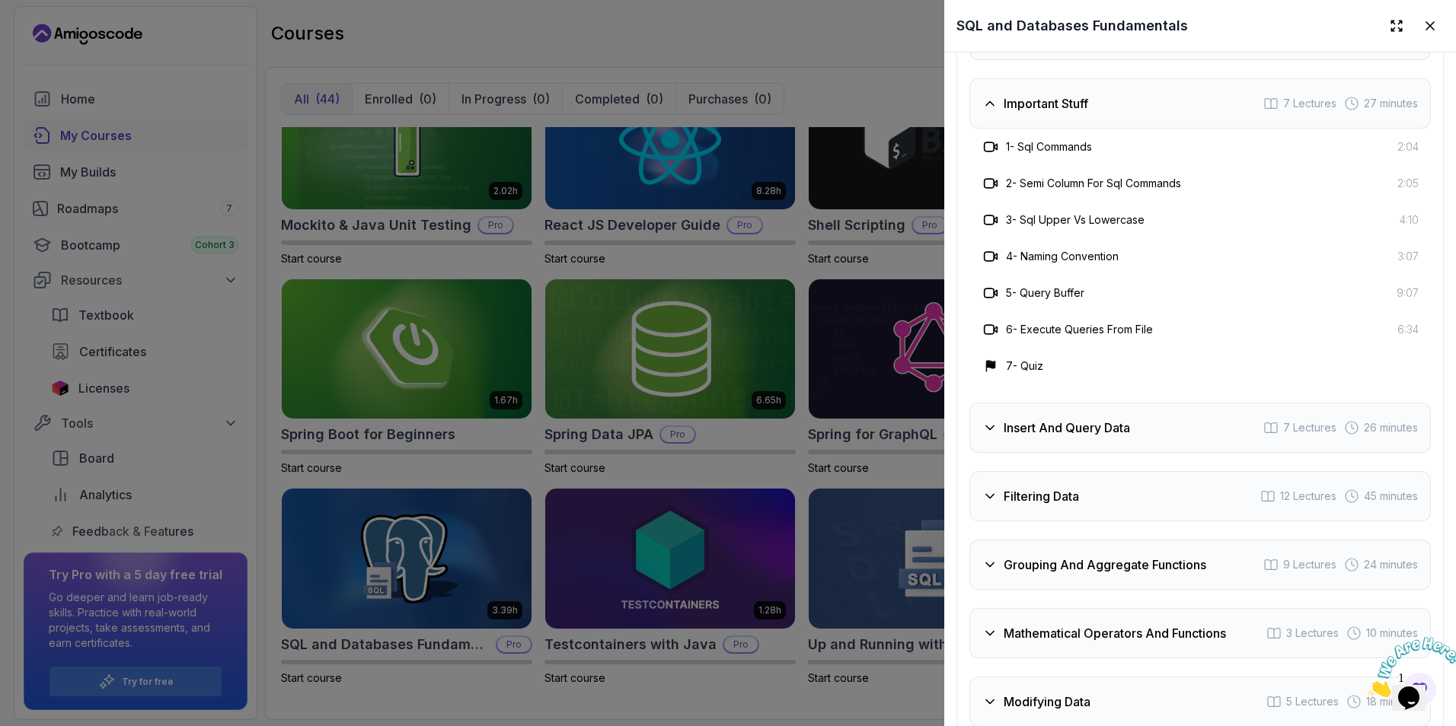
click at [989, 428] on icon at bounding box center [989, 427] width 15 height 15
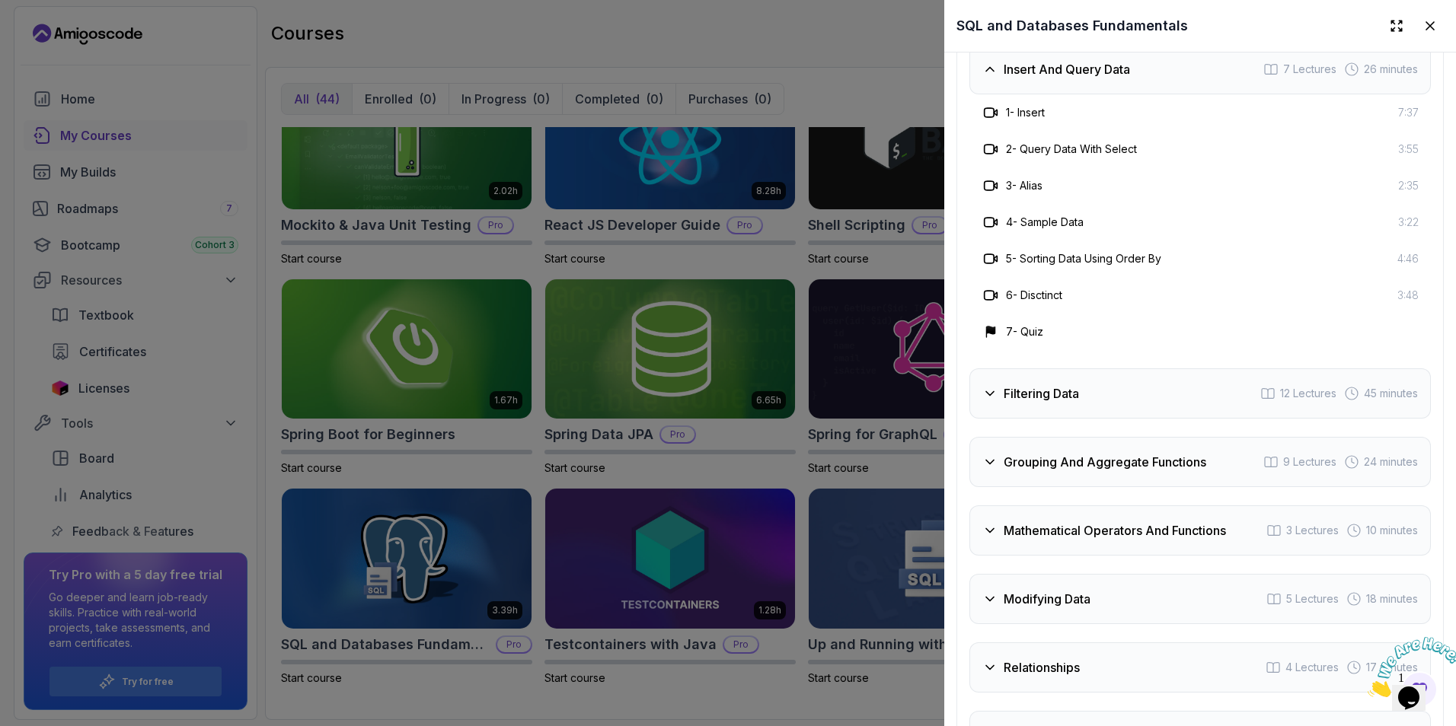
scroll to position [2741, 0]
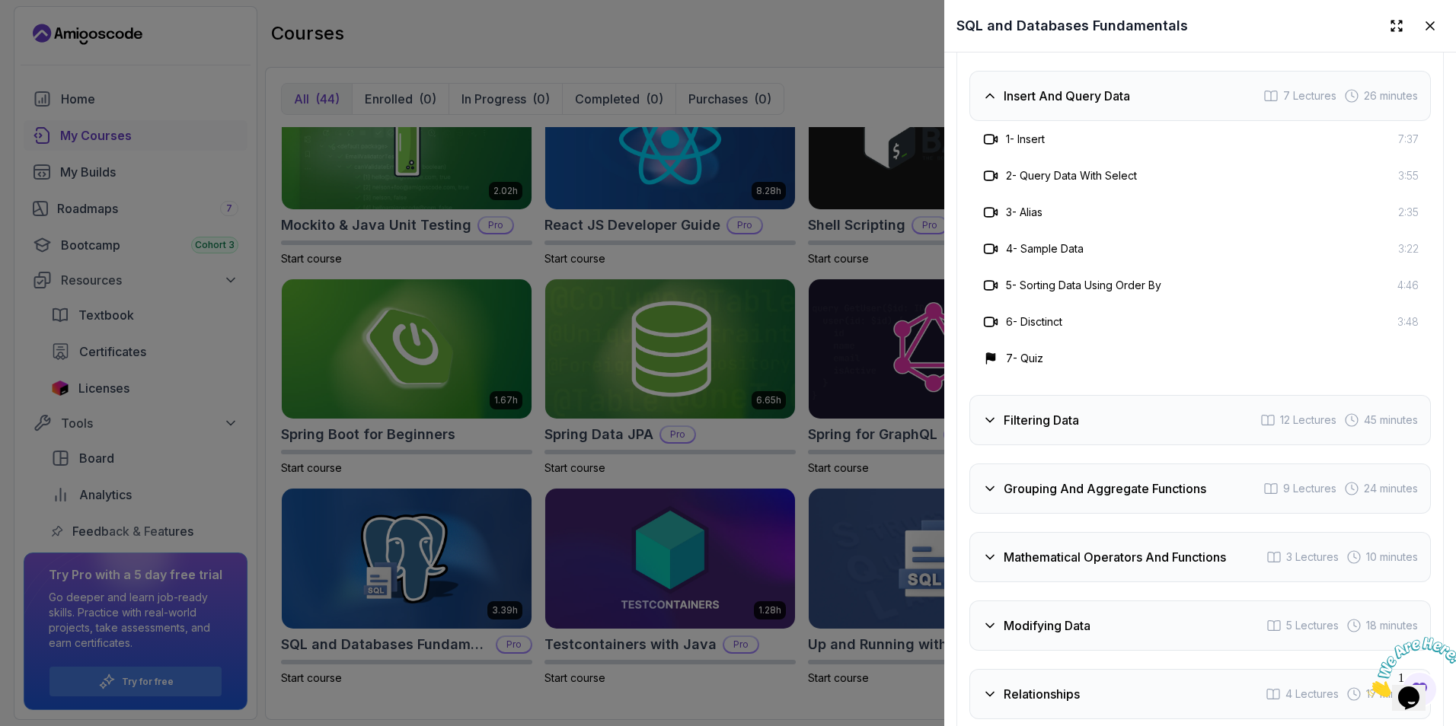
click at [1012, 418] on h3 "Filtering Data" at bounding box center [1041, 420] width 75 height 18
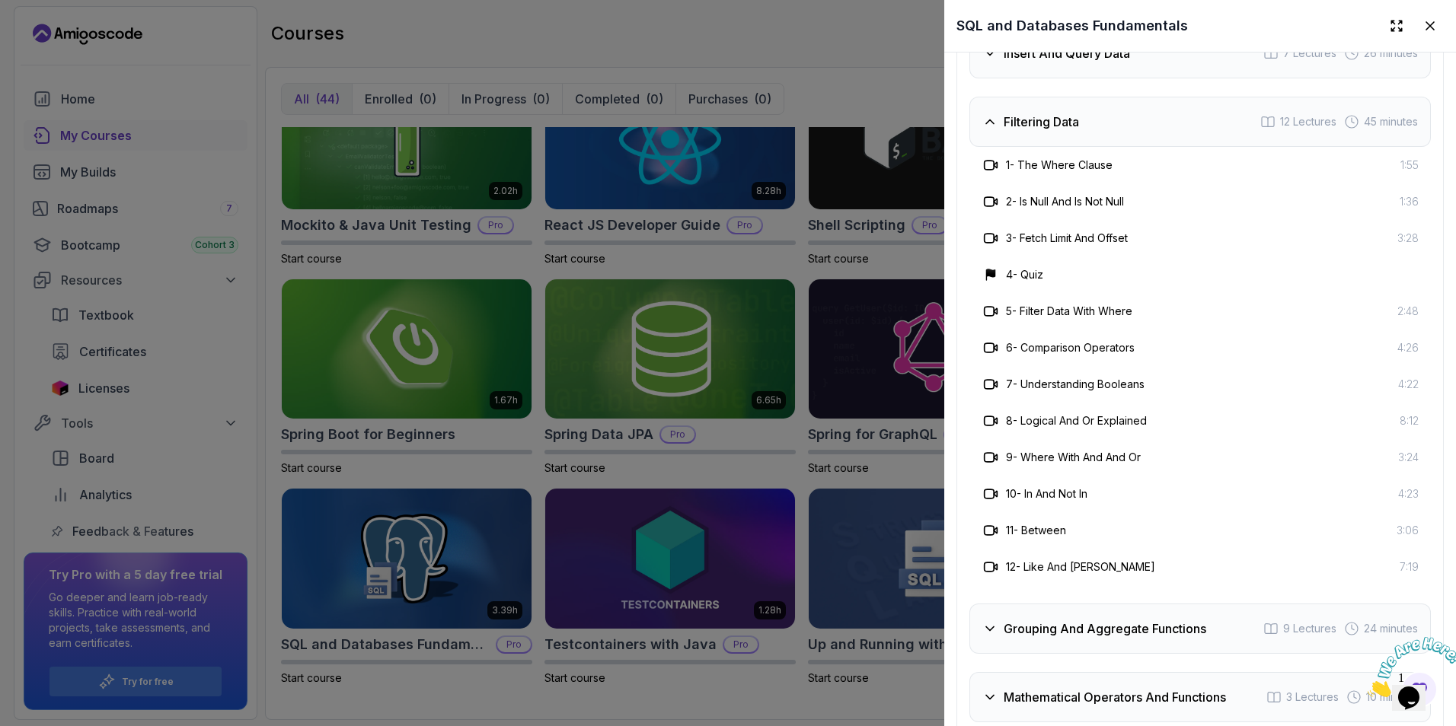
scroll to position [2894, 0]
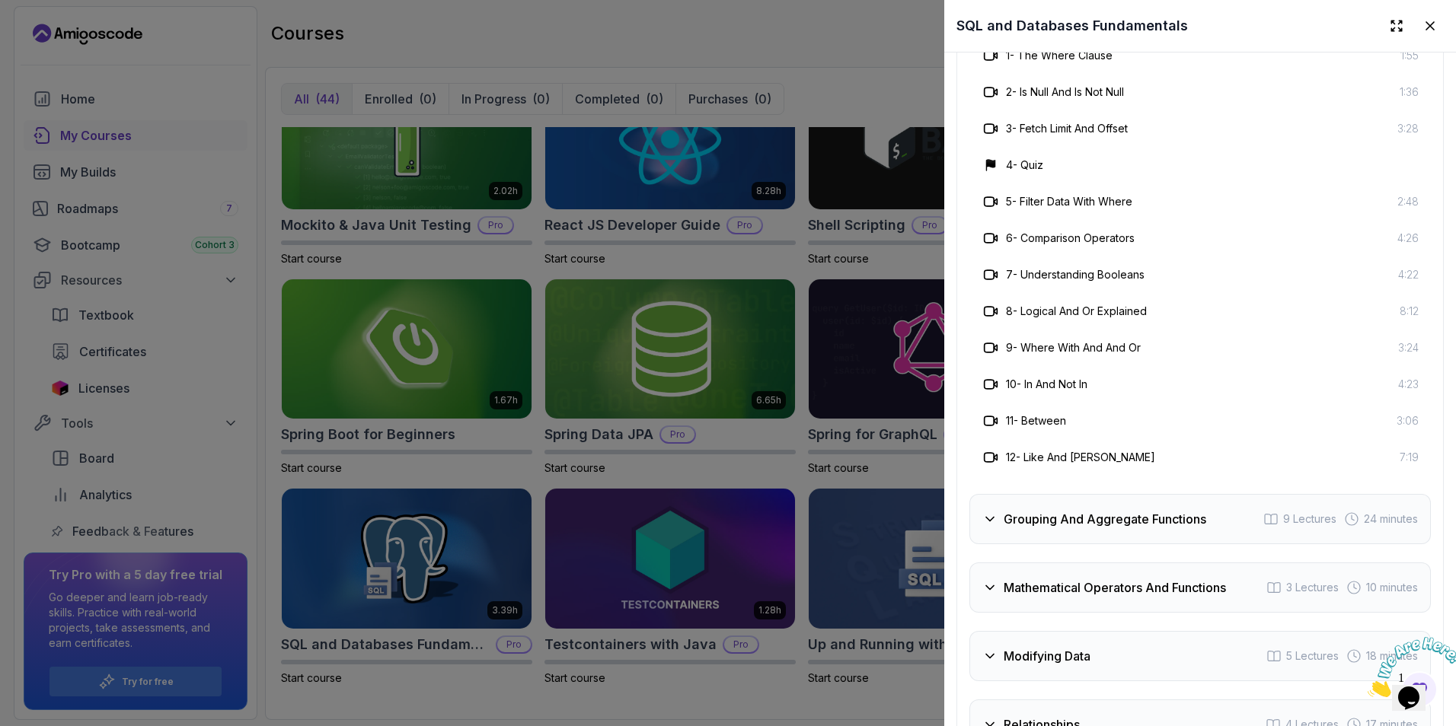
click at [1007, 514] on h3 "Grouping And Aggregate Functions" at bounding box center [1105, 519] width 203 height 18
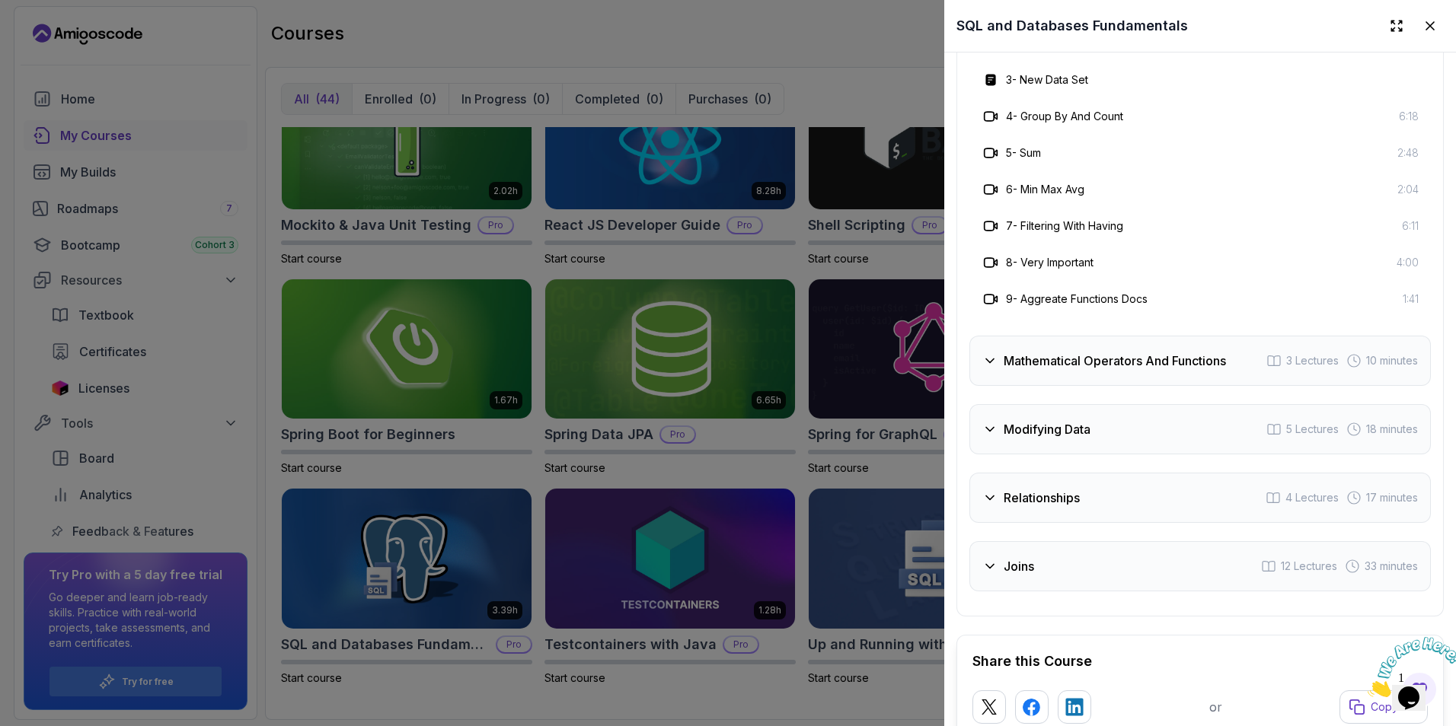
click at [1009, 361] on h3 "Mathematical Operators And Functions" at bounding box center [1115, 361] width 222 height 18
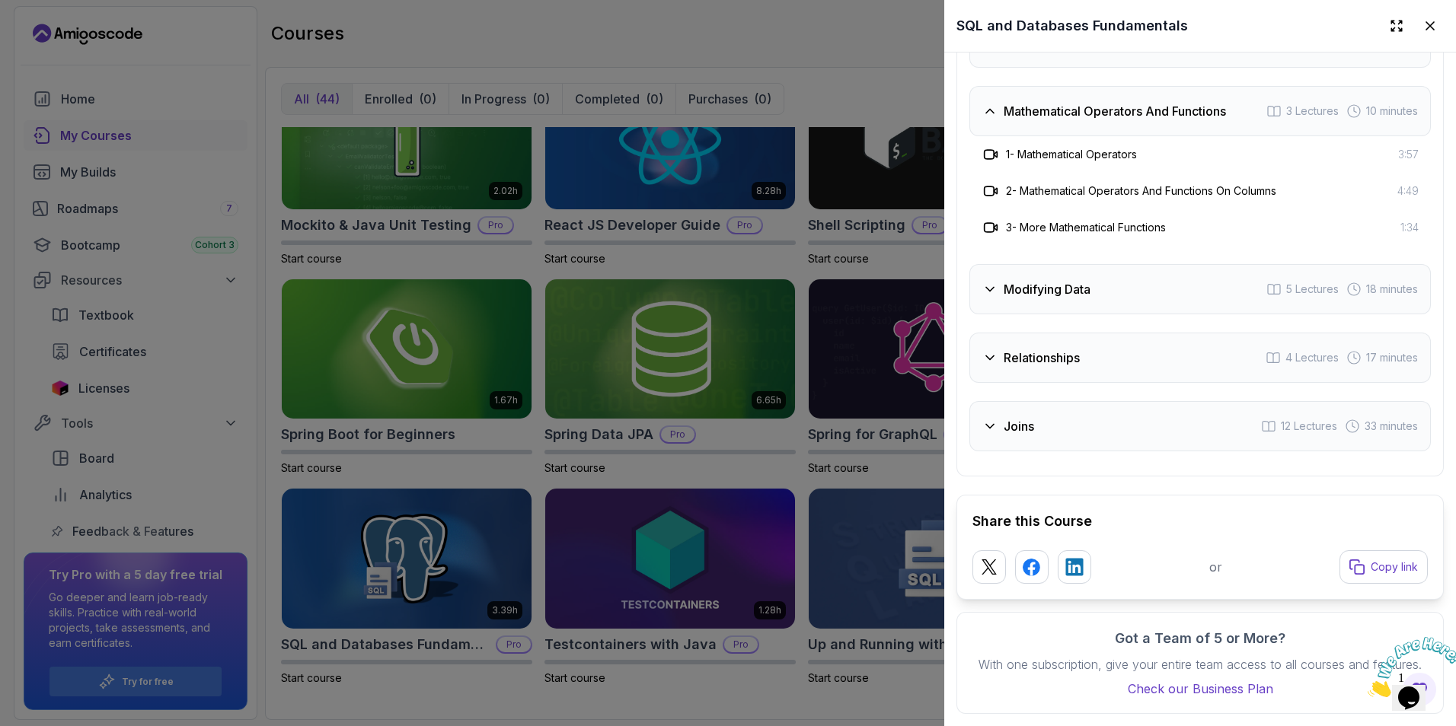
click at [1016, 295] on div "Modifying Data 5 Lectures 18 minutes" at bounding box center [1199, 289] width 461 height 50
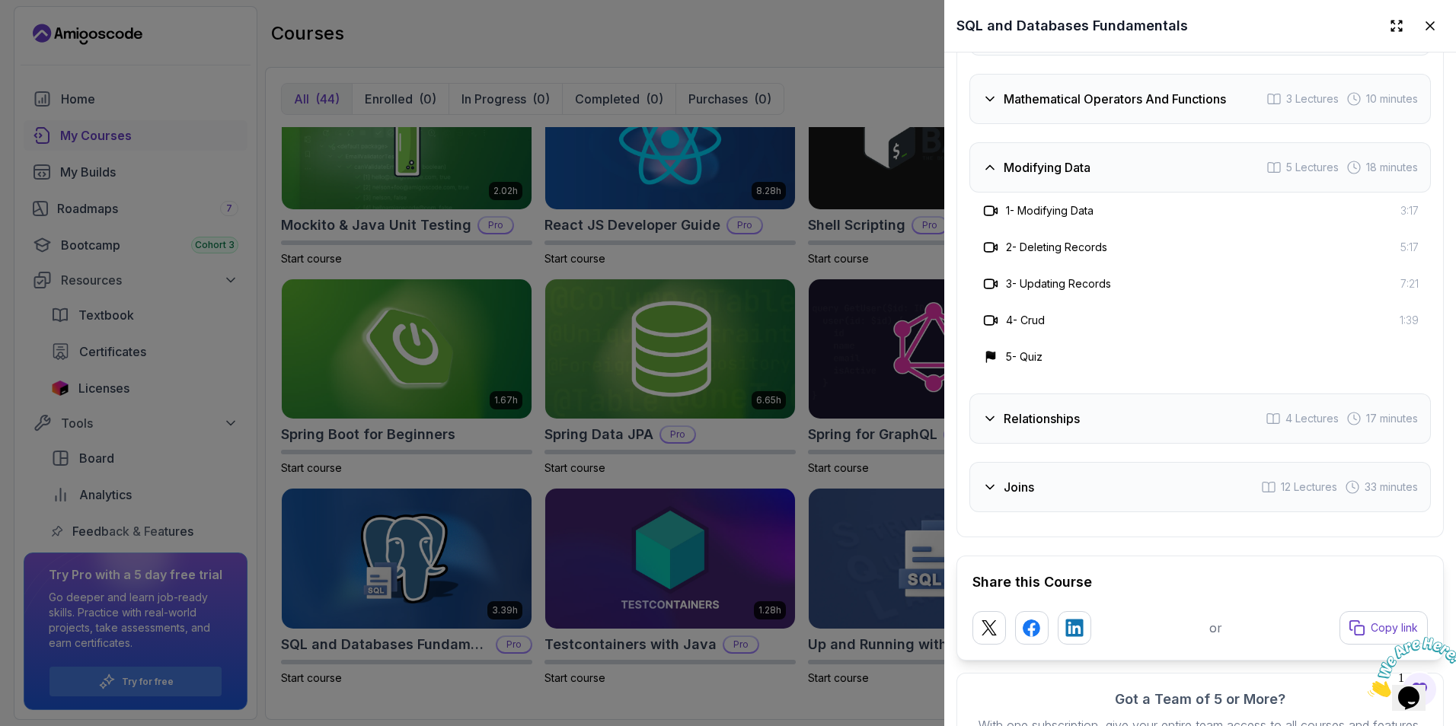
click at [1032, 414] on h3 "Relationships" at bounding box center [1042, 419] width 76 height 18
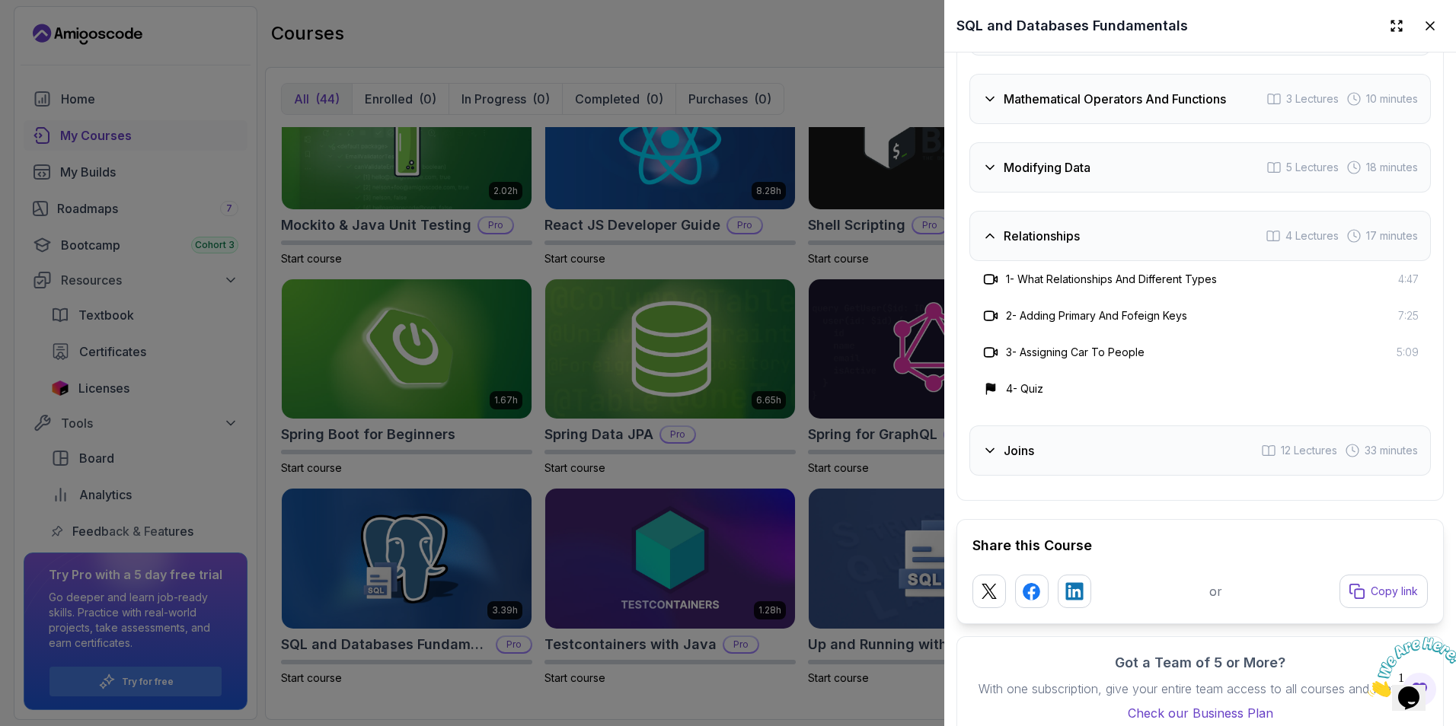
click at [1023, 449] on h3 "Joins" at bounding box center [1019, 451] width 30 height 18
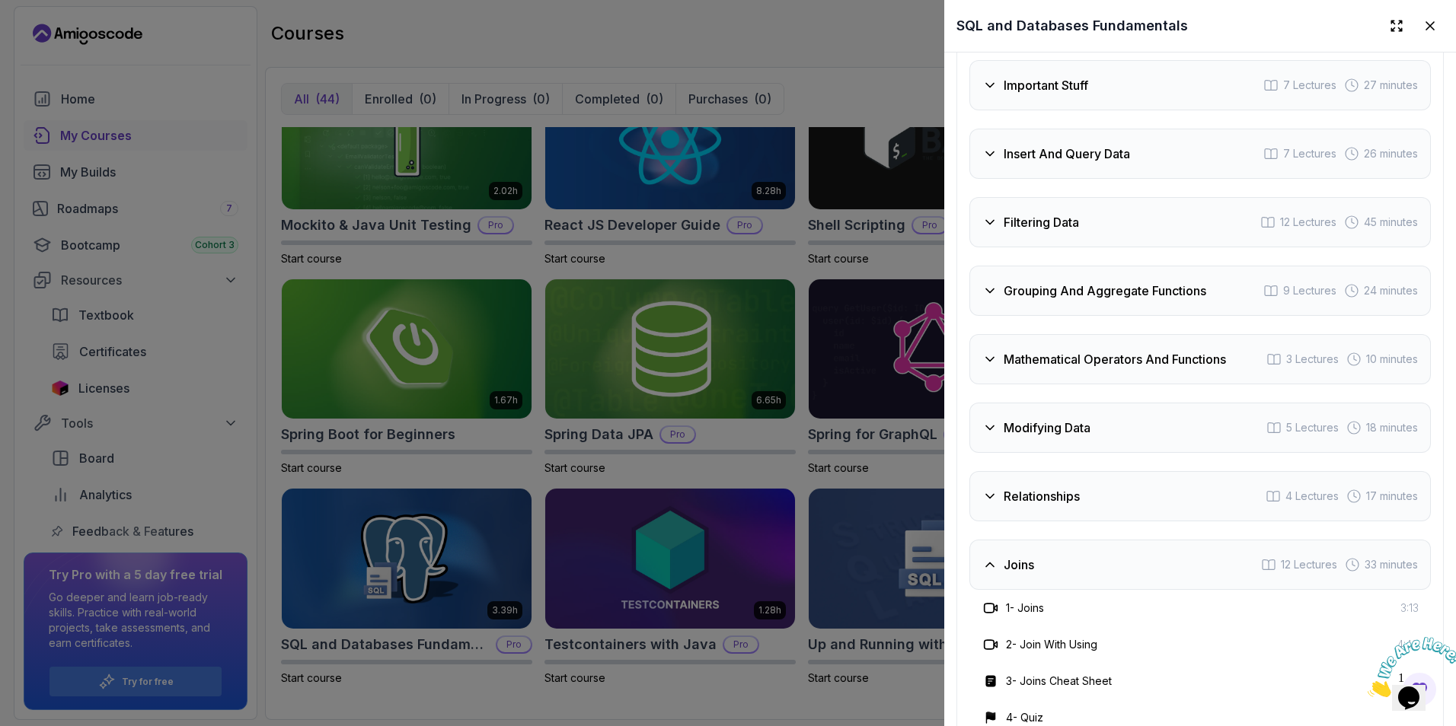
scroll to position [2639, 0]
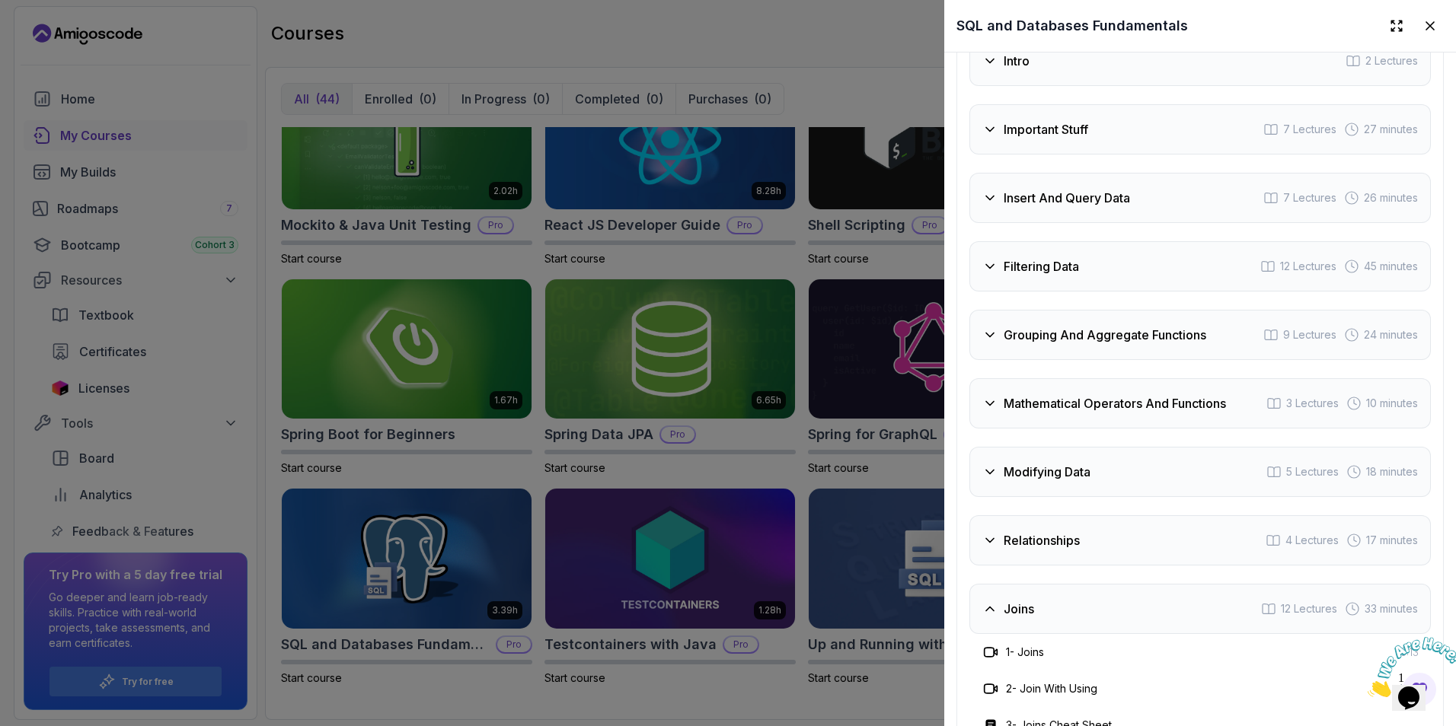
click at [1428, 30] on button at bounding box center [1429, 25] width 27 height 27
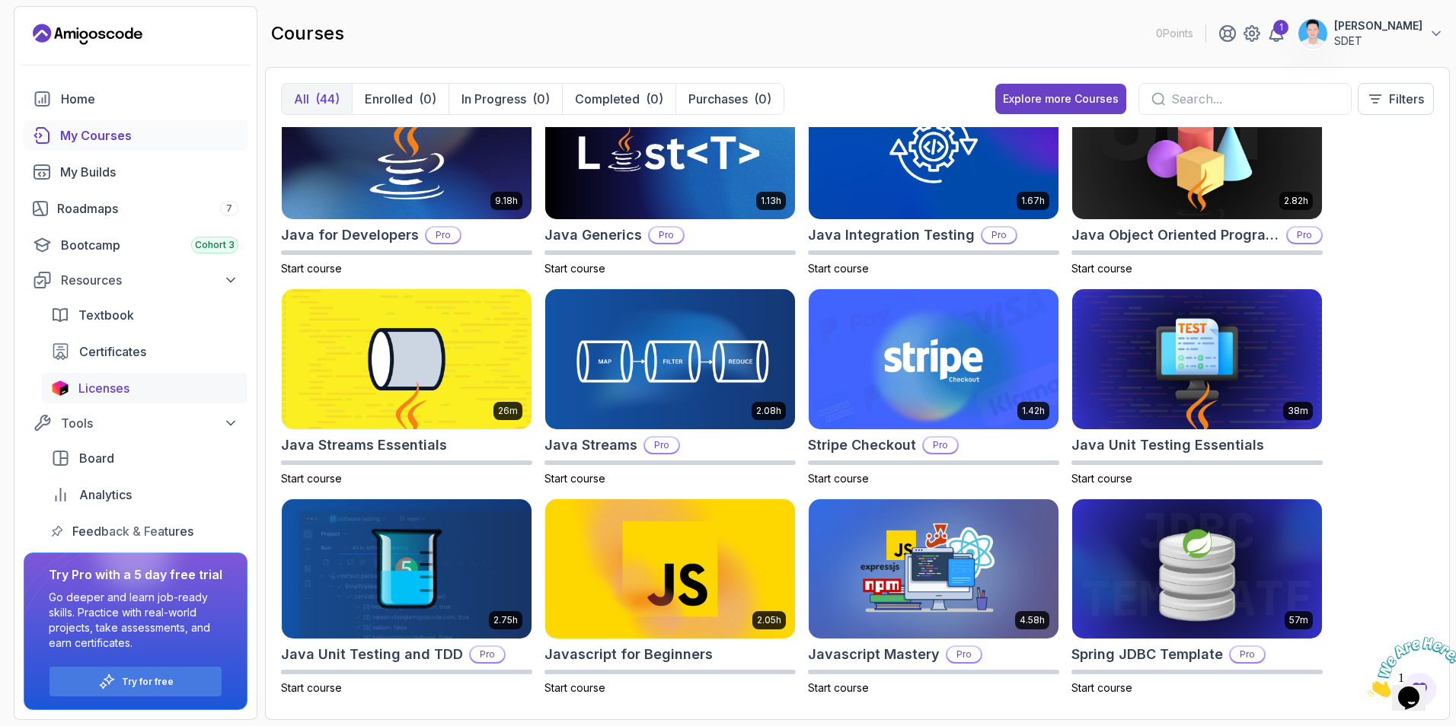
scroll to position [748, 0]
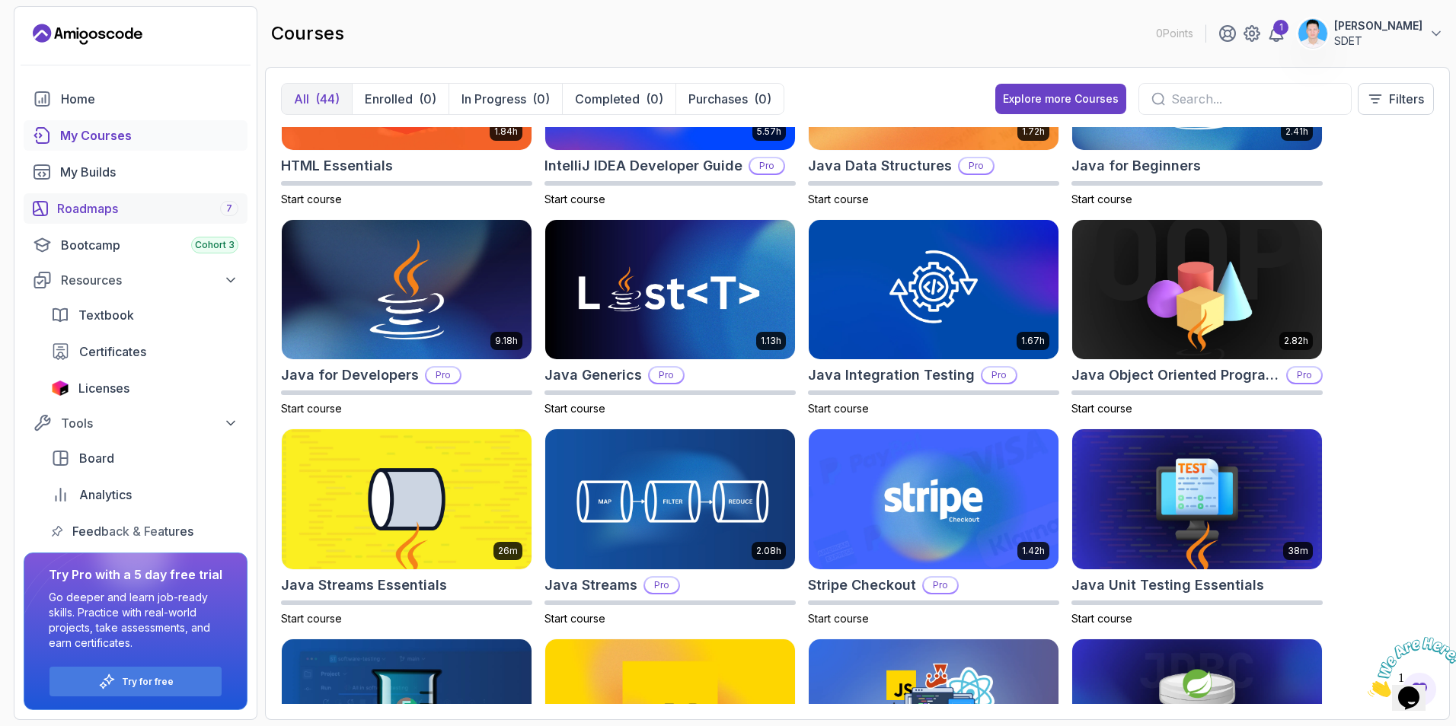
click at [145, 212] on div "Roadmaps 7" at bounding box center [147, 209] width 181 height 18
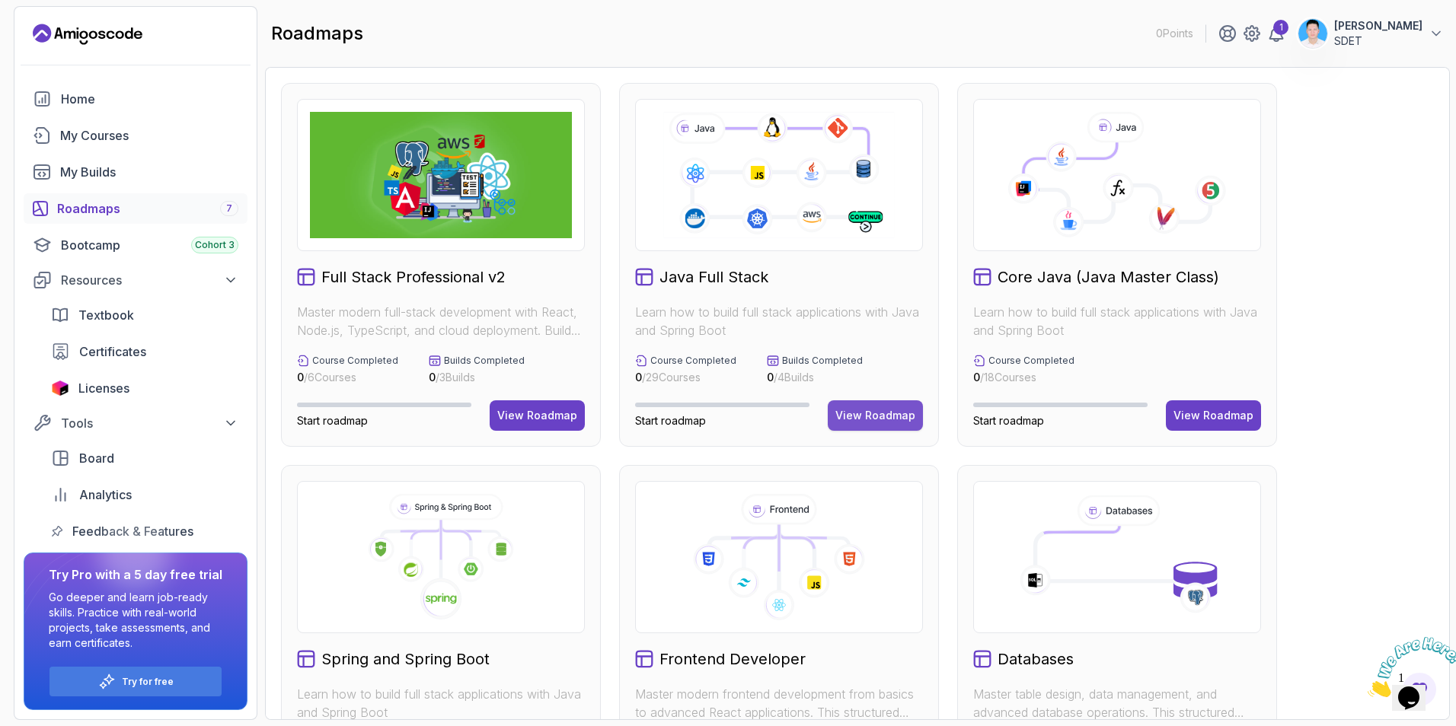
click at [864, 412] on div "View Roadmap" at bounding box center [875, 415] width 80 height 15
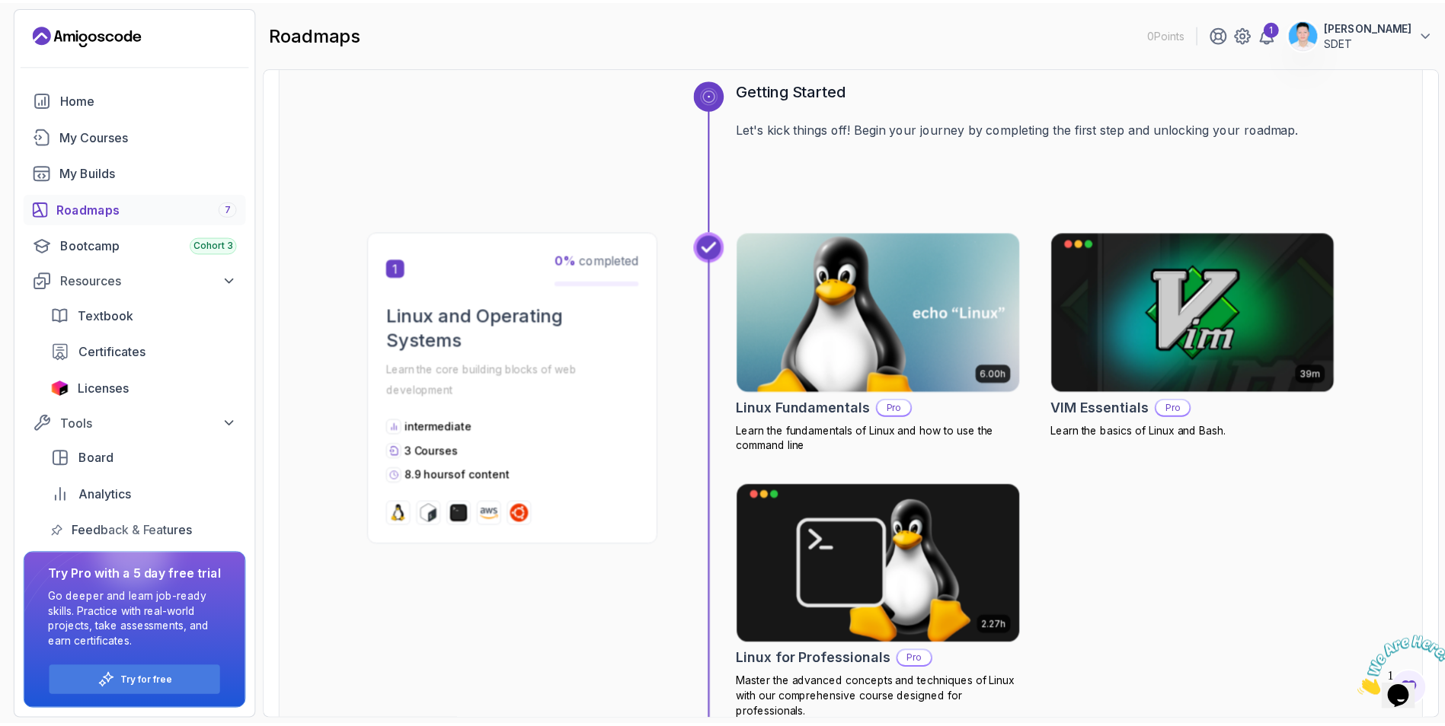
scroll to position [152, 0]
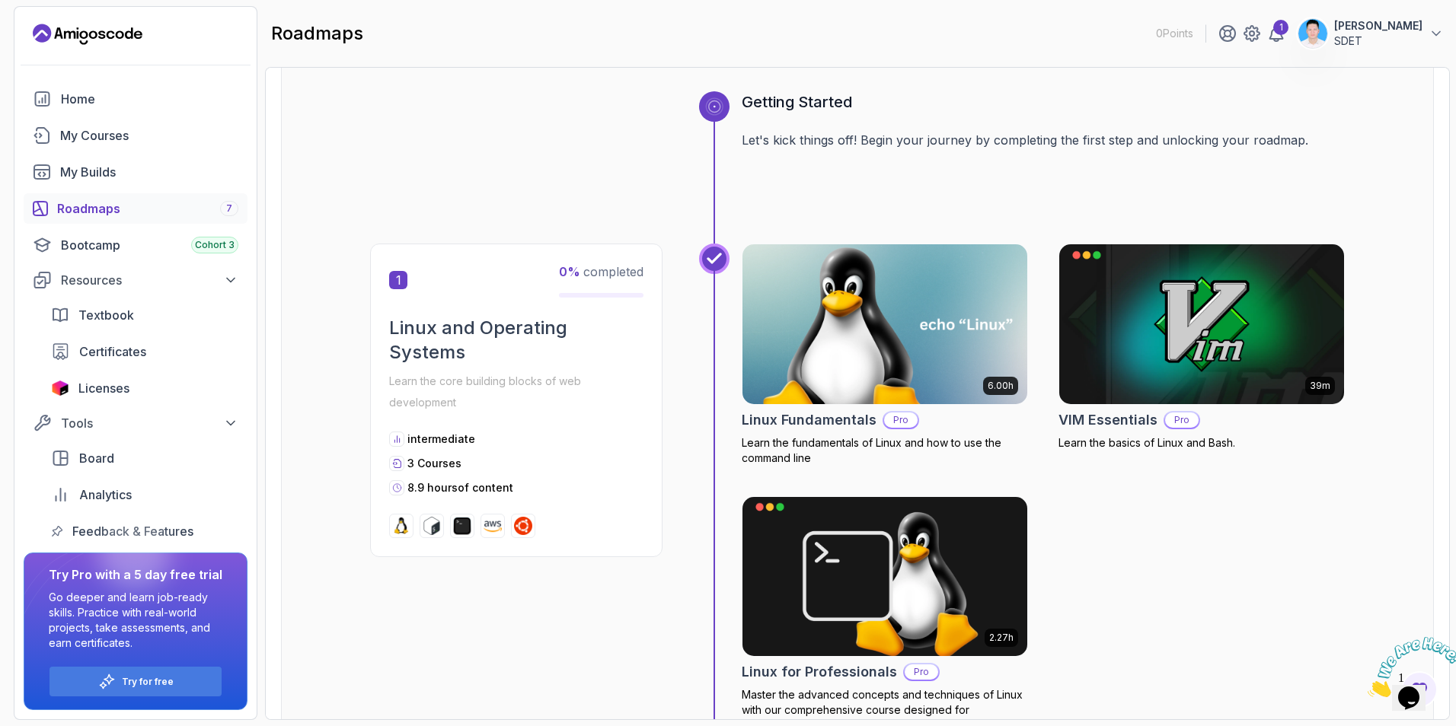
click at [825, 326] on img at bounding box center [885, 325] width 299 height 168
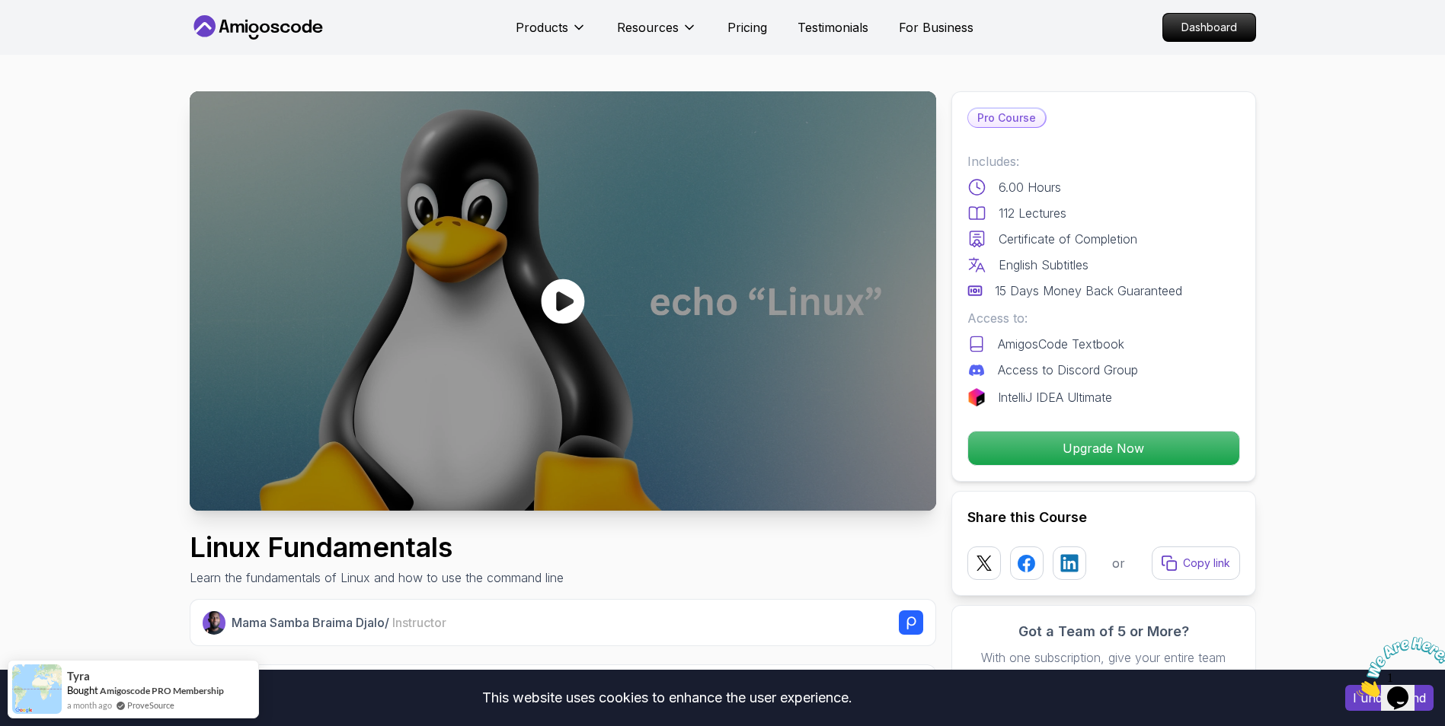
click at [550, 305] on icon at bounding box center [562, 301] width 43 height 45
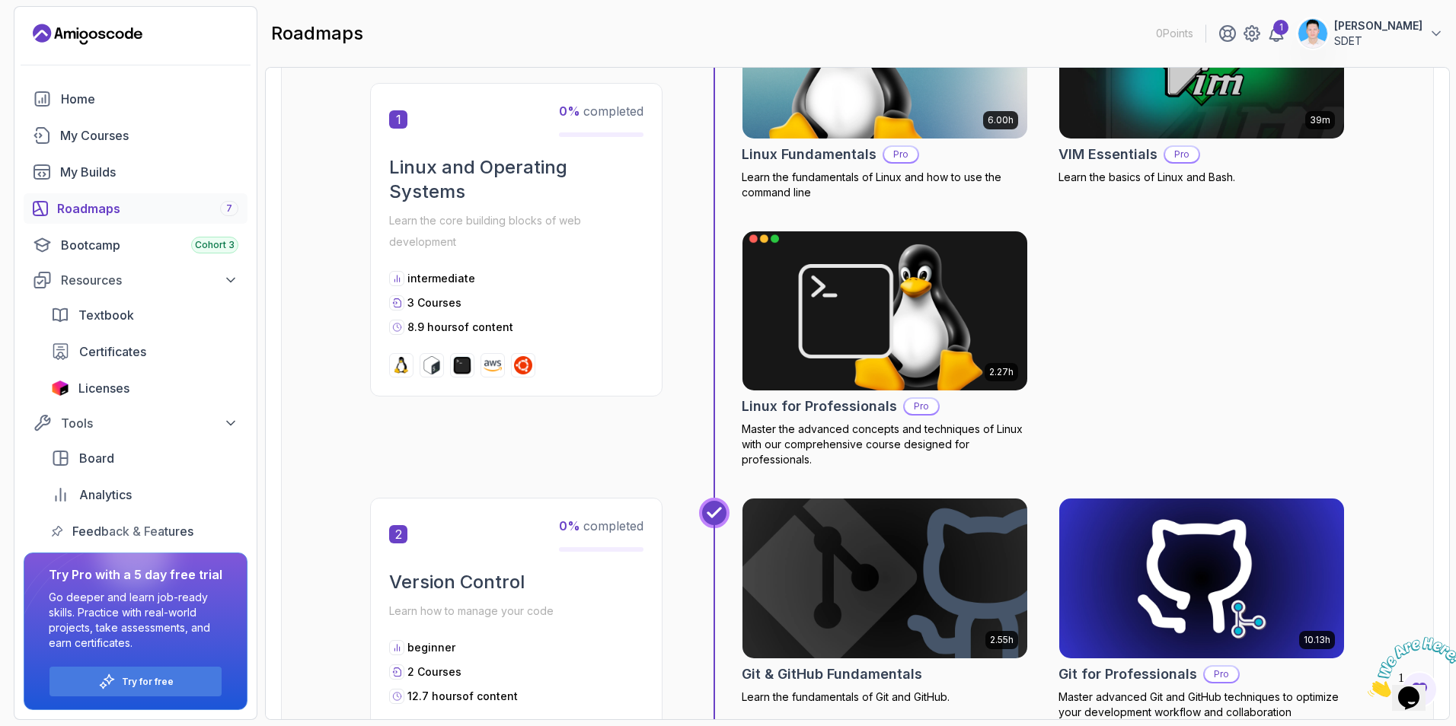
scroll to position [381, 0]
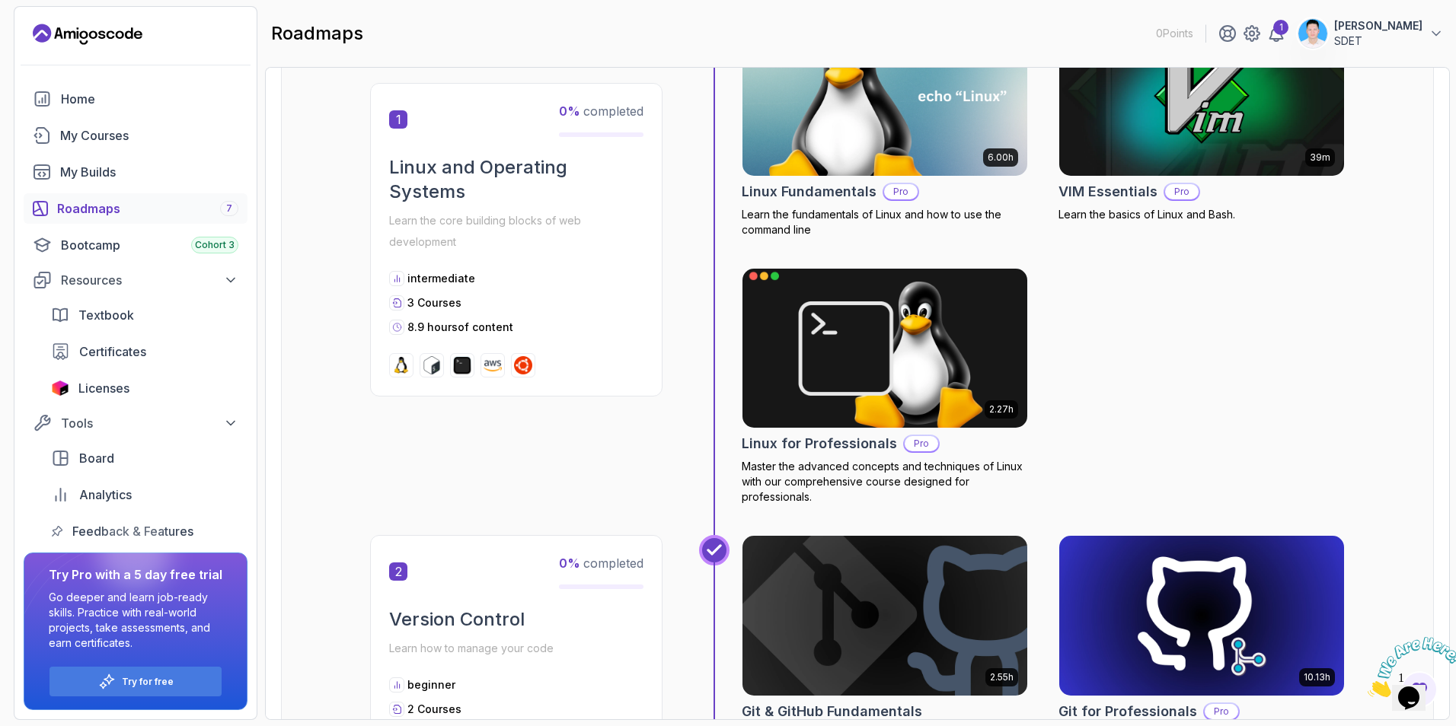
click at [848, 383] on img at bounding box center [885, 348] width 299 height 168
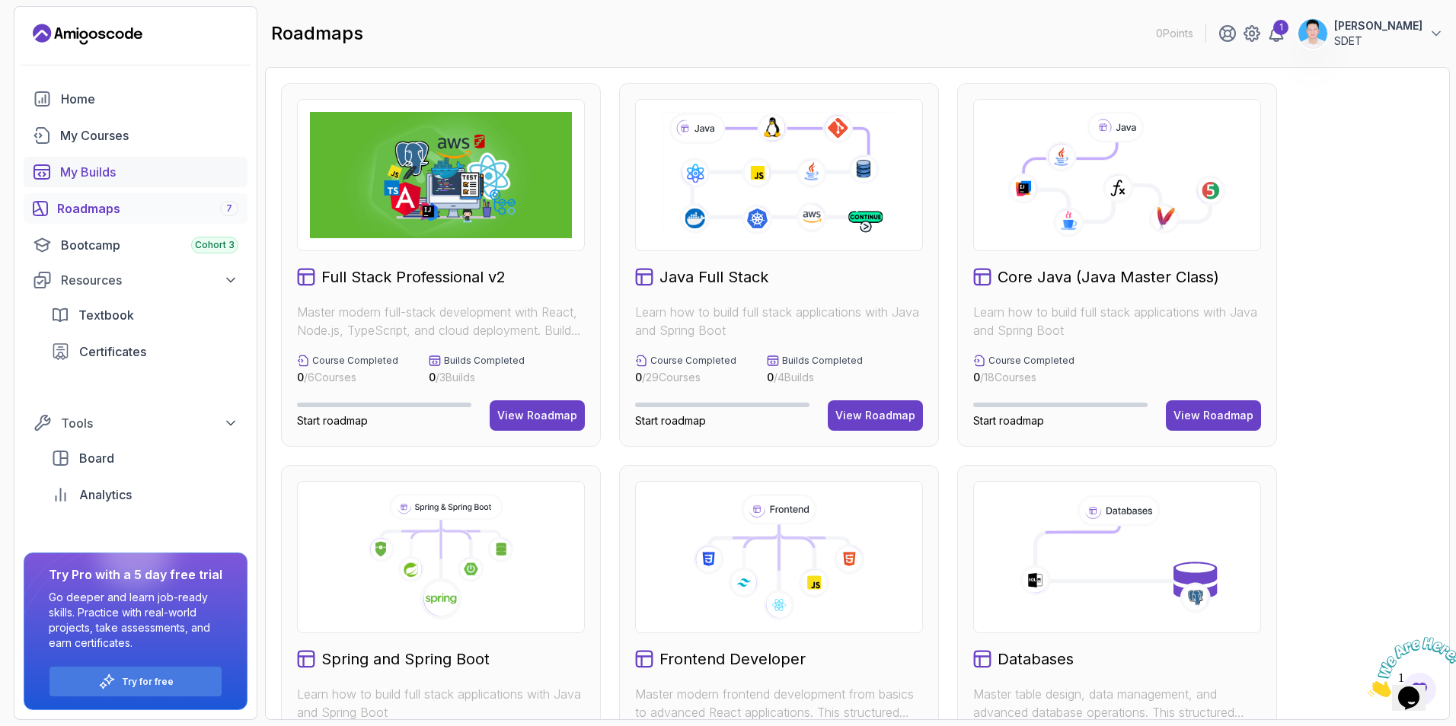
click at [105, 172] on div "My Builds" at bounding box center [149, 172] width 178 height 18
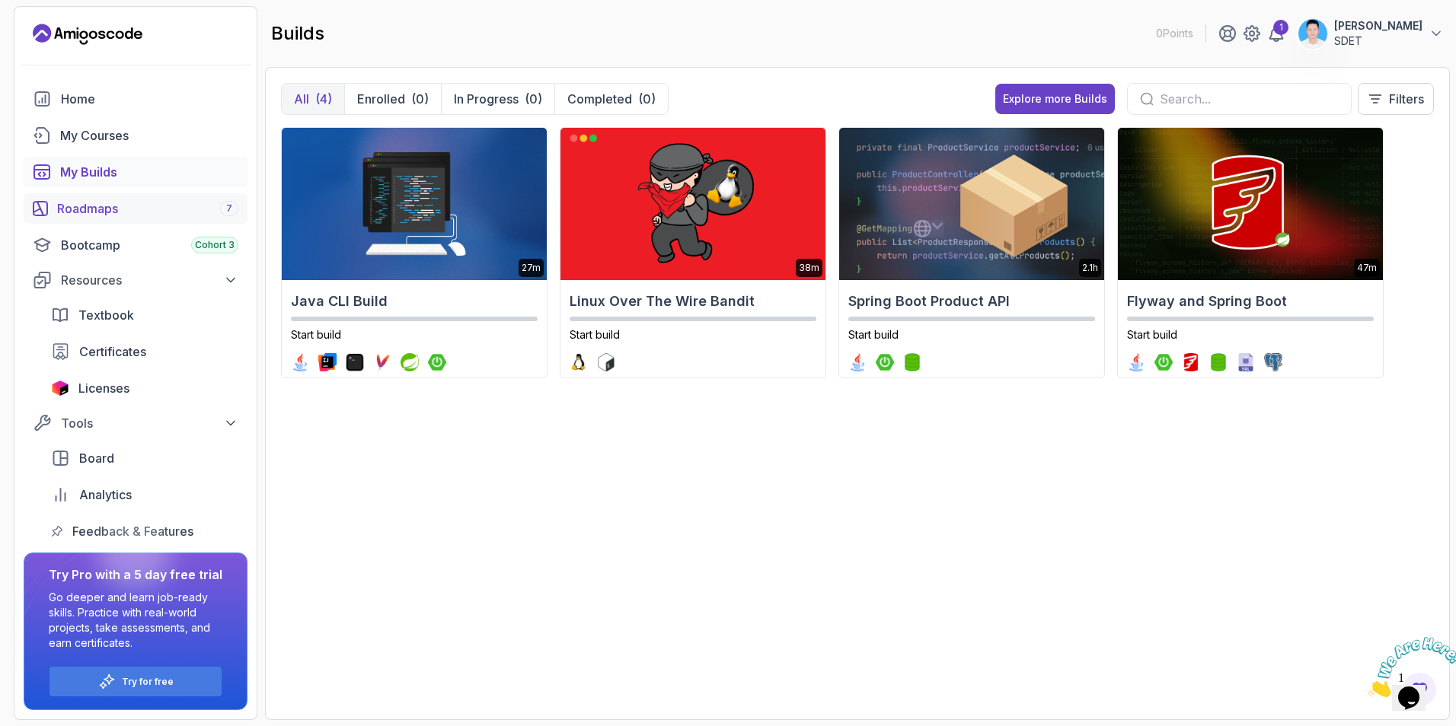
click at [99, 206] on div "Roadmaps 7" at bounding box center [147, 209] width 181 height 18
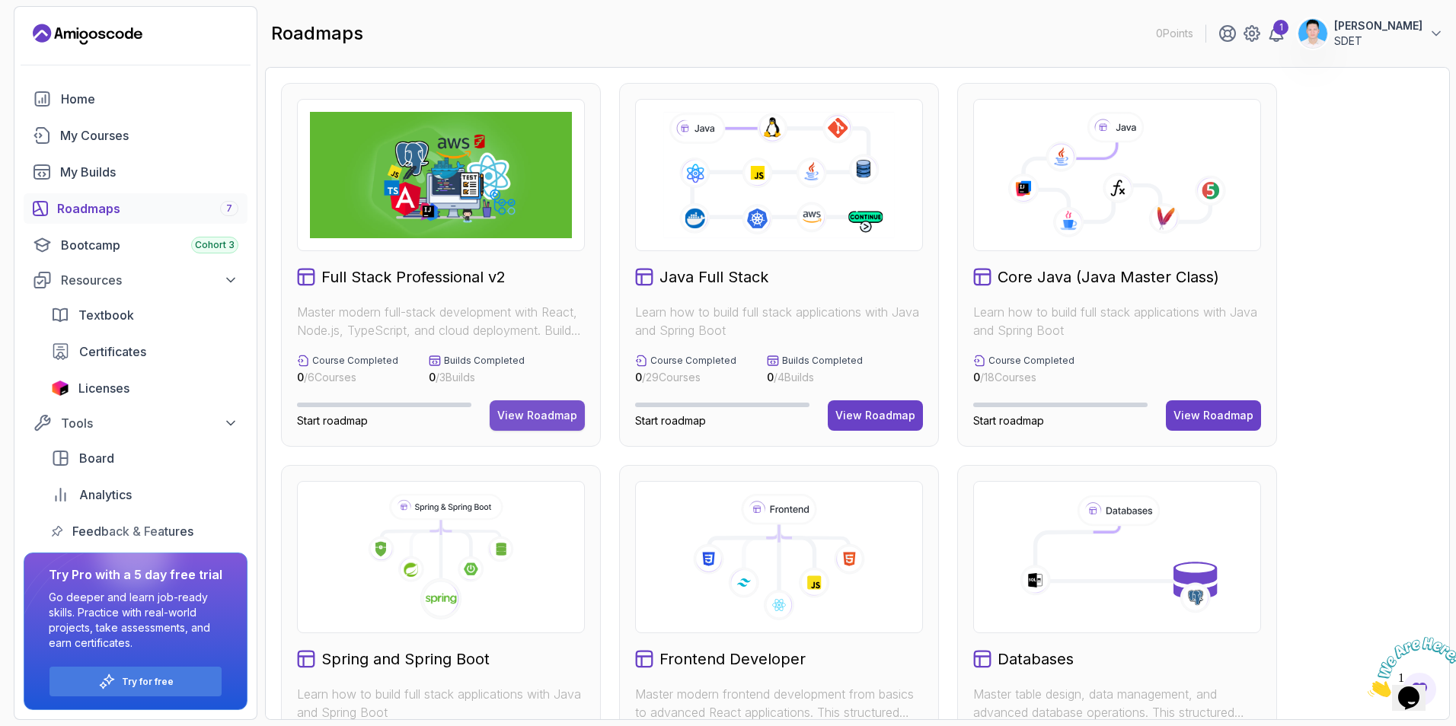
click at [551, 401] on button "View Roadmap" at bounding box center [537, 416] width 95 height 30
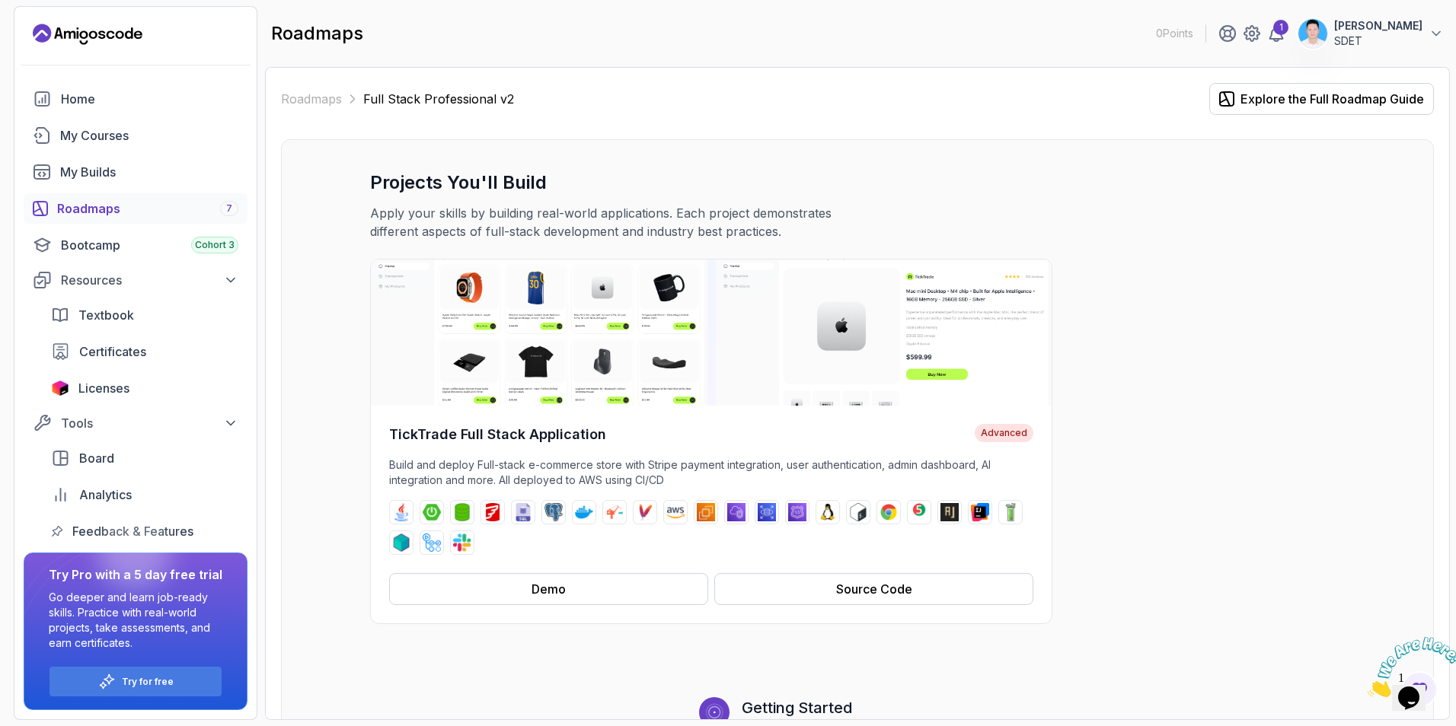
click at [128, 213] on div "Roadmaps 7" at bounding box center [147, 209] width 181 height 18
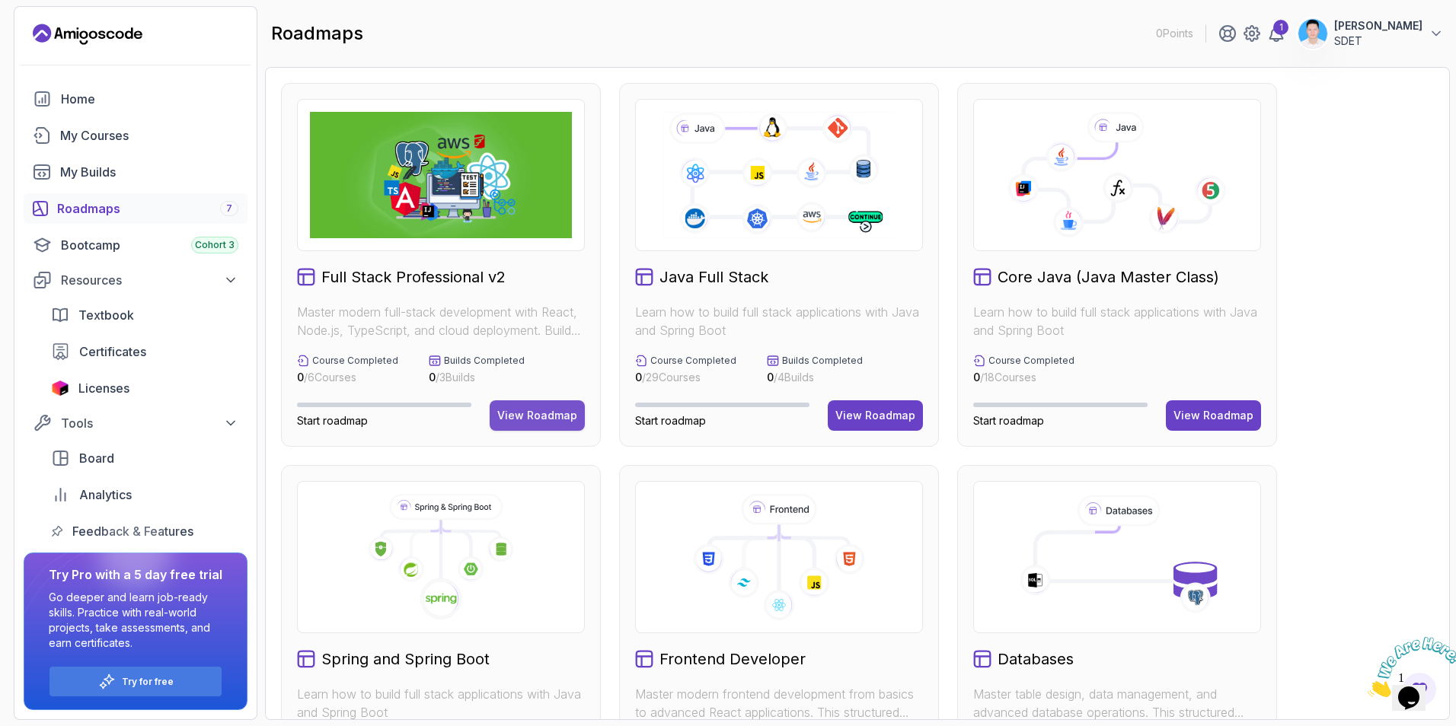
click at [534, 413] on div "View Roadmap" at bounding box center [537, 415] width 80 height 15
click at [346, 425] on span "Start roadmap" at bounding box center [332, 420] width 71 height 13
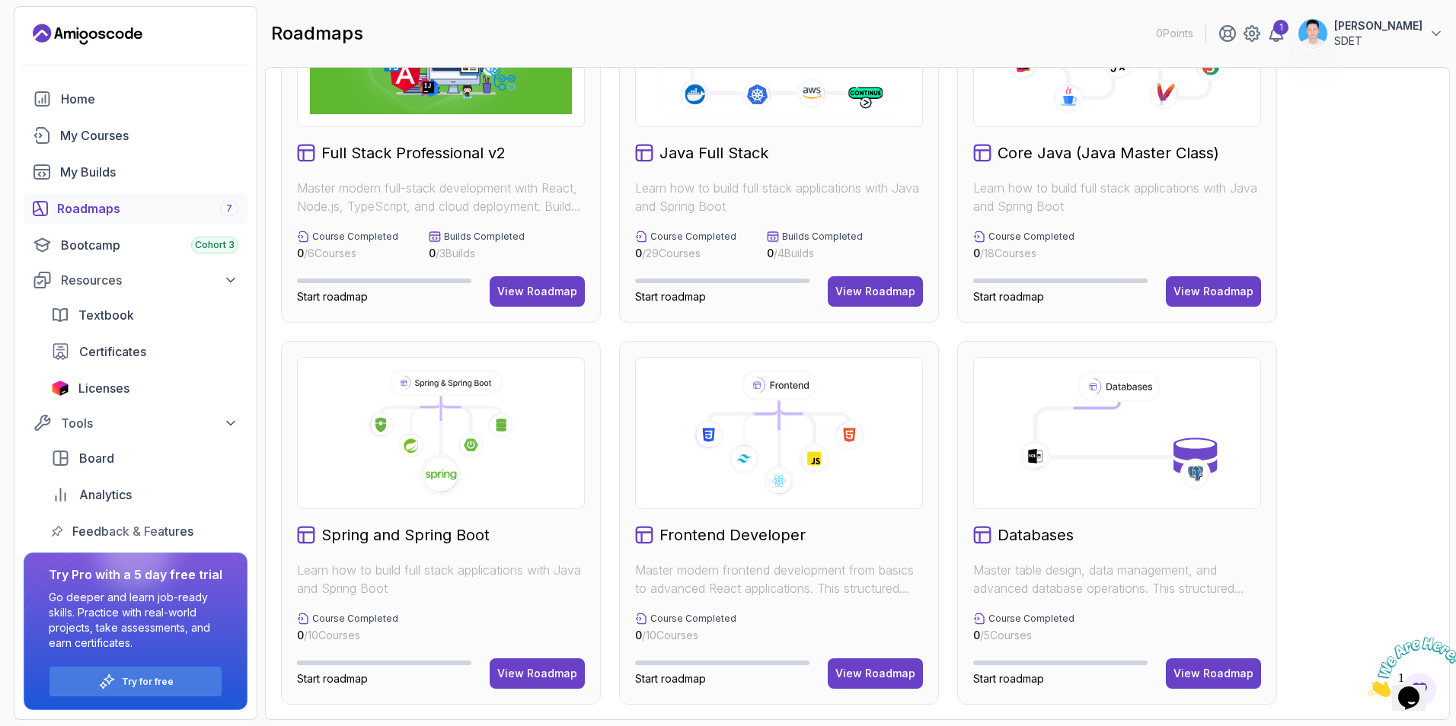
scroll to position [76, 0]
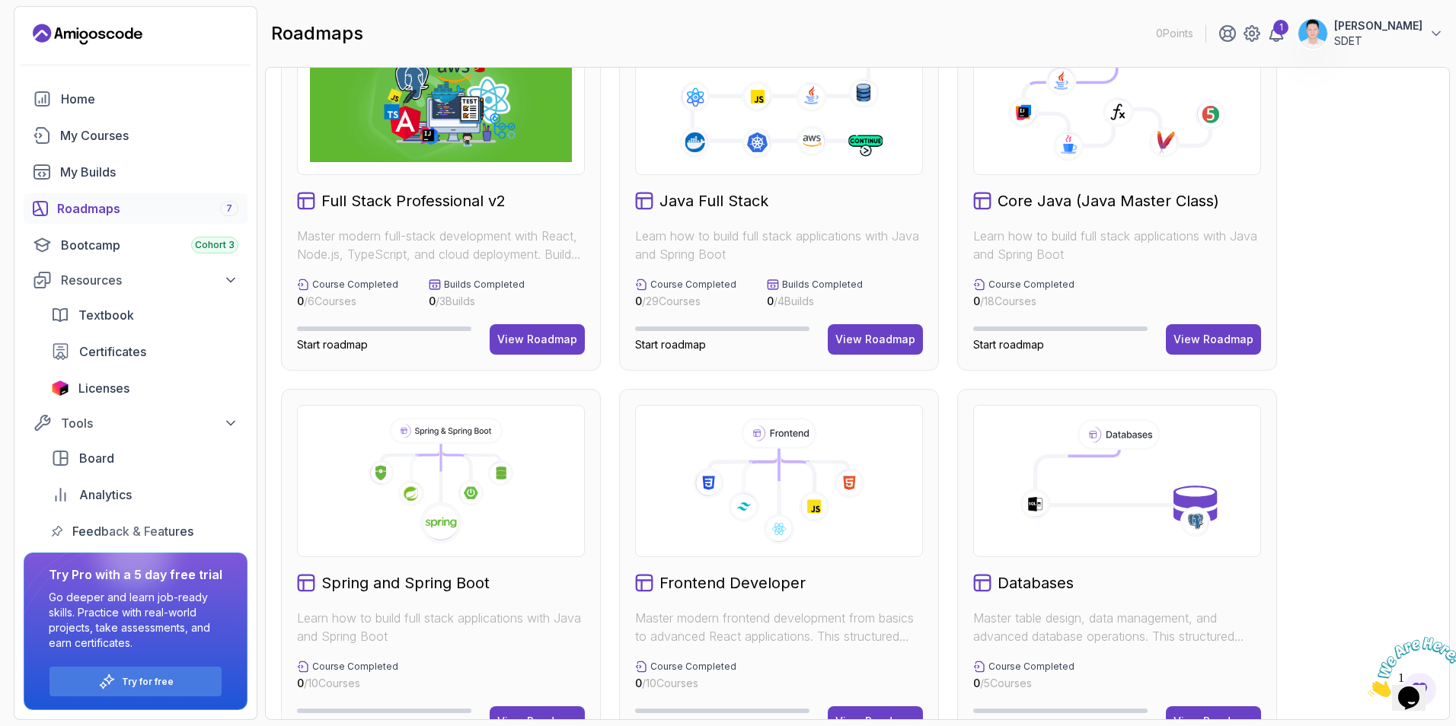
click at [544, 356] on div "Full Stack Professional v2 Master modern full-stack development with React, Nod…" at bounding box center [441, 189] width 320 height 364
click at [544, 344] on div "View Roadmap" at bounding box center [537, 339] width 80 height 15
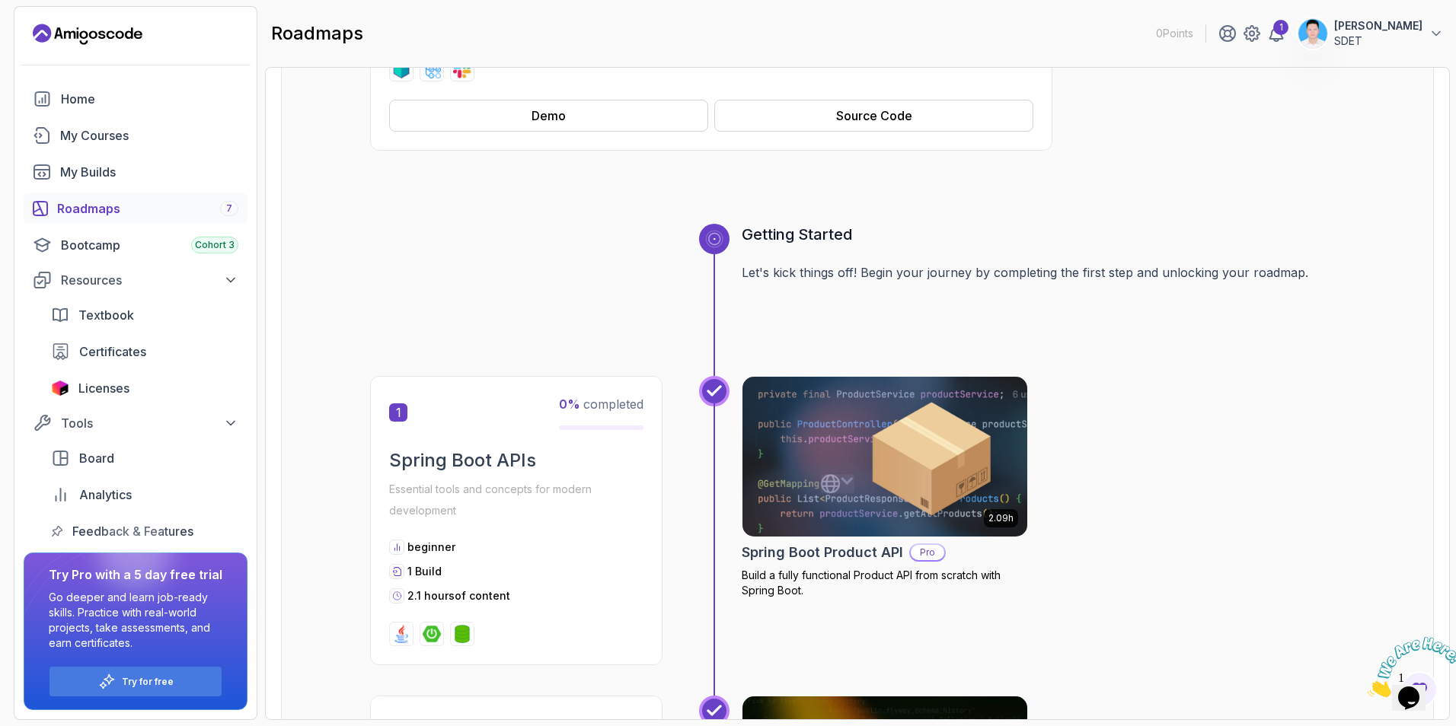
scroll to position [457, 0]
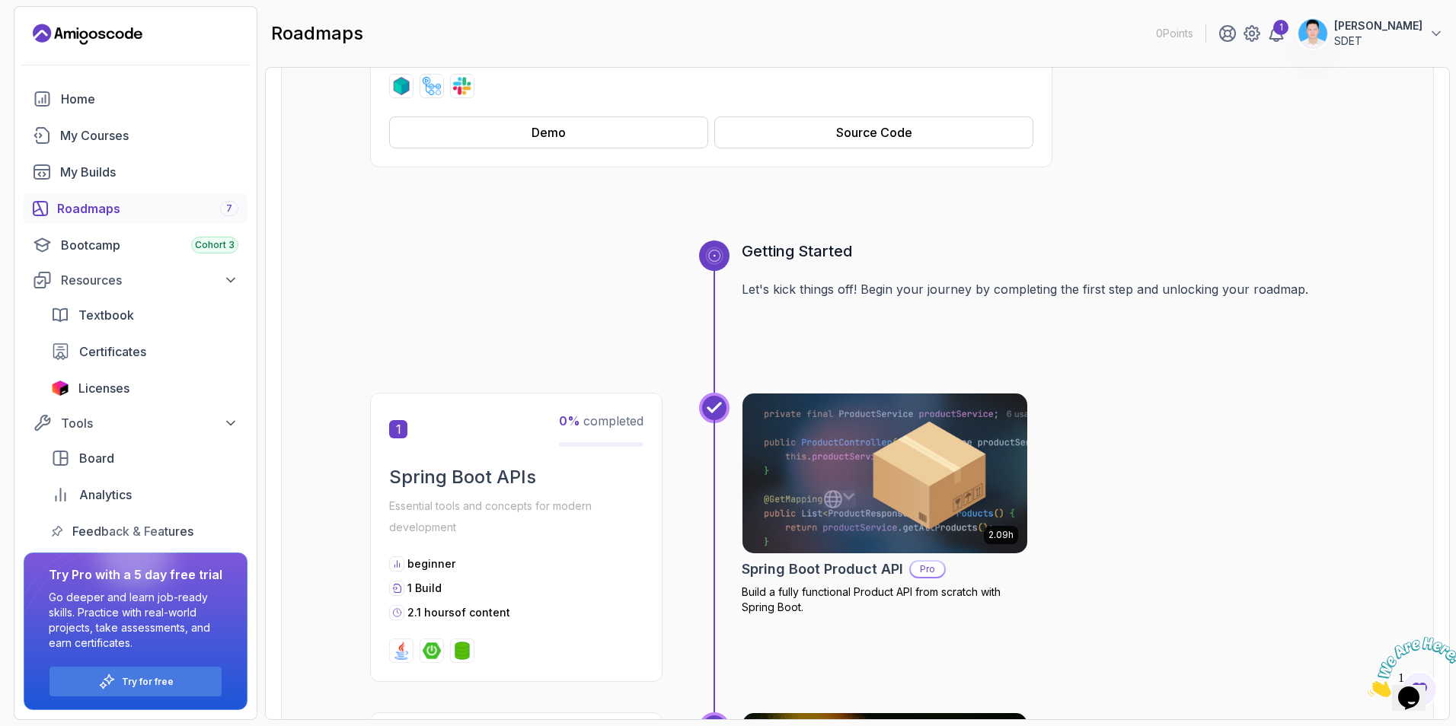
click at [491, 445] on div "1 0 % completed" at bounding box center [516, 429] width 254 height 35
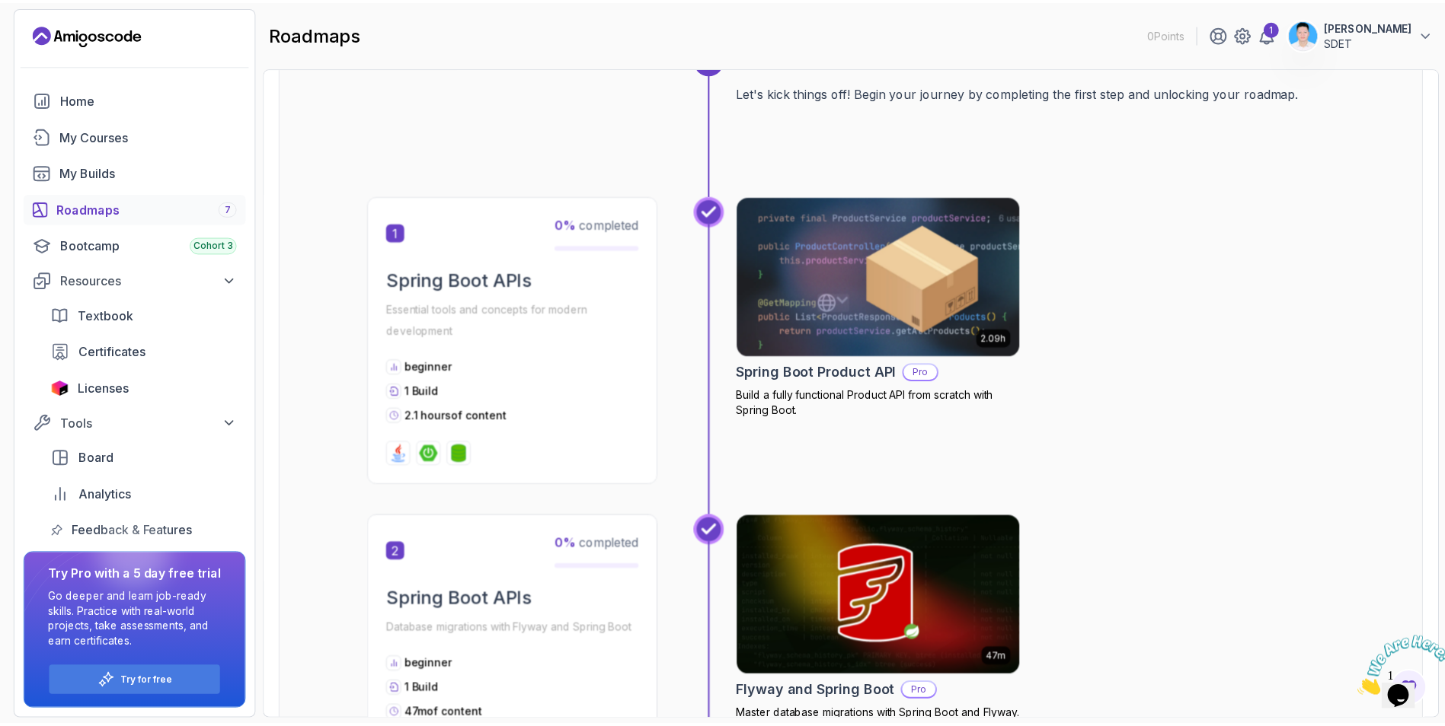
scroll to position [685, 0]
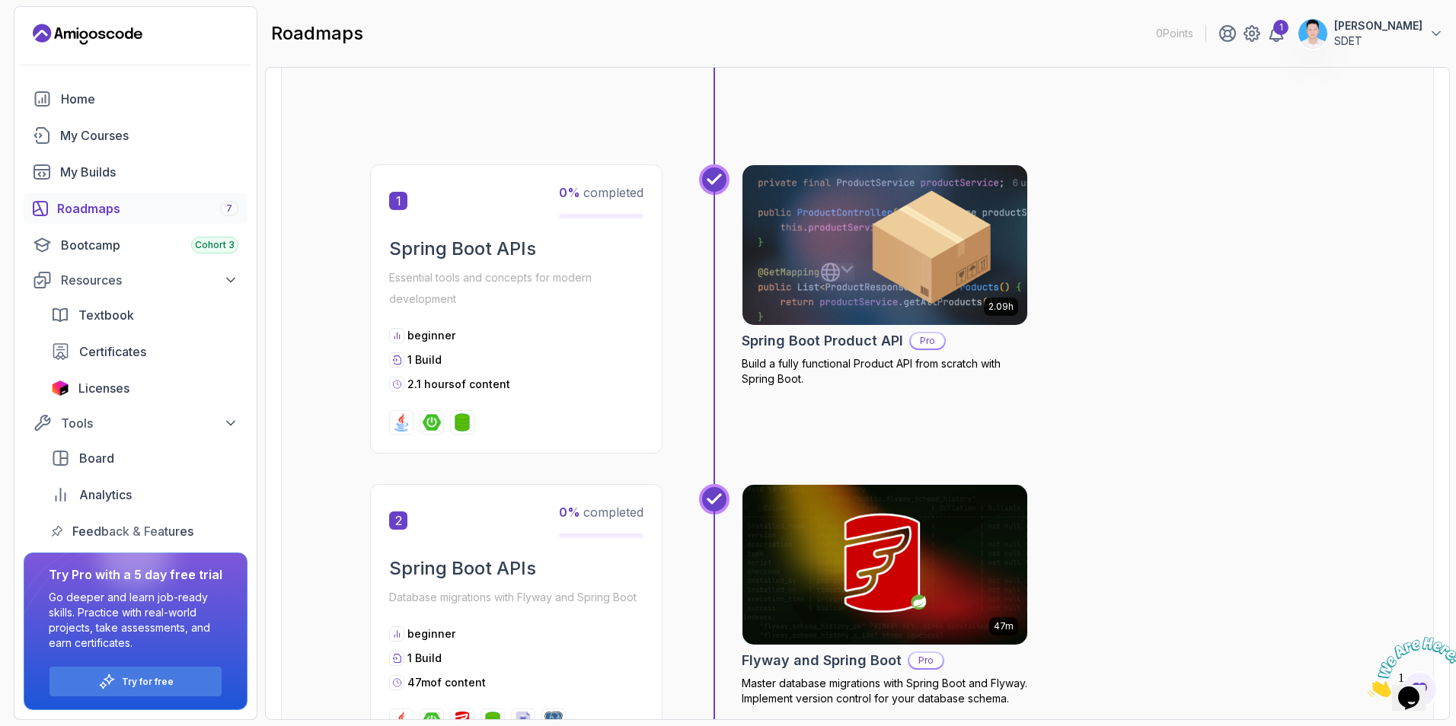
click at [834, 313] on img at bounding box center [885, 245] width 299 height 168
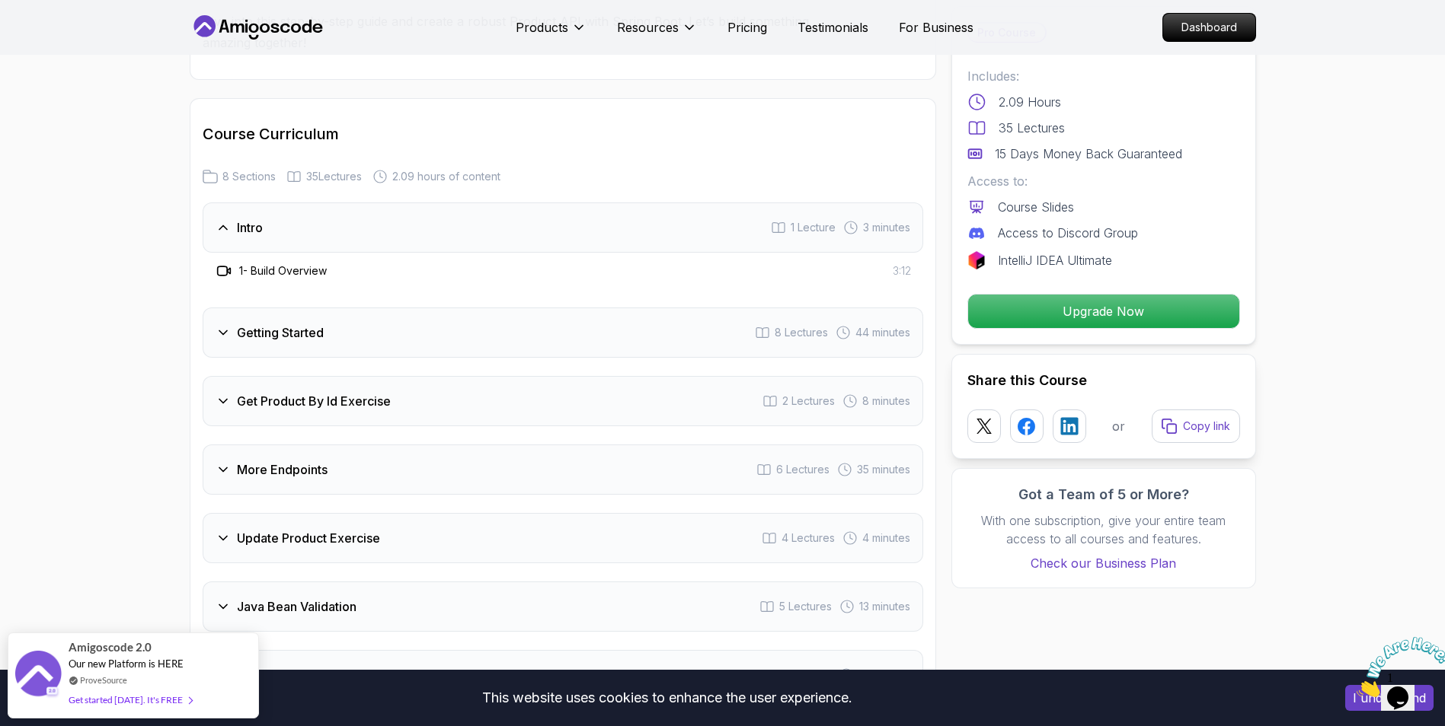
scroll to position [1751, 0]
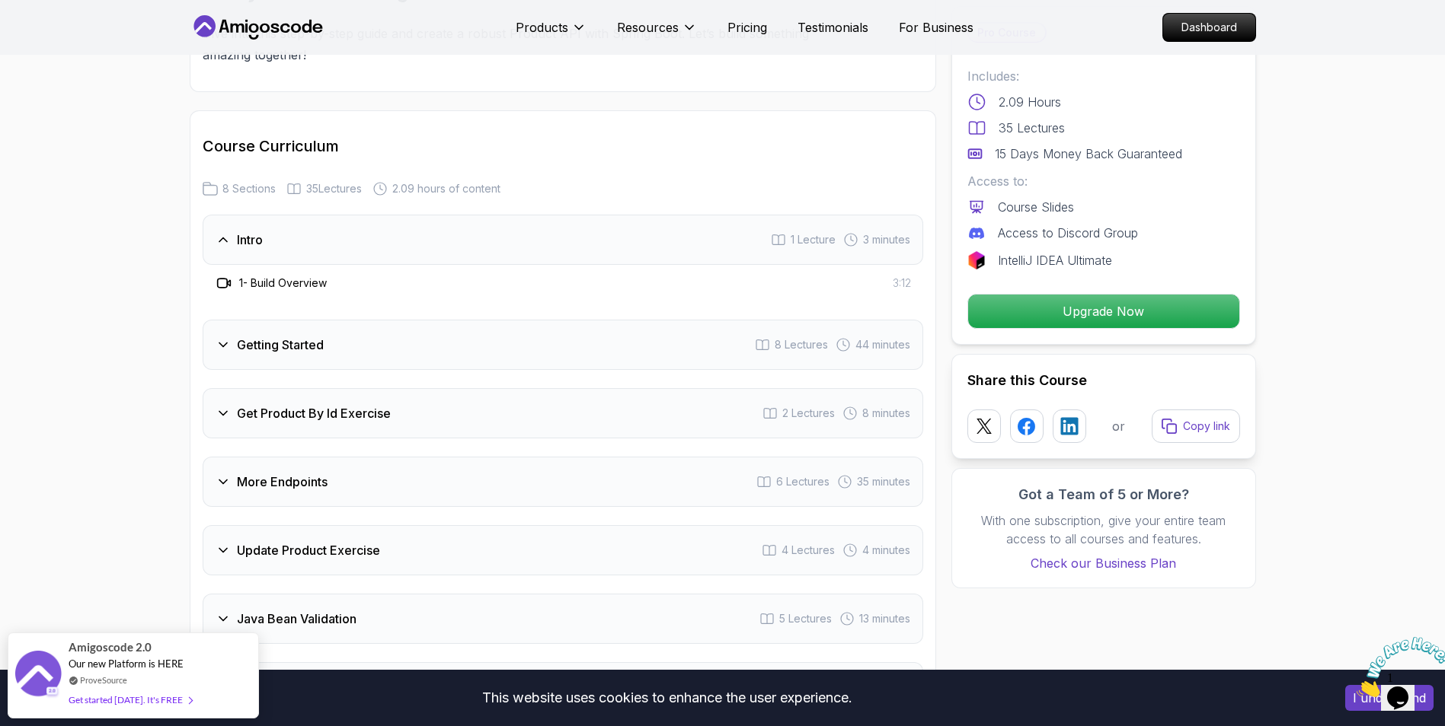
click at [241, 336] on h3 "Getting Started" at bounding box center [280, 345] width 87 height 18
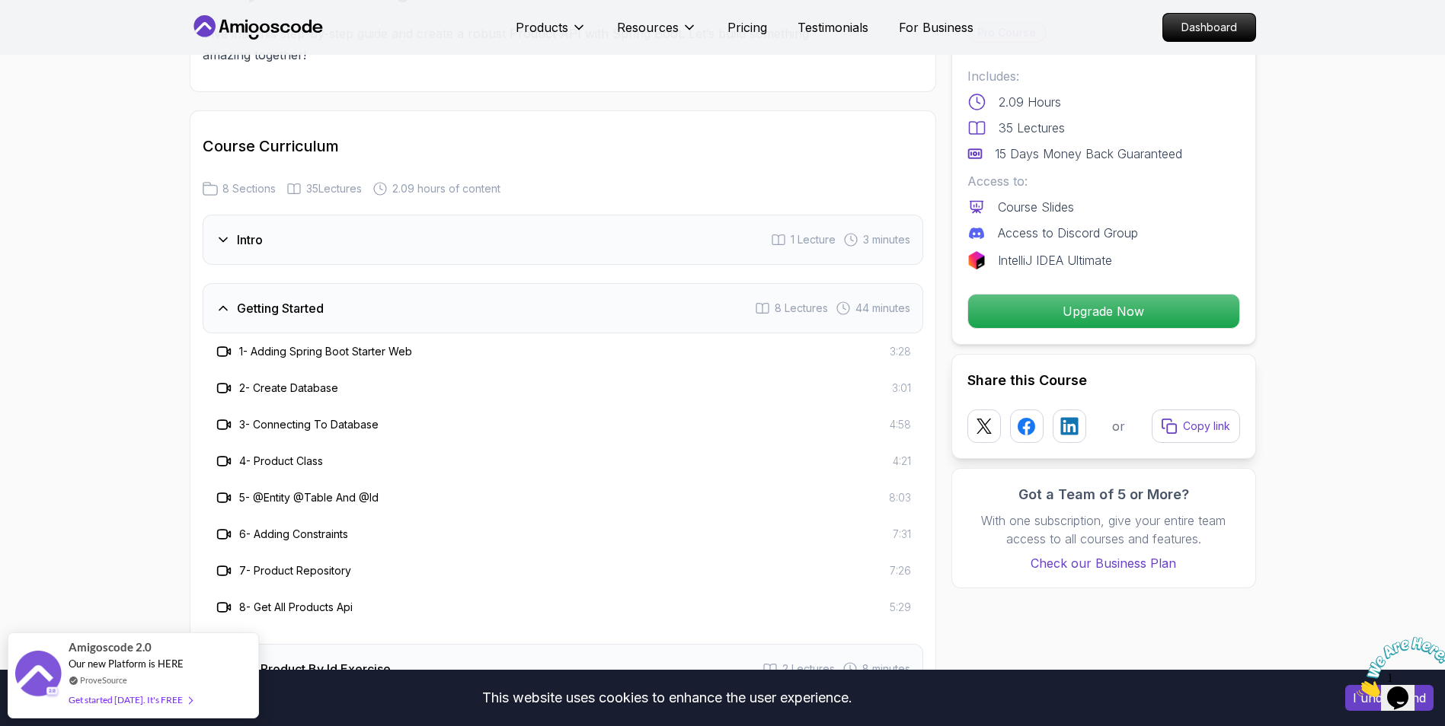
click at [218, 347] on icon at bounding box center [222, 351] width 10 height 9
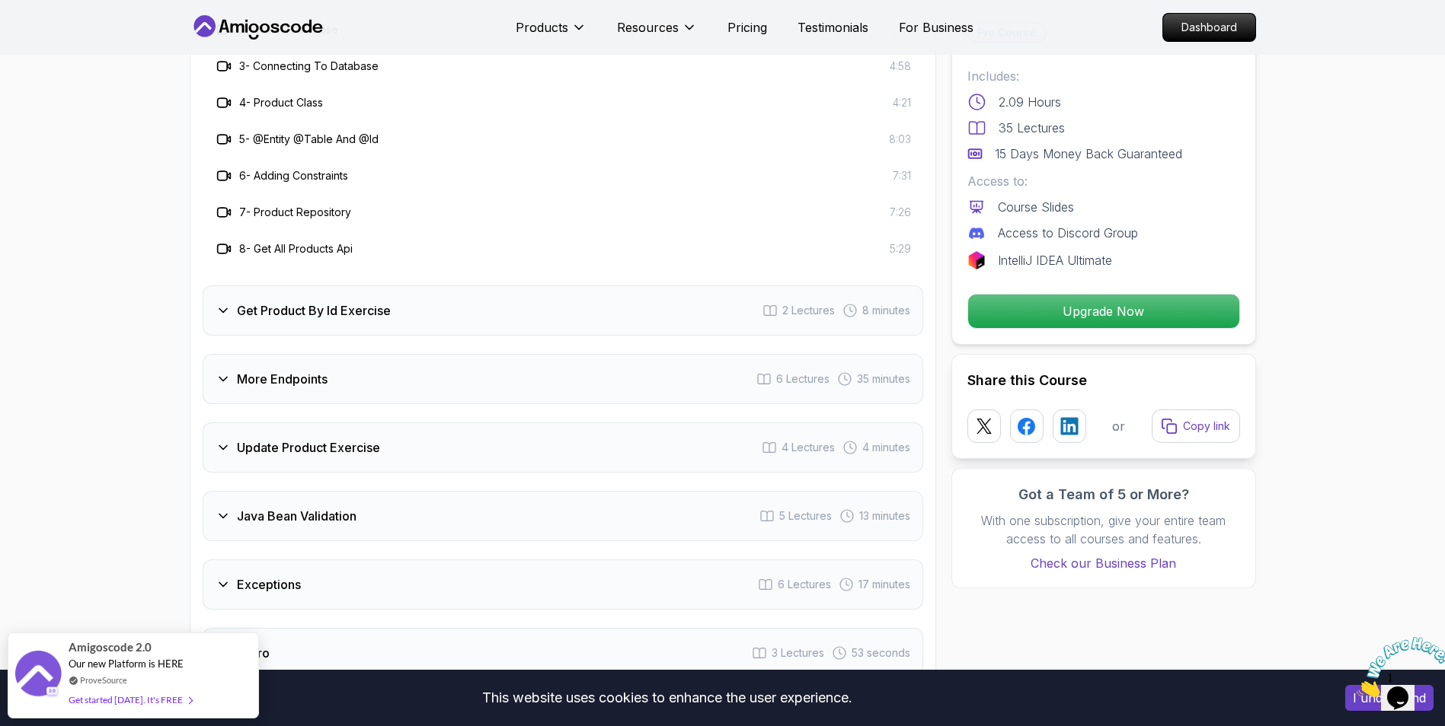
scroll to position [1980, 0]
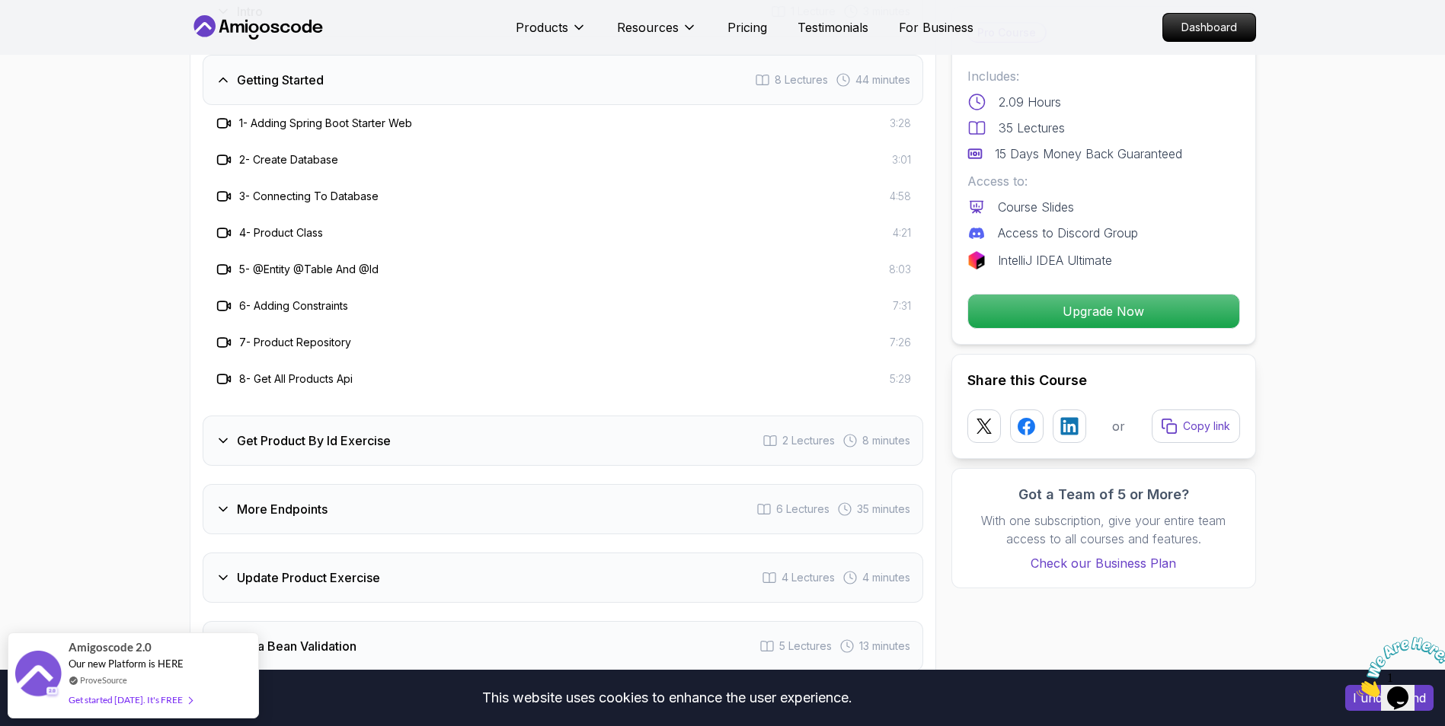
click at [382, 432] on h3 "Get Product By Id Exercise" at bounding box center [314, 441] width 154 height 18
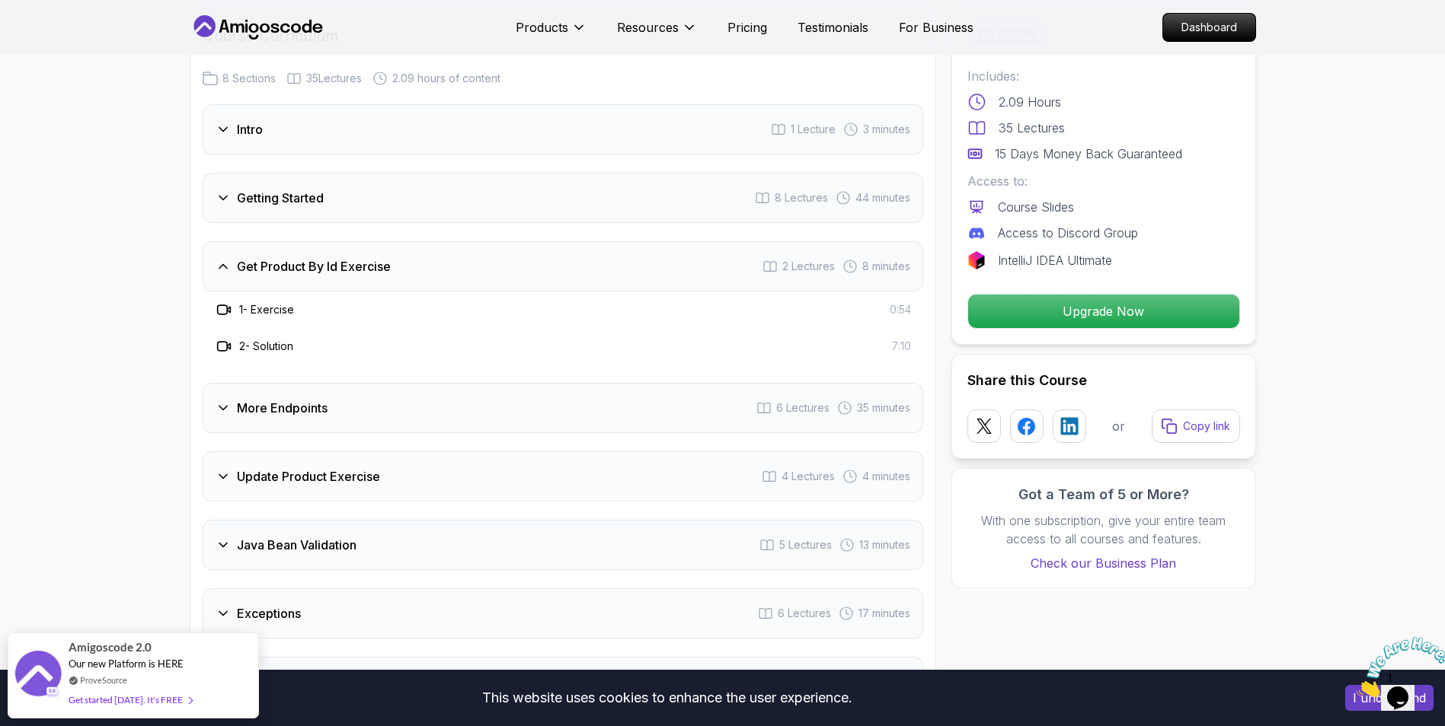
scroll to position [1828, 0]
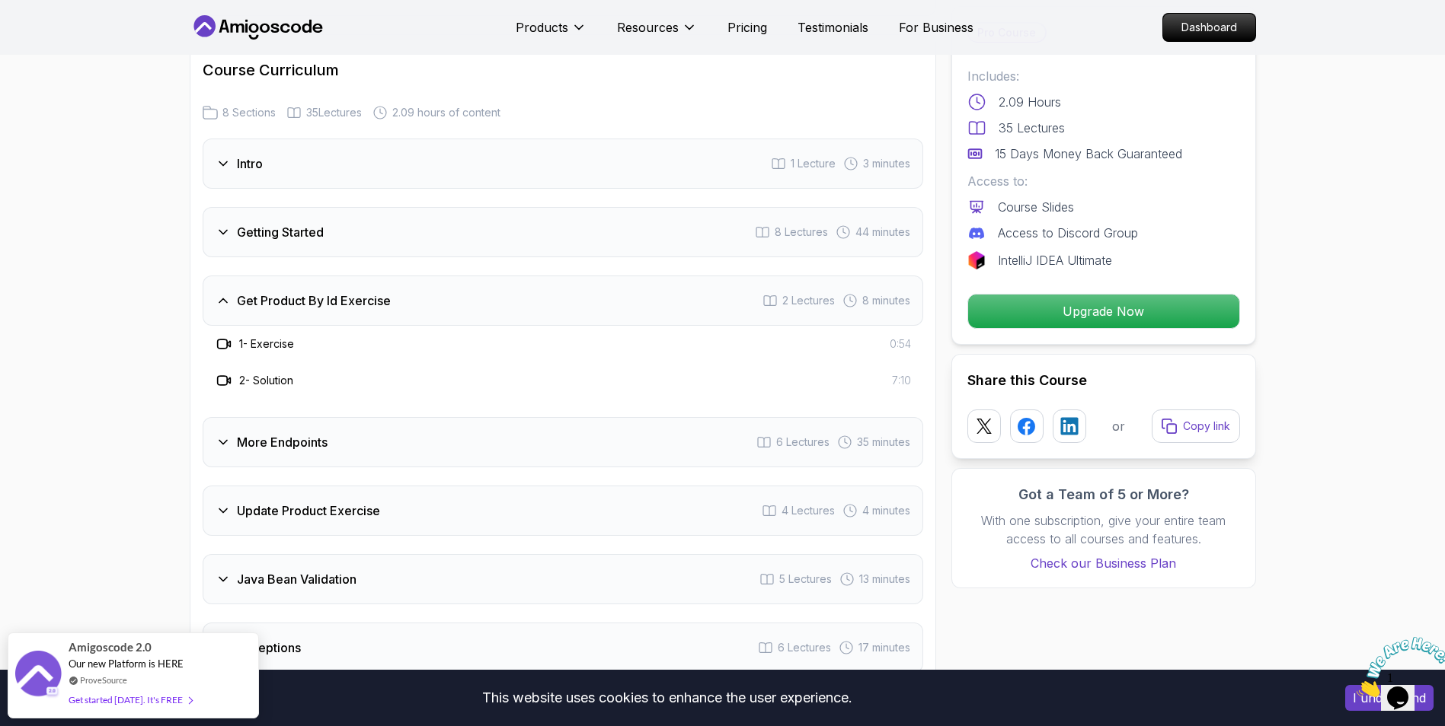
click at [340, 430] on div "More Endpoints 6 Lectures 35 minutes" at bounding box center [563, 442] width 720 height 50
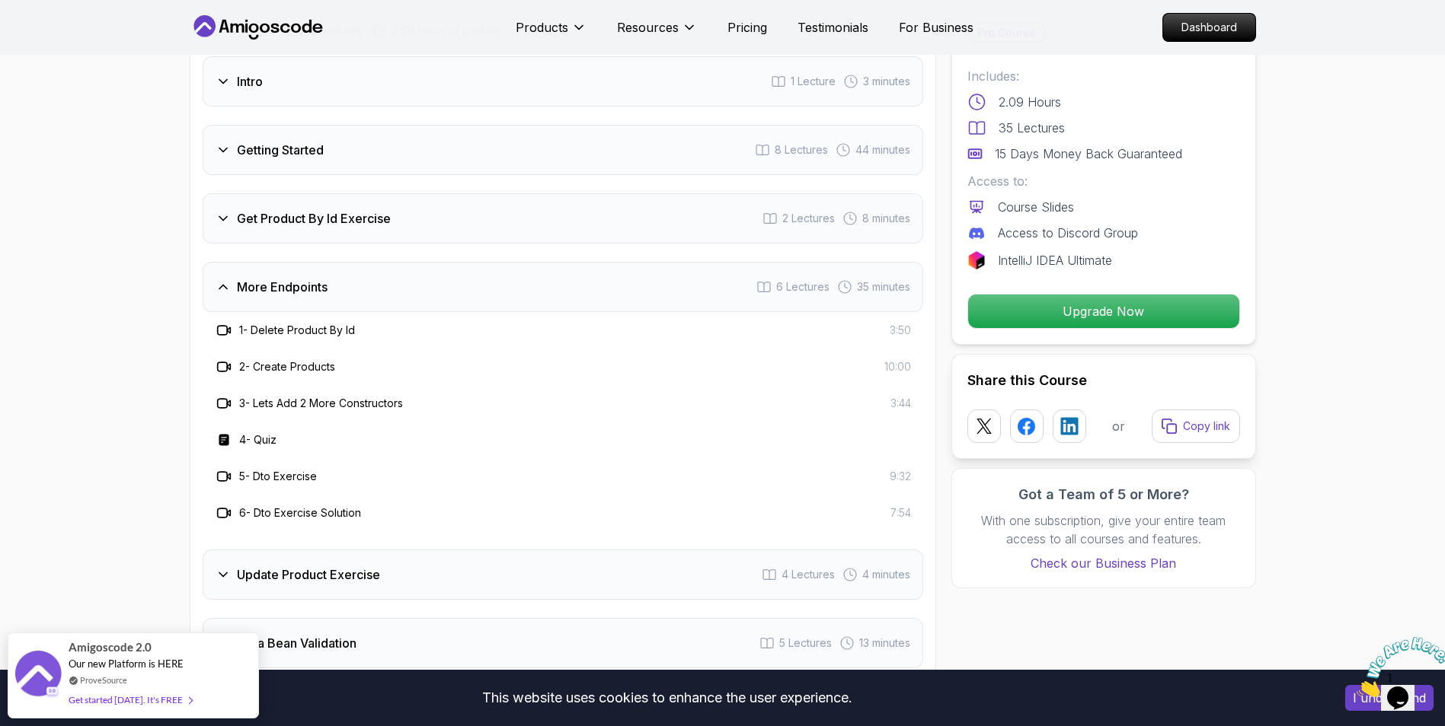
scroll to position [2132, 0]
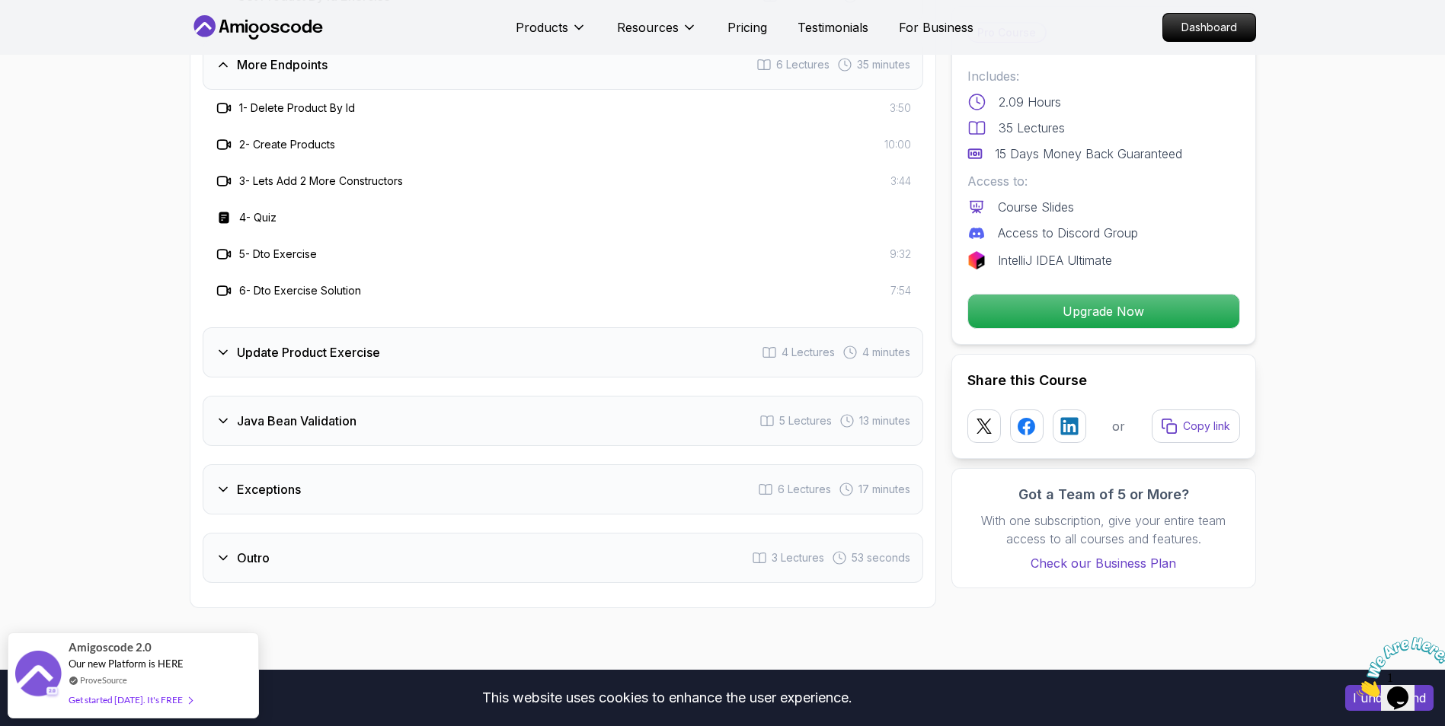
click at [350, 343] on h3 "Update Product Exercise" at bounding box center [308, 352] width 143 height 18
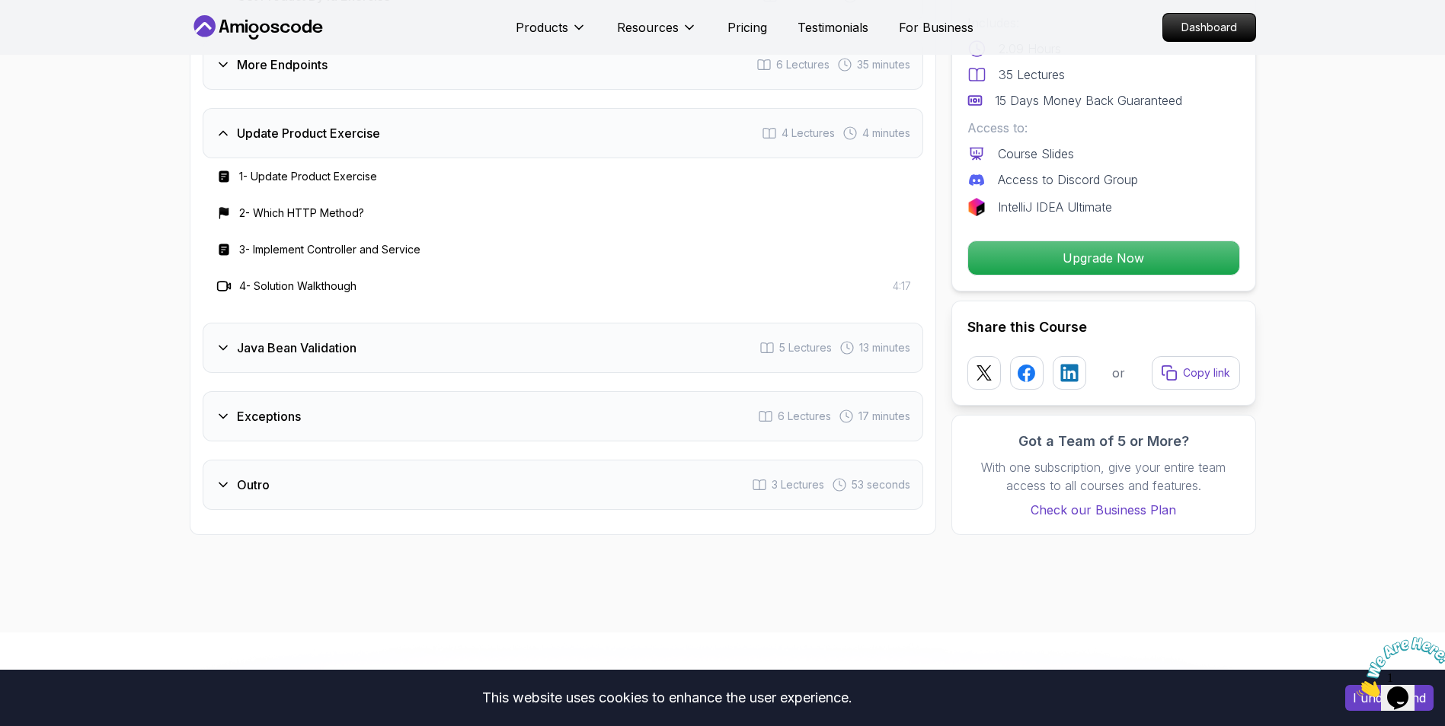
click at [352, 337] on div "Java Bean Validation 5 Lectures 13 minutes" at bounding box center [563, 348] width 720 height 50
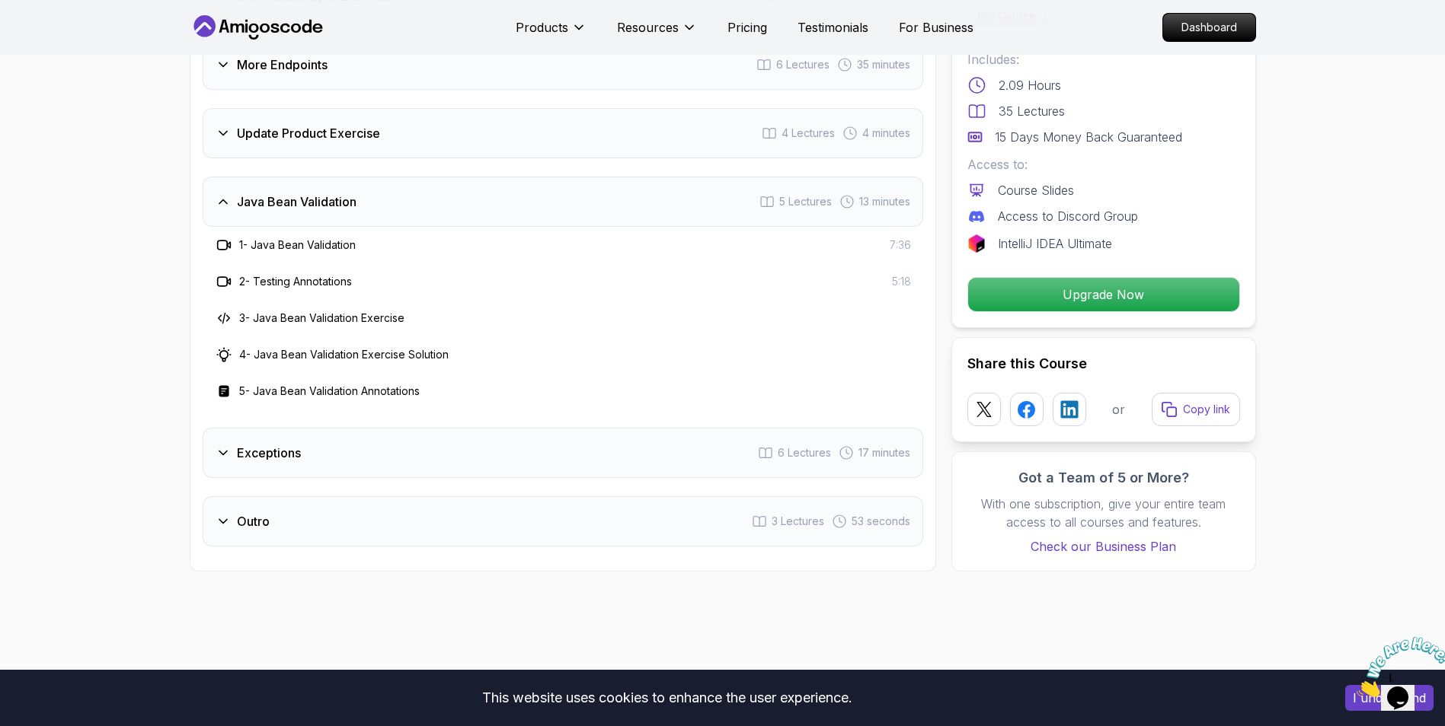
click at [340, 428] on div "Exceptions 6 Lectures 17 minutes" at bounding box center [563, 453] width 720 height 50
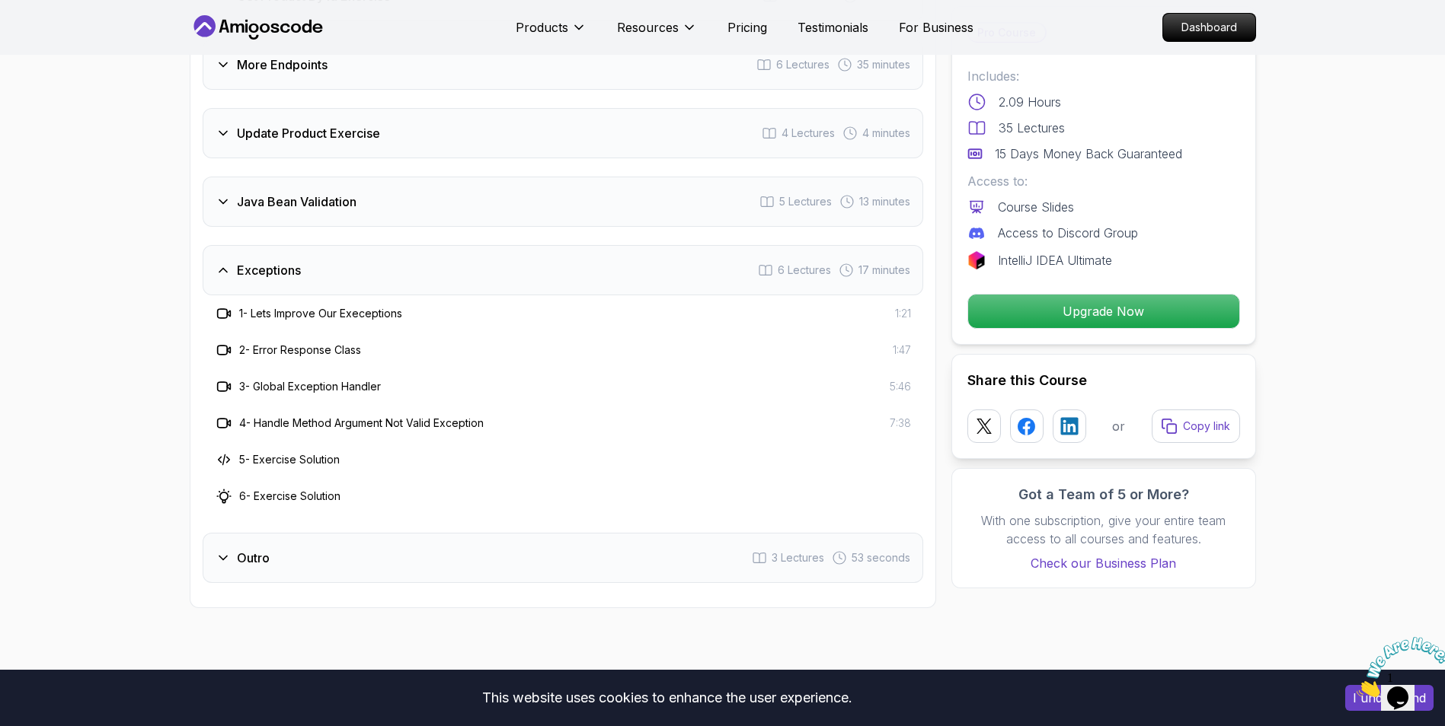
click at [361, 487] on div "6 - Exercise Solution" at bounding box center [563, 496] width 696 height 18
click at [322, 503] on div "Intro 1 Lecture 3 minutes Getting Started 8 Lectures 44 minutes Get Product By …" at bounding box center [563, 208] width 720 height 749
click at [301, 533] on div "Outro 3 Lectures 53 seconds" at bounding box center [563, 558] width 720 height 50
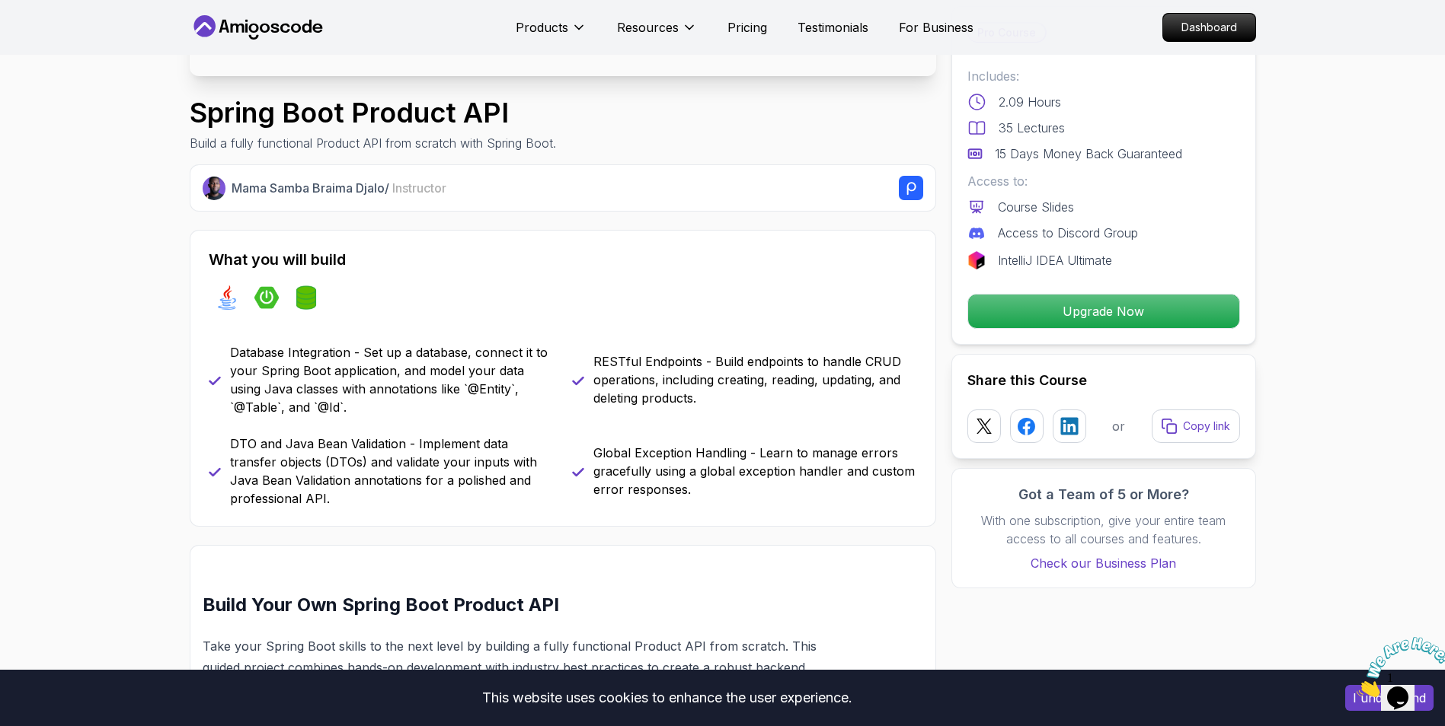
scroll to position [228, 0]
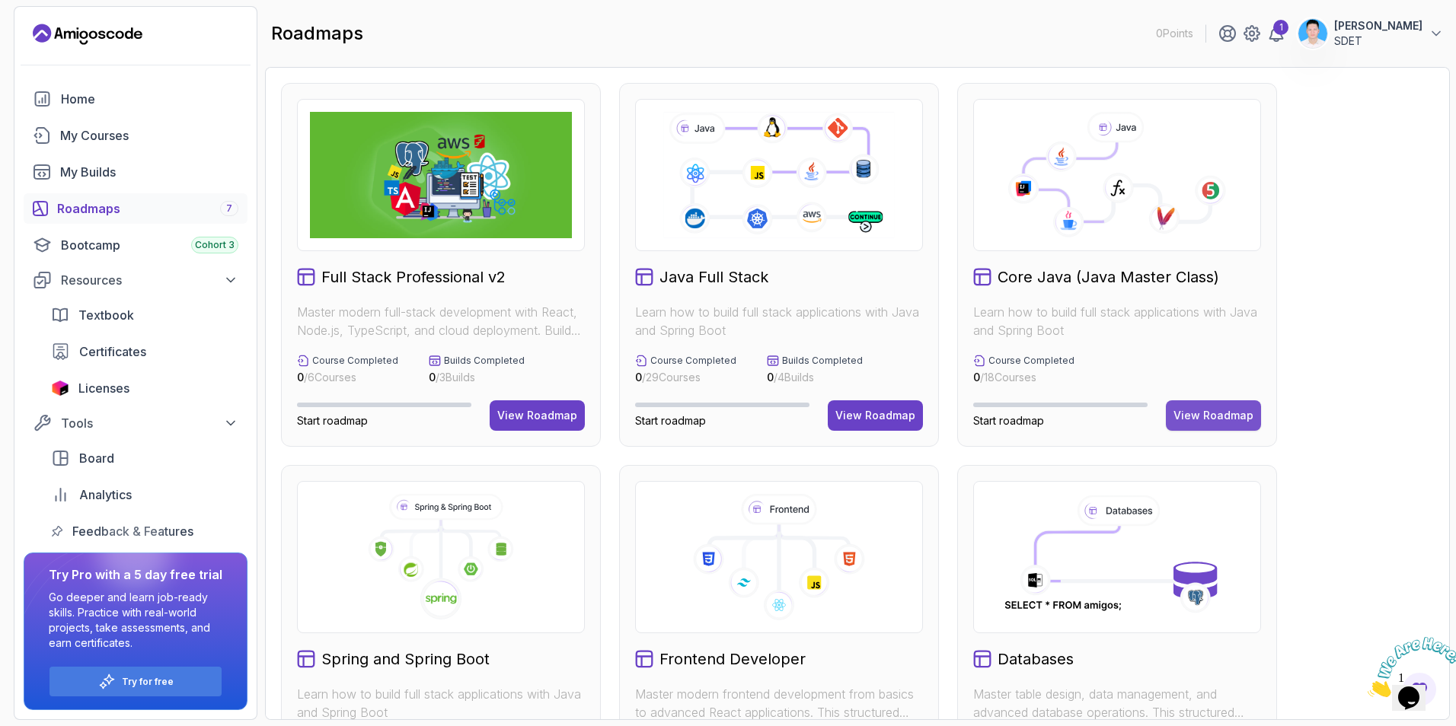
click at [1192, 421] on div "View Roadmap" at bounding box center [1213, 415] width 80 height 15
